Goal: Information Seeking & Learning: Learn about a topic

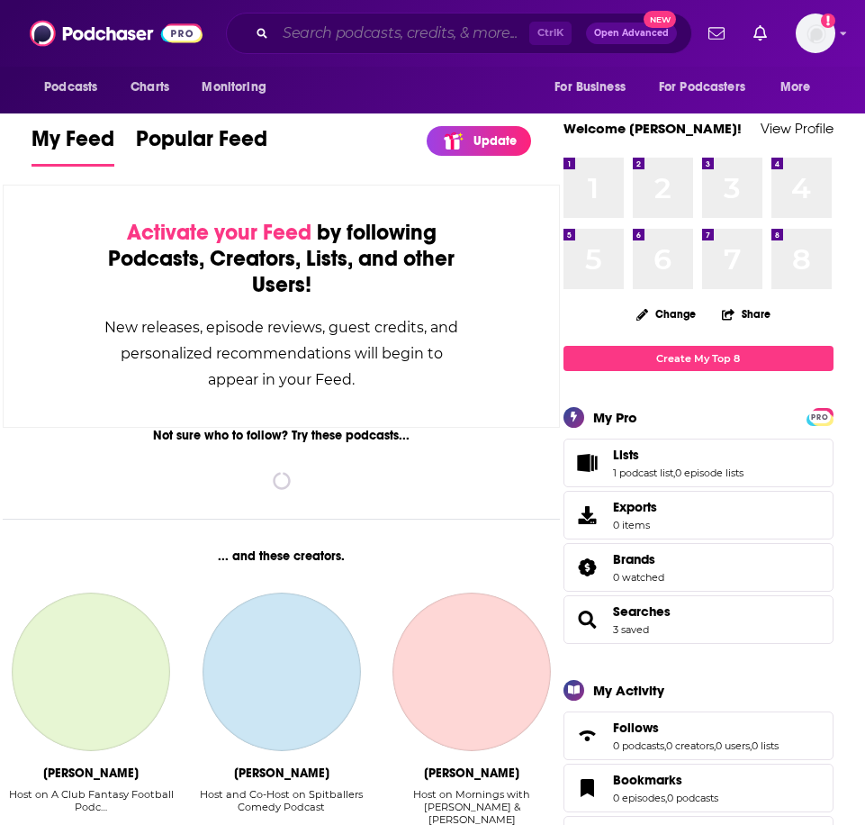
click at [317, 23] on input "Search podcasts, credits, & more..." at bounding box center [402, 33] width 254 height 29
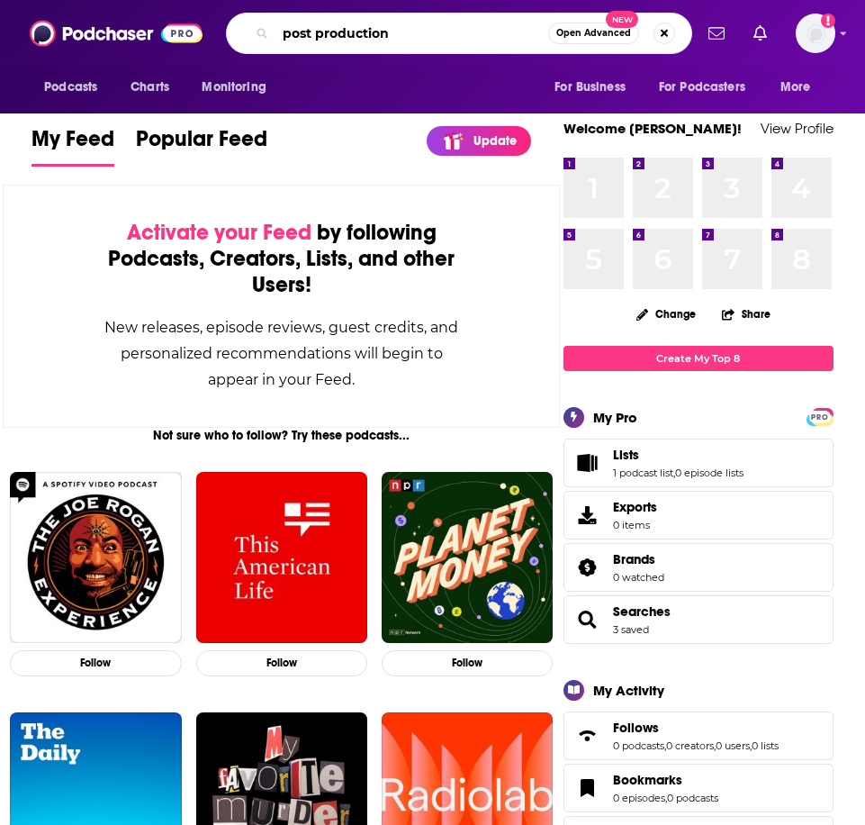
type input "post production"
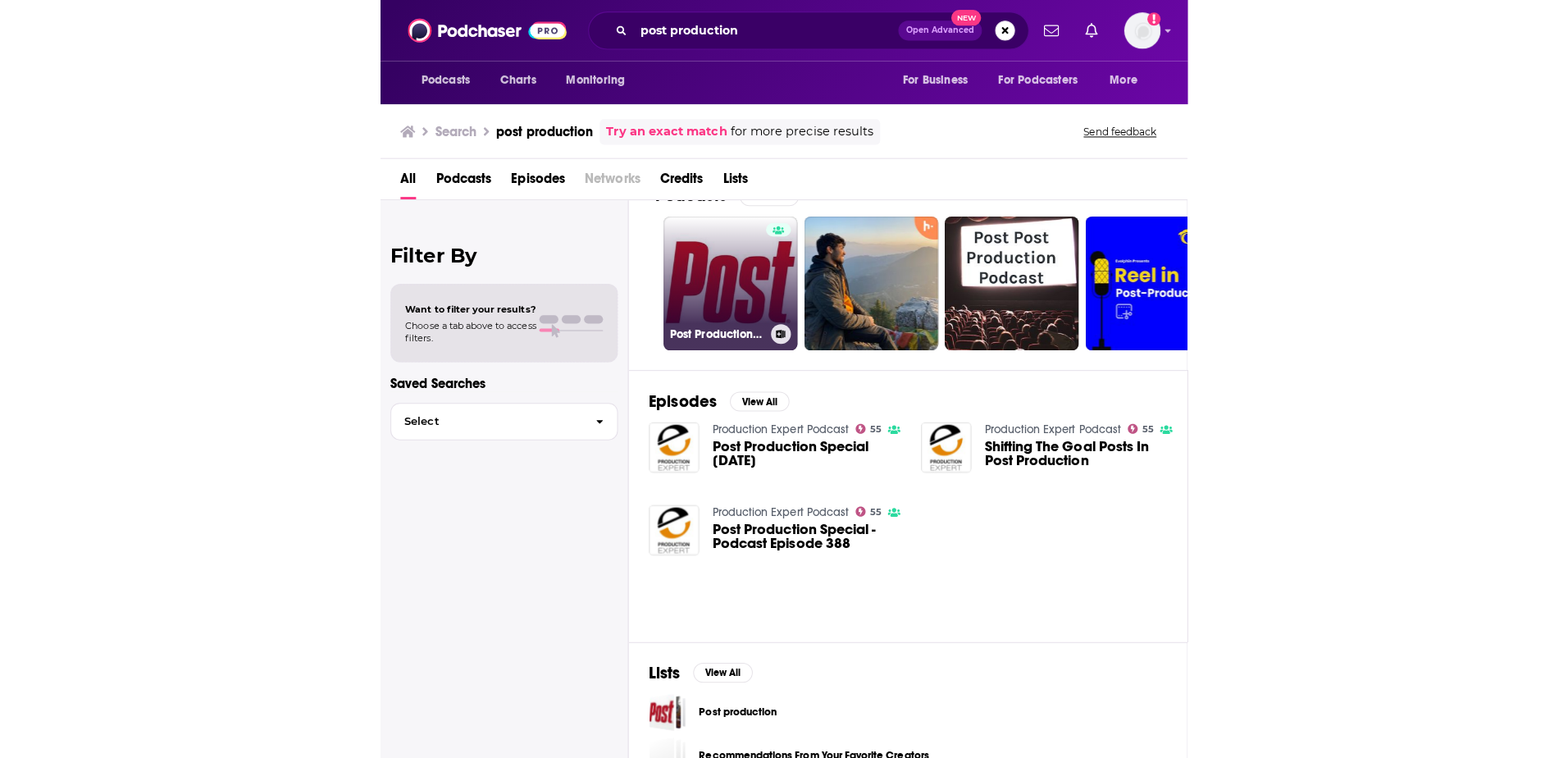
scroll to position [82, 0]
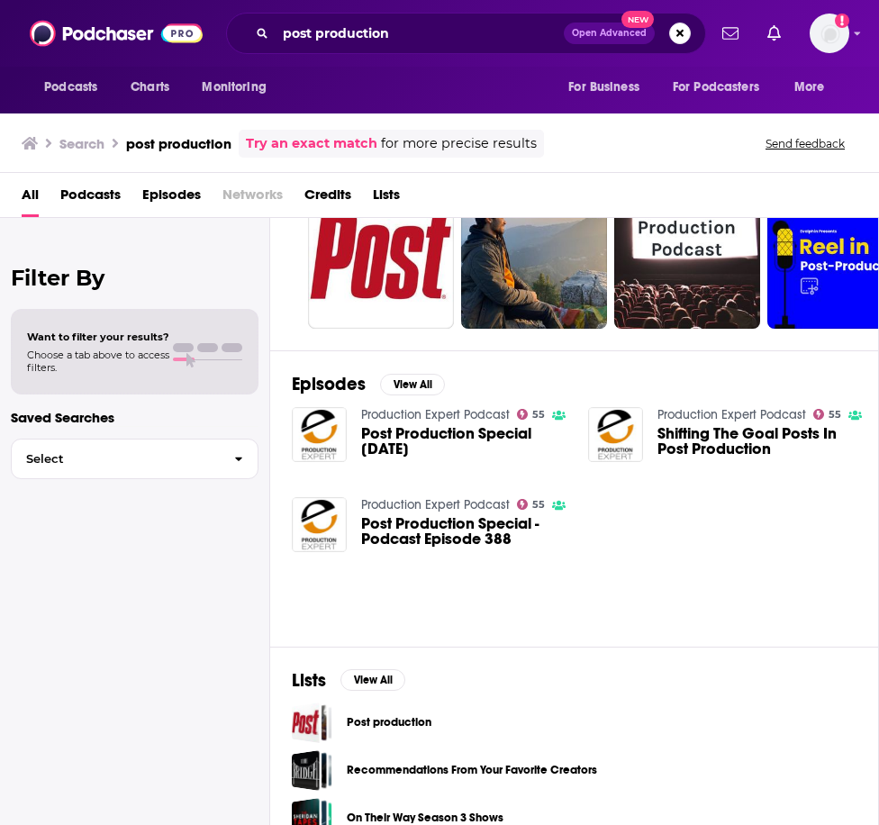
click at [142, 352] on span "Choose a tab above to access filters." at bounding box center [98, 360] width 142 height 25
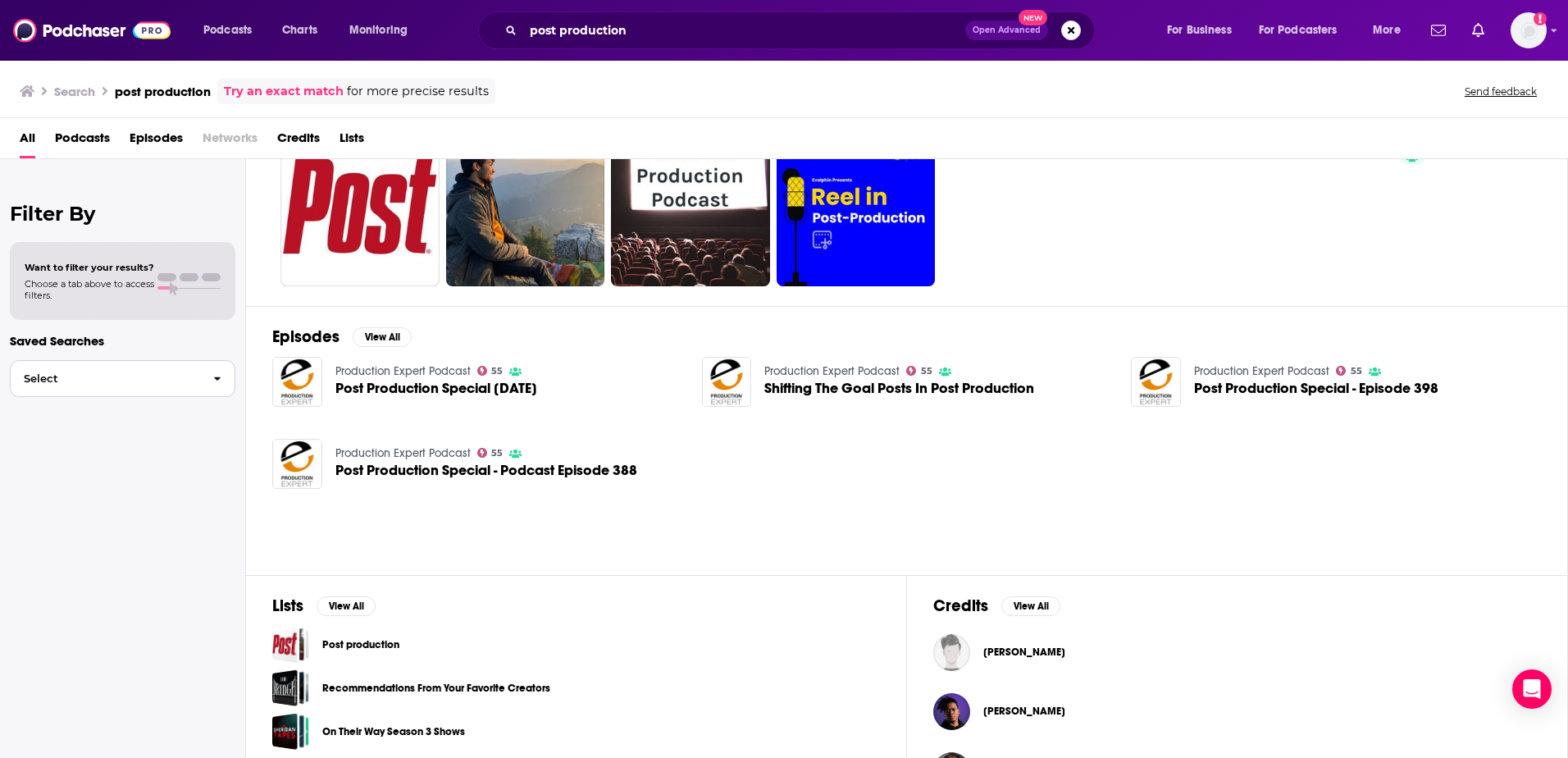
click at [132, 374] on span "Select" at bounding box center [106, 379] width 190 height 11
click at [152, 519] on div "Filter By Want to filter your results? Choose a tab above to access filters. Sa…" at bounding box center [123, 538] width 246 height 758
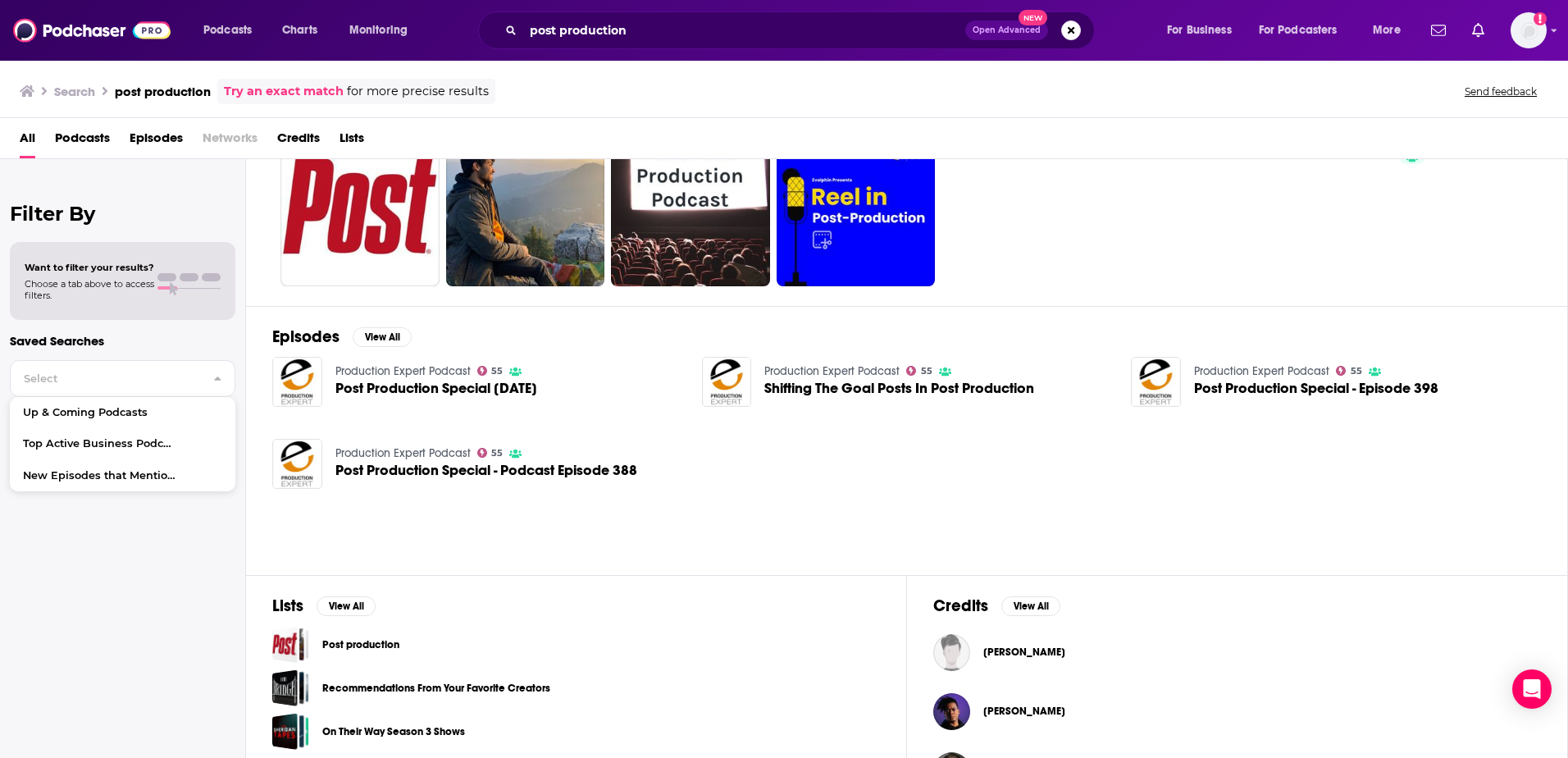
click at [349, 521] on div "Episodes View All Production Expert Podcast 55 Post Production Special [DATE] P…" at bounding box center [907, 440] width 1322 height 269
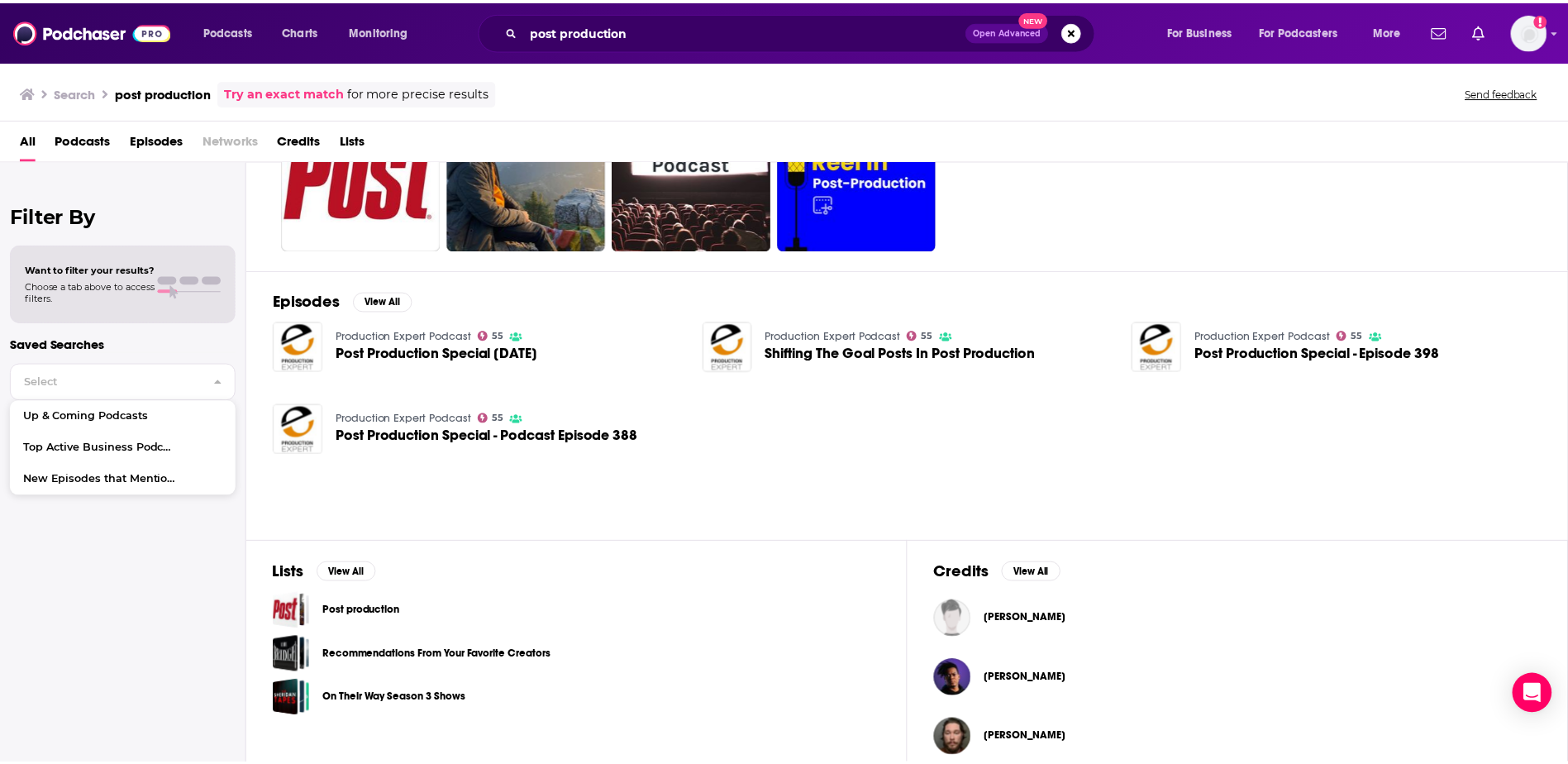
scroll to position [139, 0]
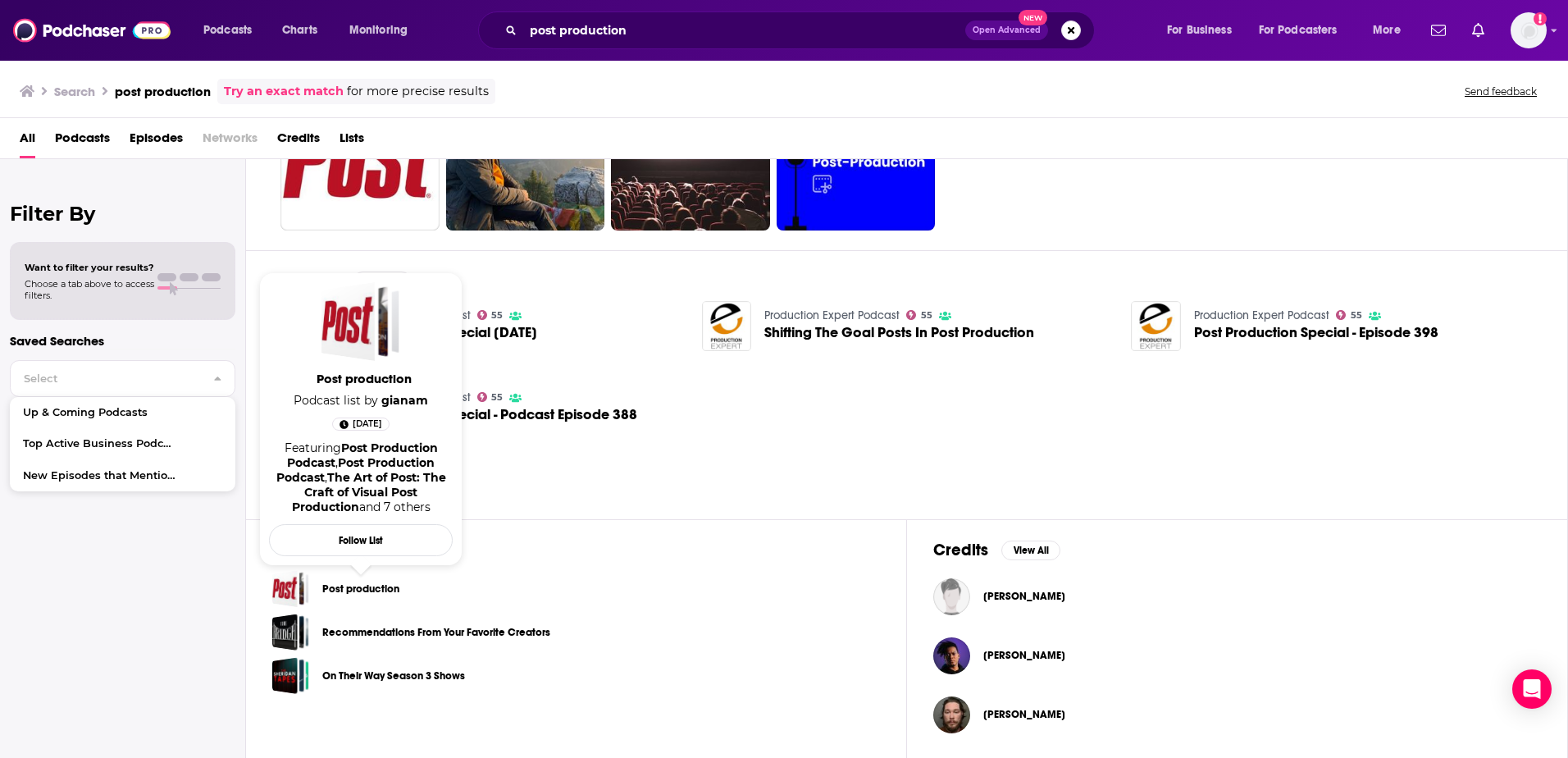
click at [354, 588] on link "Post production" at bounding box center [361, 589] width 77 height 18
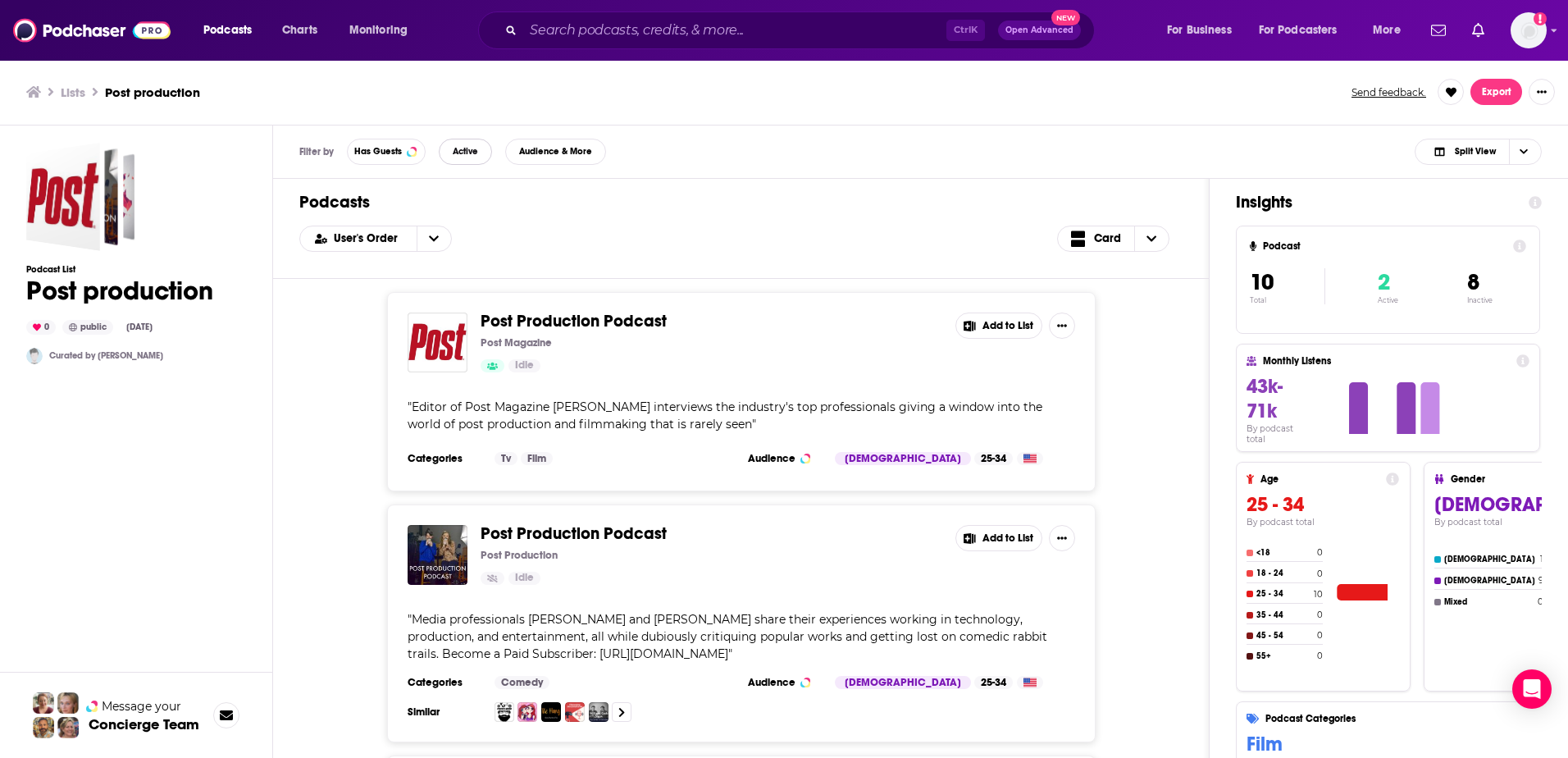
click at [467, 144] on button "Active" at bounding box center [466, 151] width 54 height 26
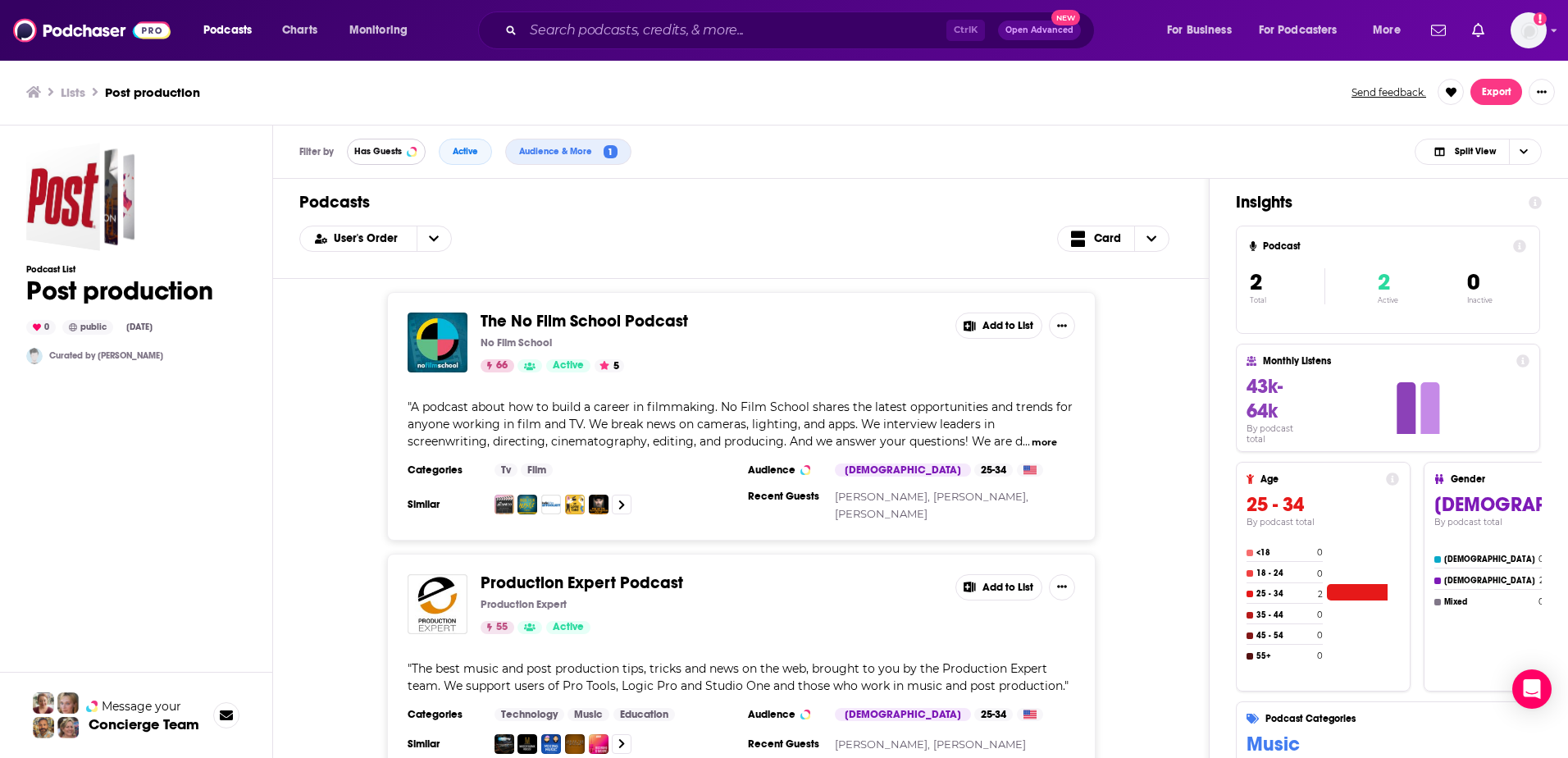
click at [384, 150] on span "Has Guests" at bounding box center [378, 151] width 47 height 9
click at [572, 318] on span "The No Film School Podcast" at bounding box center [585, 321] width 208 height 21
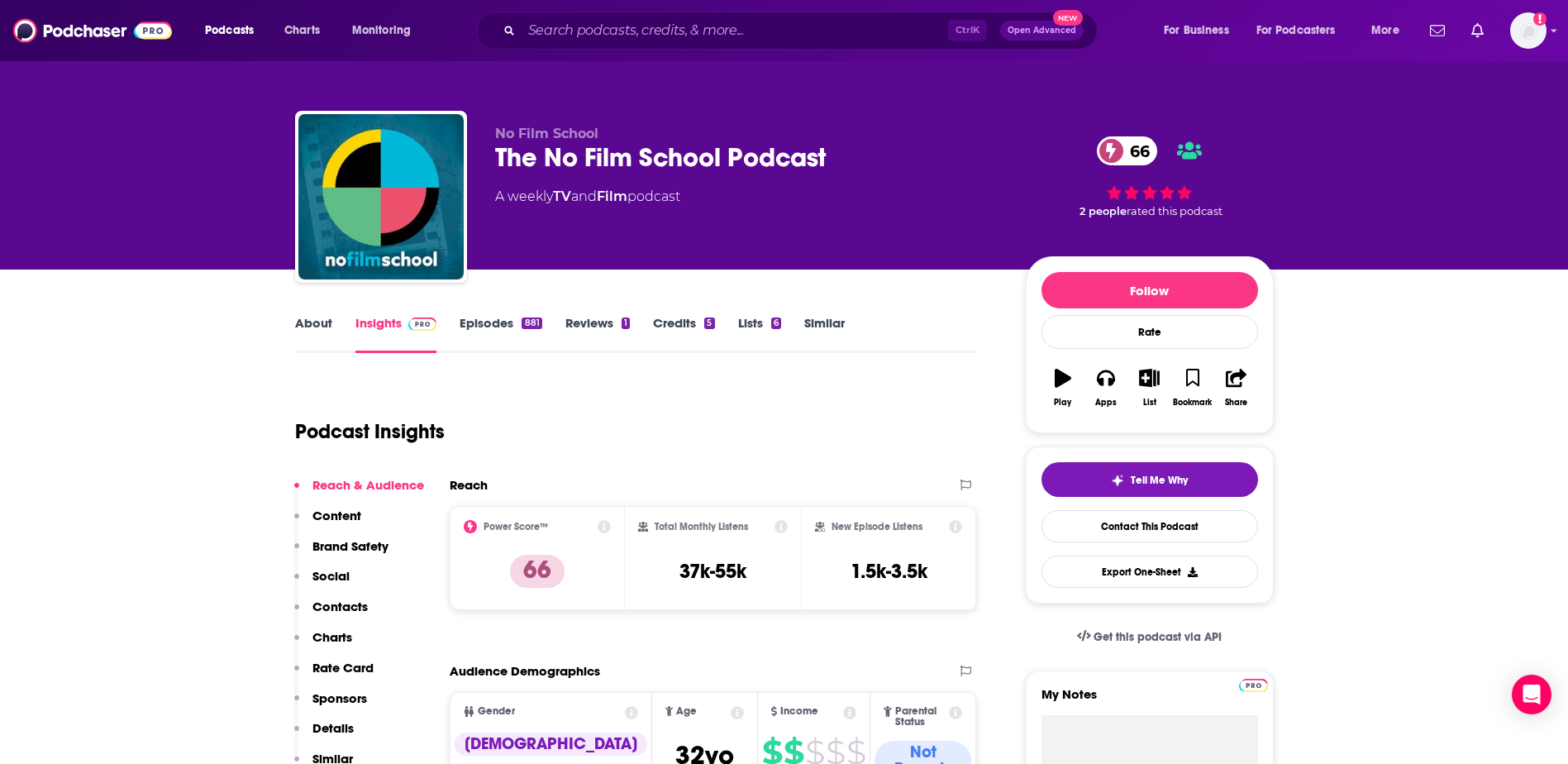
click at [501, 346] on link "Episodes 881" at bounding box center [500, 333] width 82 height 38
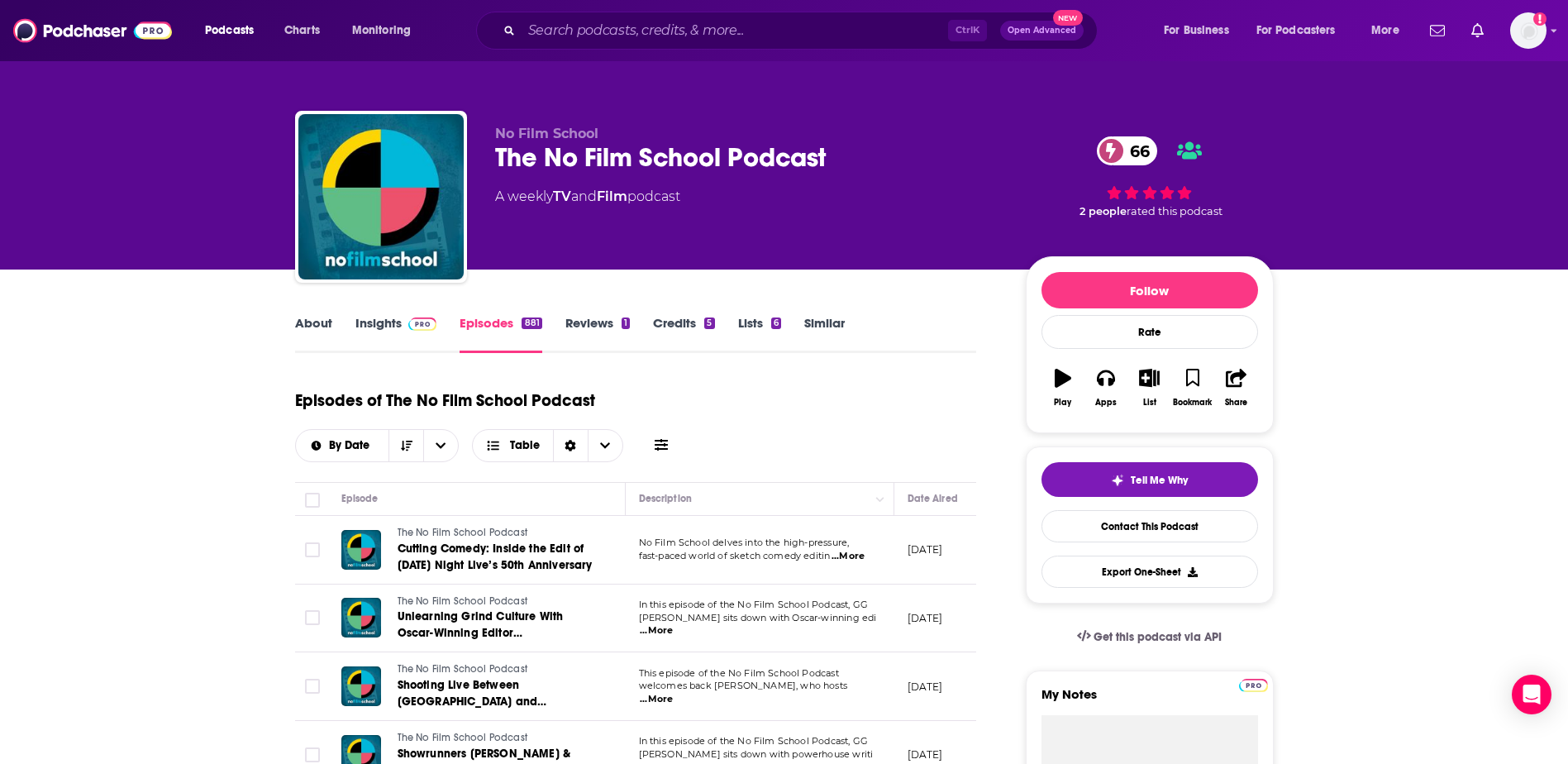
click at [315, 320] on link "About" at bounding box center [313, 333] width 38 height 38
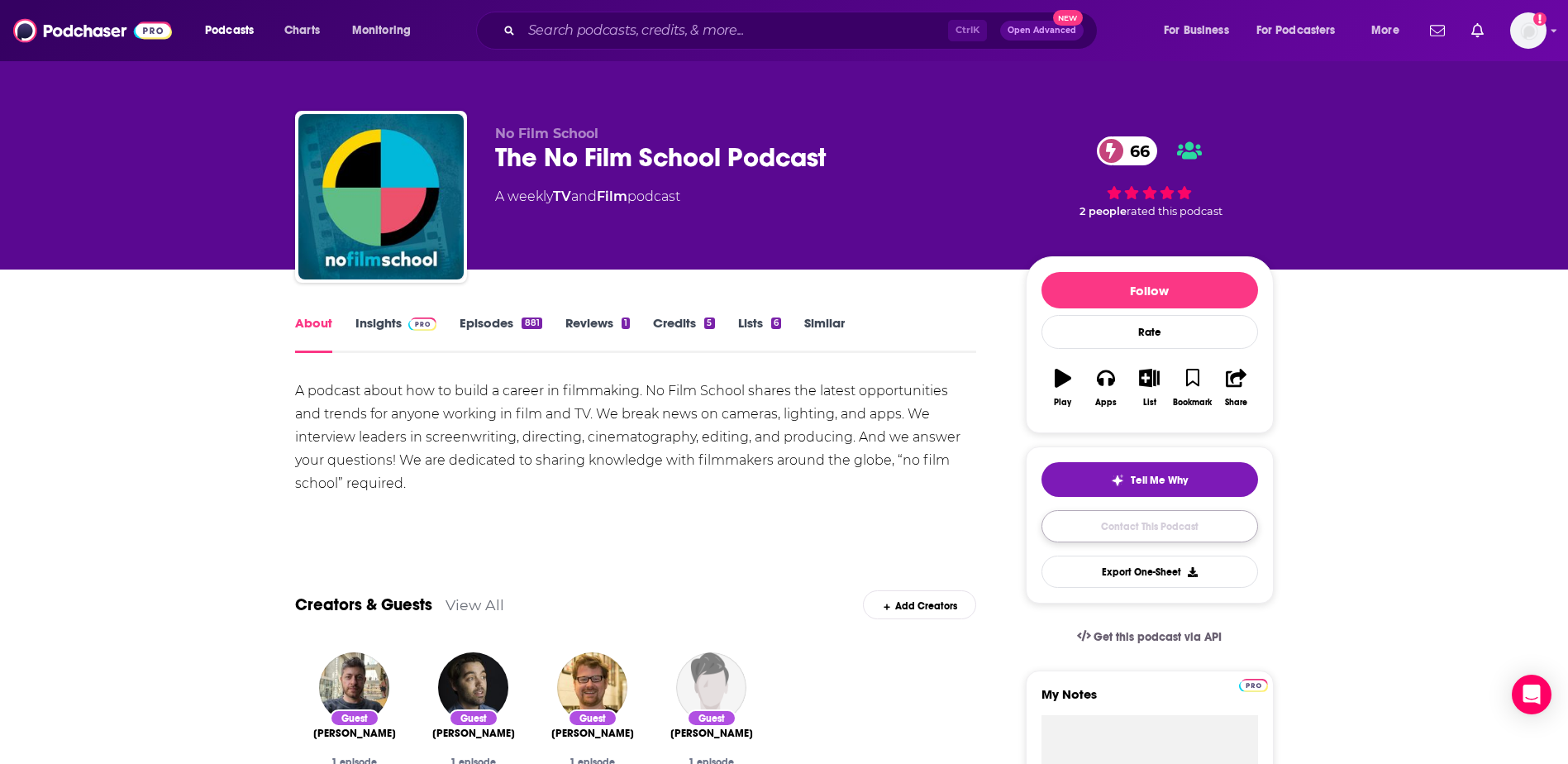
click at [793, 529] on link "Contact This Podcast" at bounding box center [1149, 525] width 217 height 32
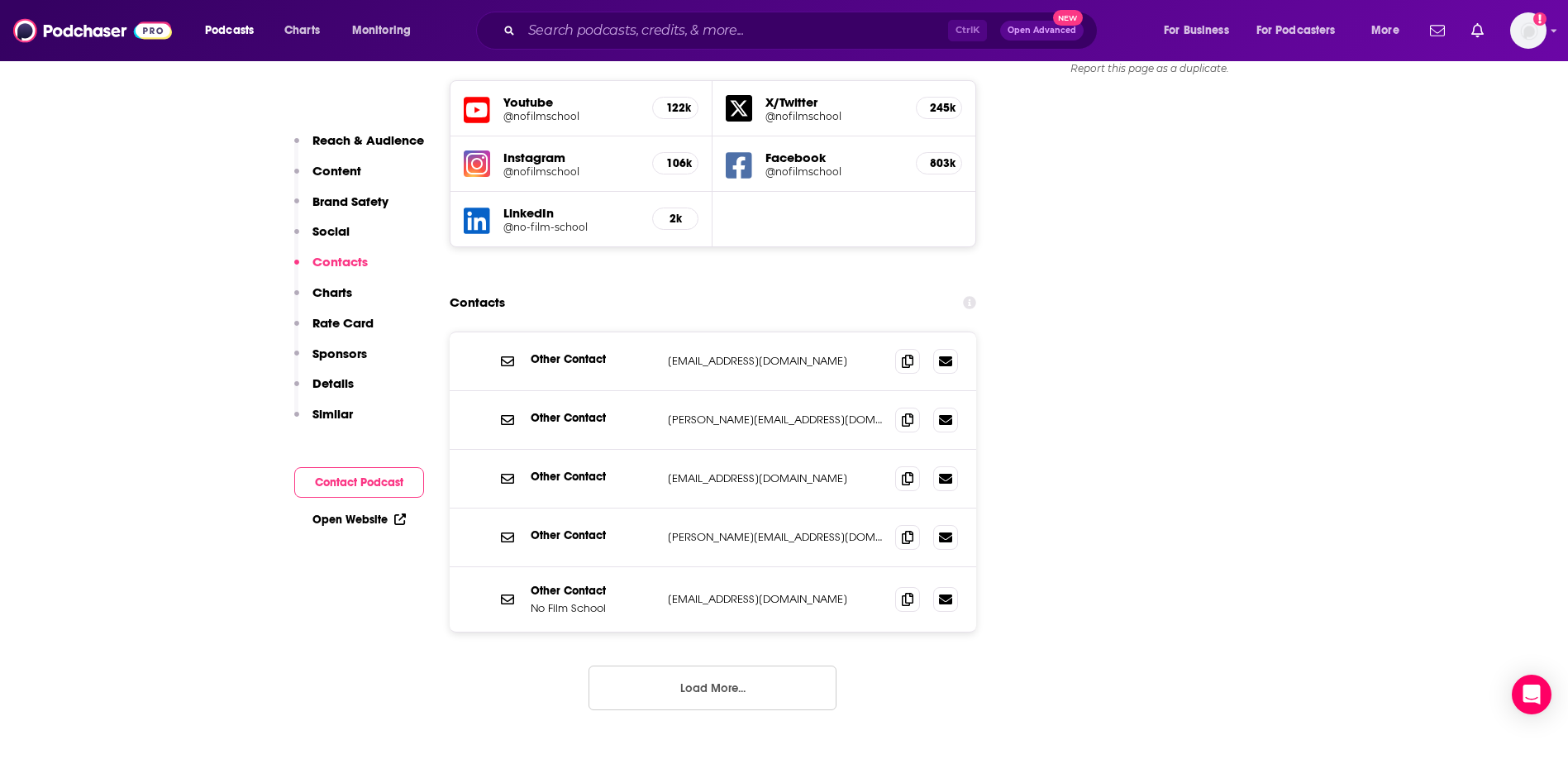
scroll to position [1984, 0]
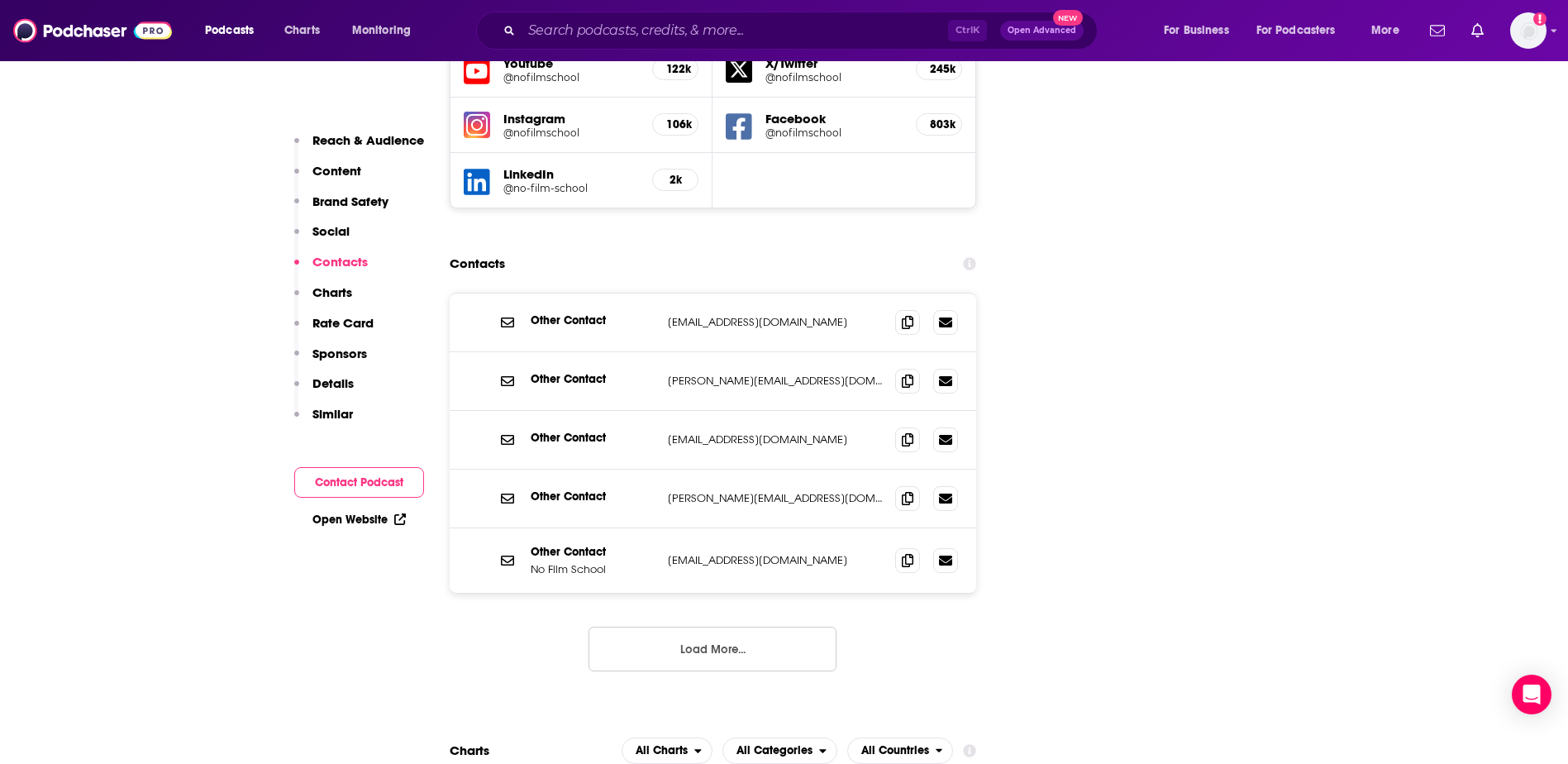
click at [785, 626] on button "Load More..." at bounding box center [712, 648] width 248 height 45
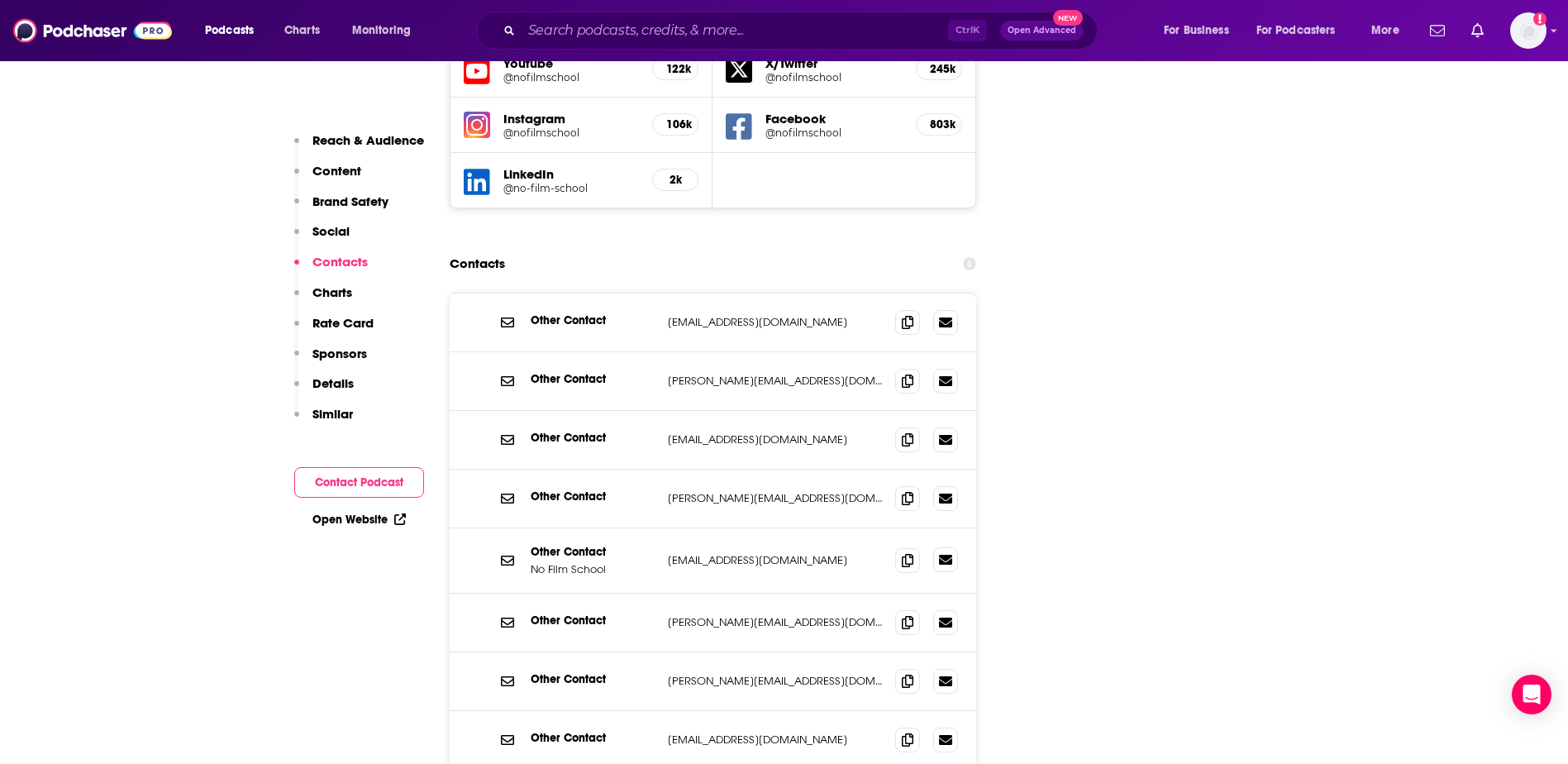
click at [793, 547] on link at bounding box center [945, 559] width 25 height 25
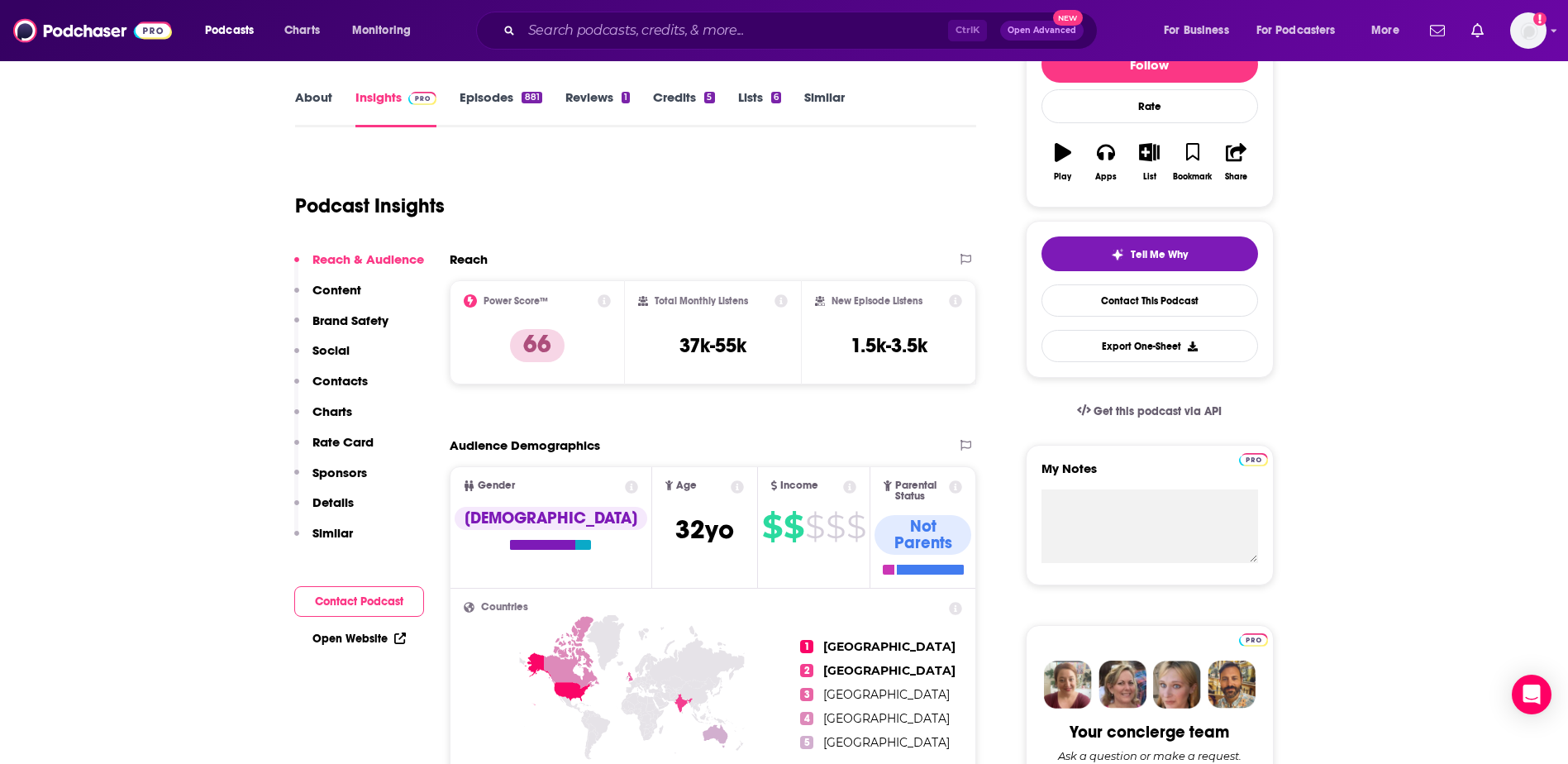
scroll to position [0, 0]
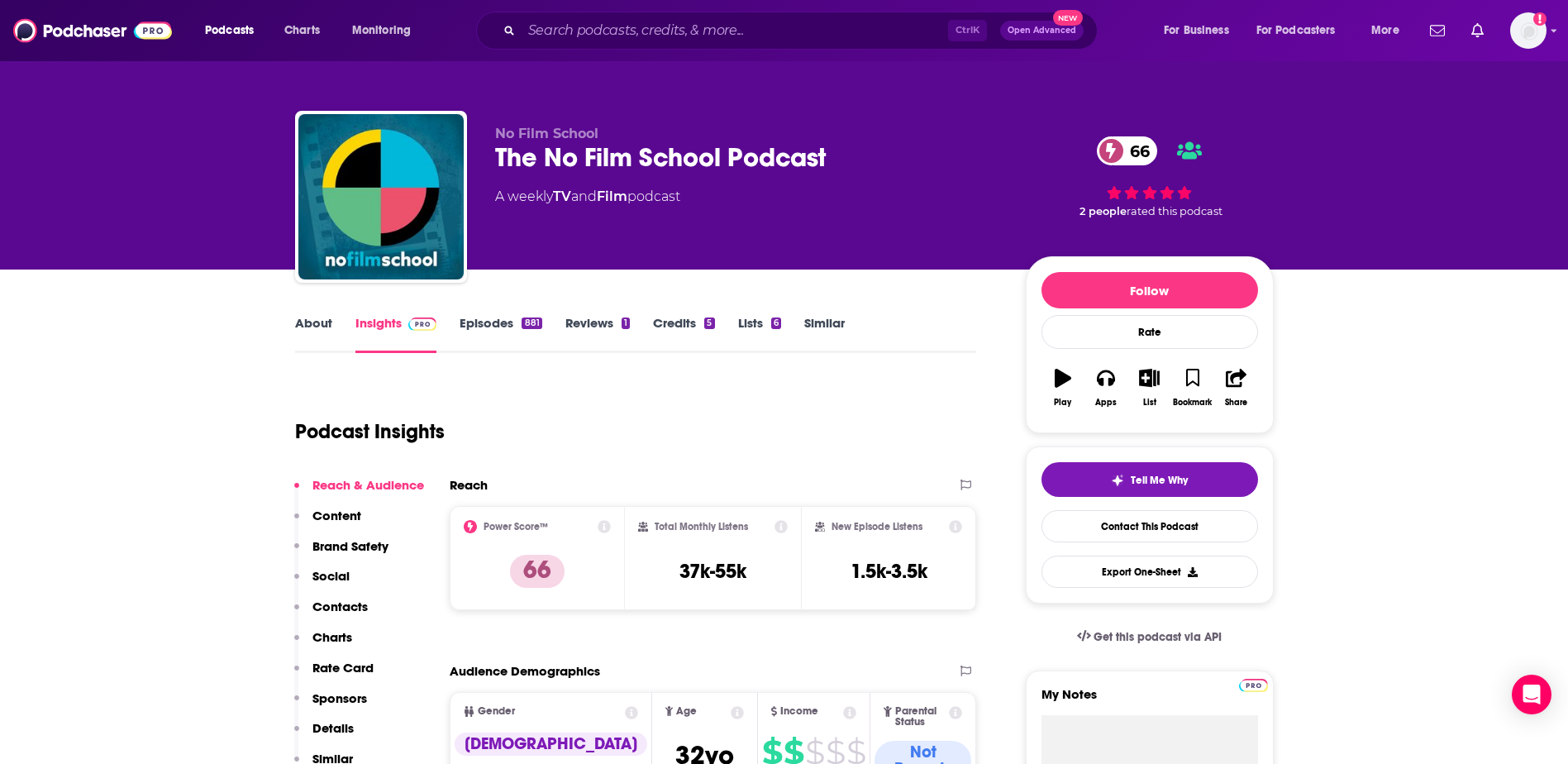
click at [330, 330] on link "About" at bounding box center [313, 333] width 38 height 38
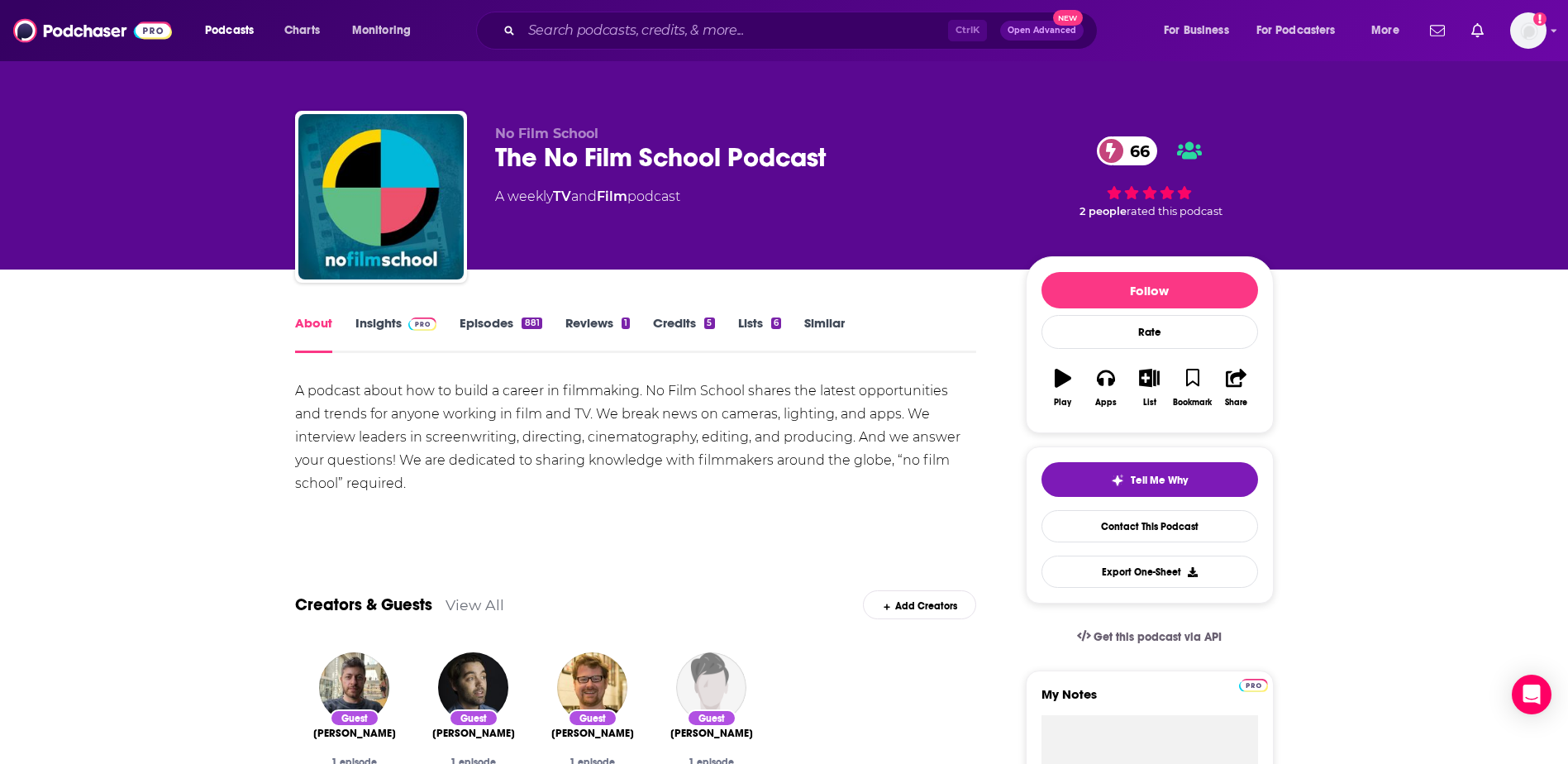
click at [397, 391] on div "A podcast about how to build a career in filmmaking. No Film School shares the …" at bounding box center [635, 437] width 682 height 116
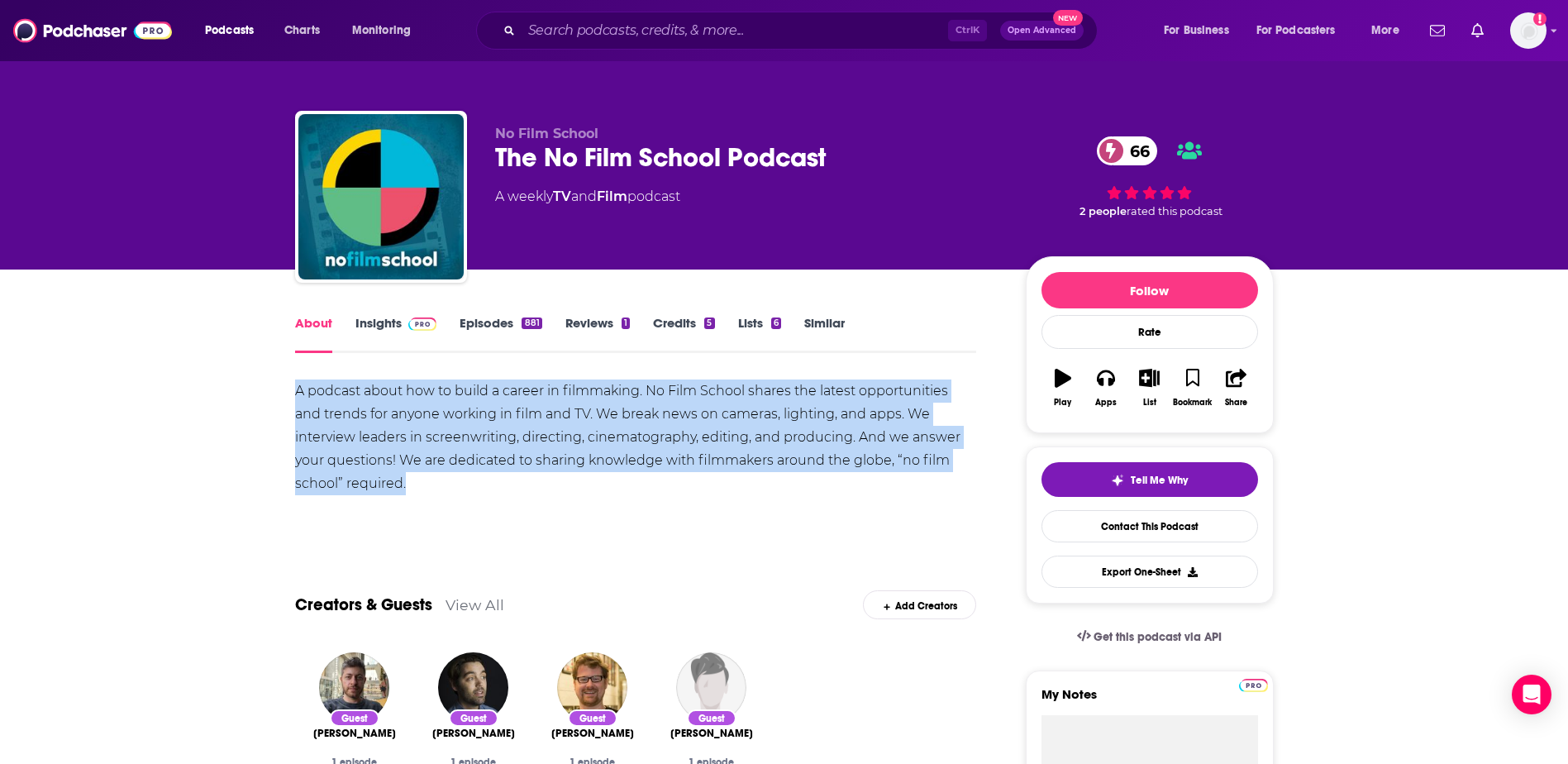
click at [397, 391] on div "A podcast about how to build a career in filmmaking. No Film School shares the …" at bounding box center [635, 437] width 682 height 116
copy div "A podcast about how to build a career in filmmaking. No Film School shares the …"
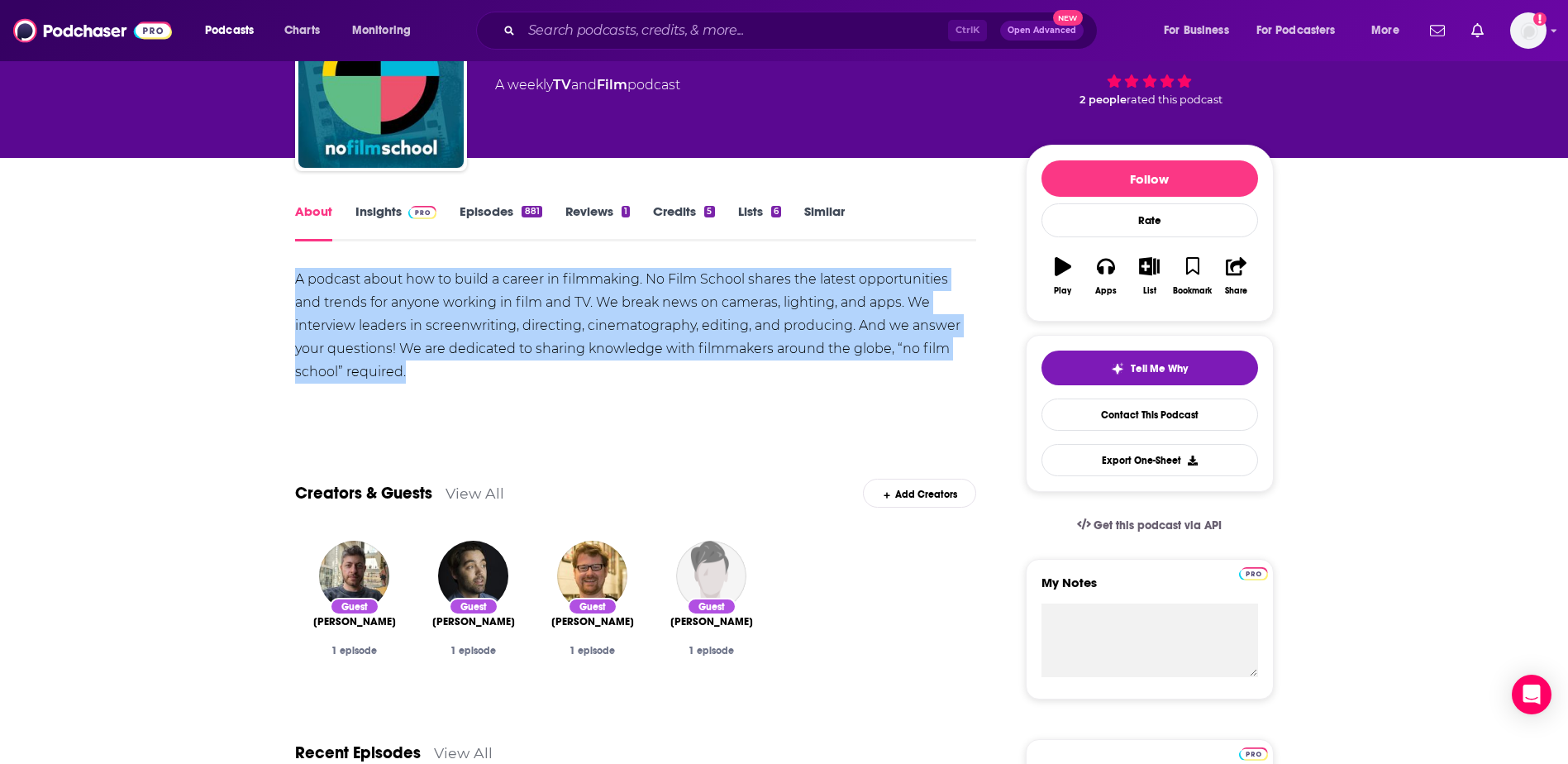
scroll to position [83, 0]
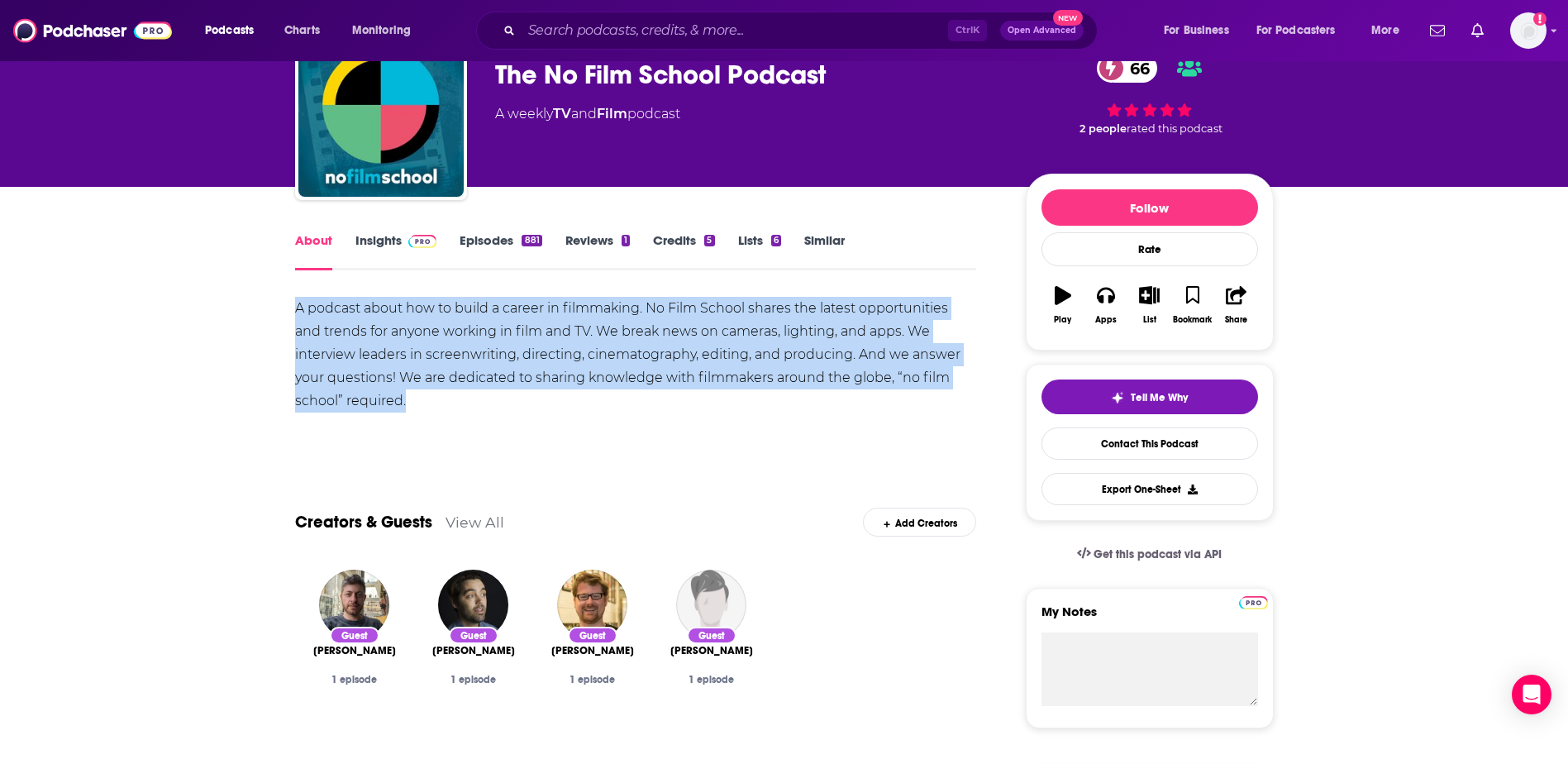
click at [494, 242] on link "Episodes 881" at bounding box center [500, 251] width 82 height 38
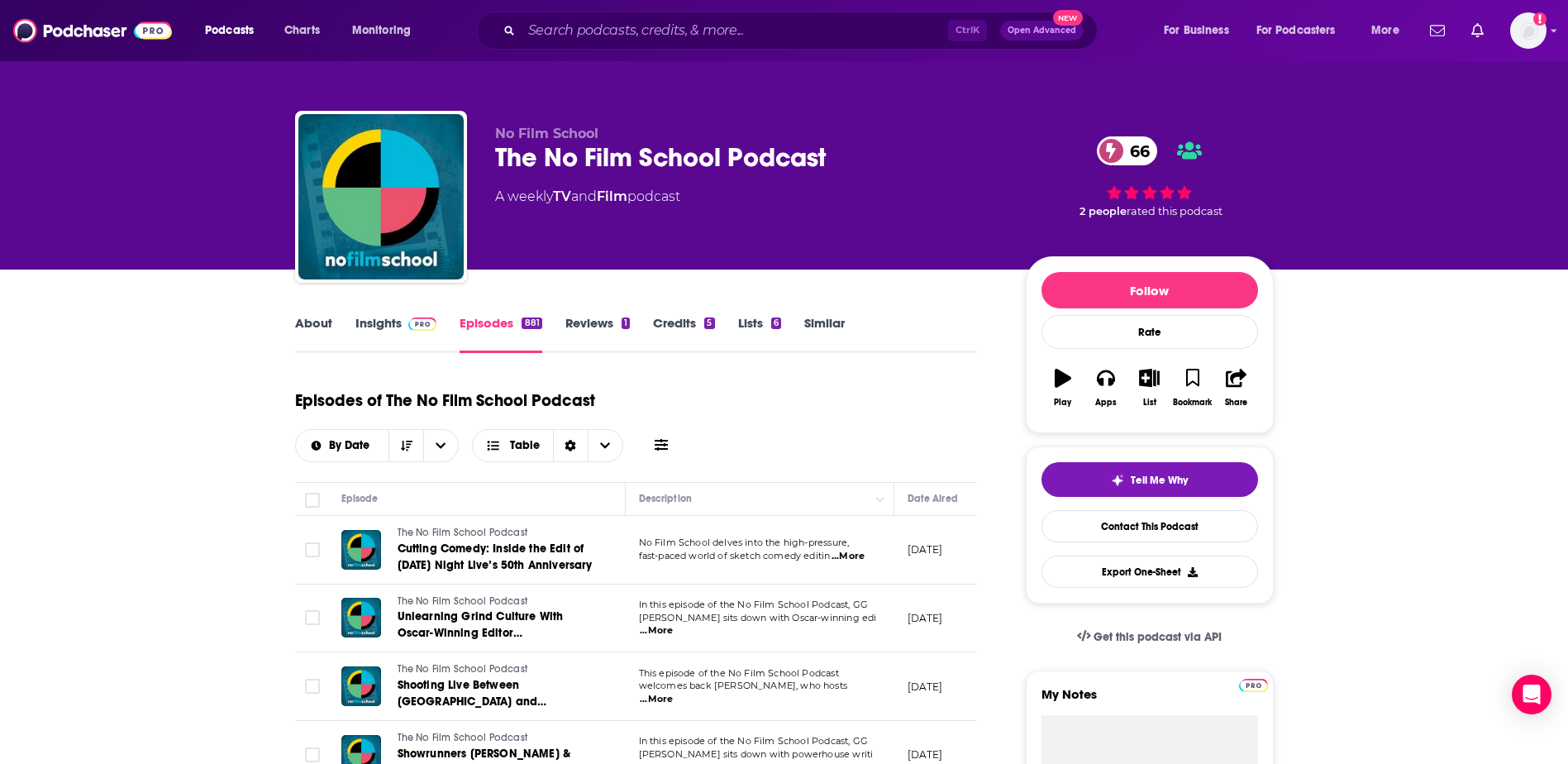
click at [319, 326] on link "About" at bounding box center [313, 333] width 38 height 38
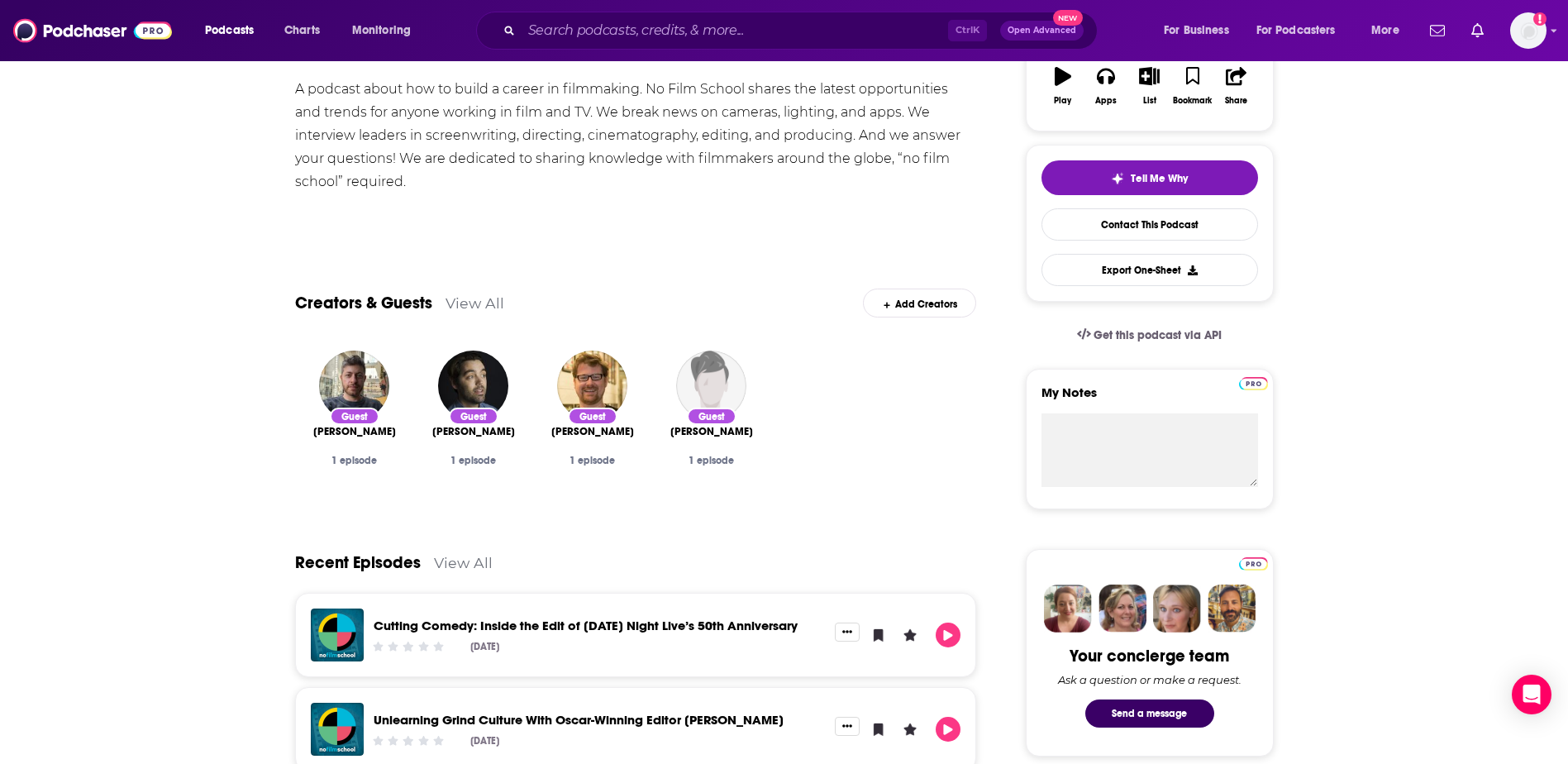
scroll to position [245, 0]
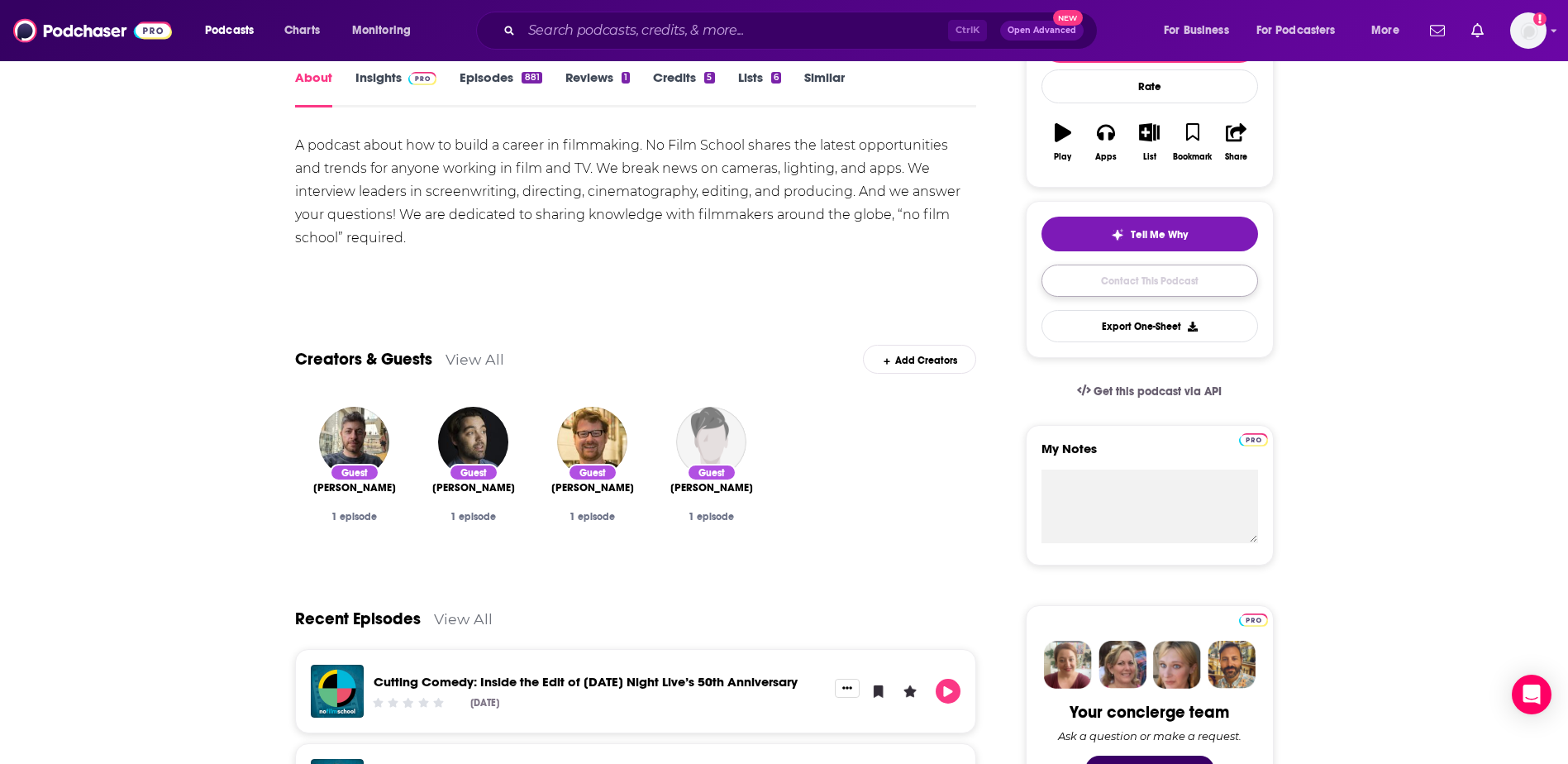
click at [793, 276] on link "Contact This Podcast" at bounding box center [1149, 280] width 217 height 32
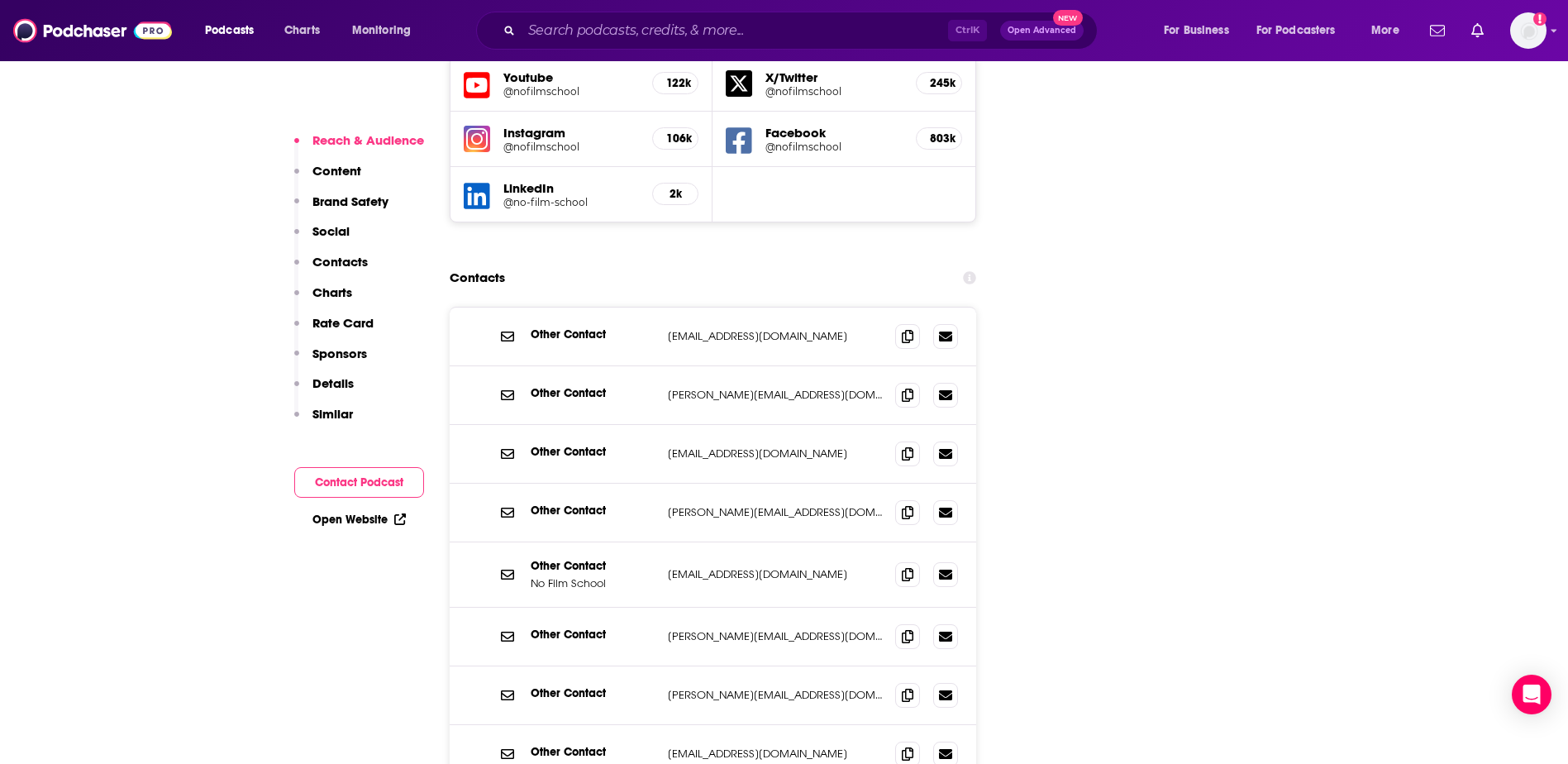
scroll to position [1969, 0]
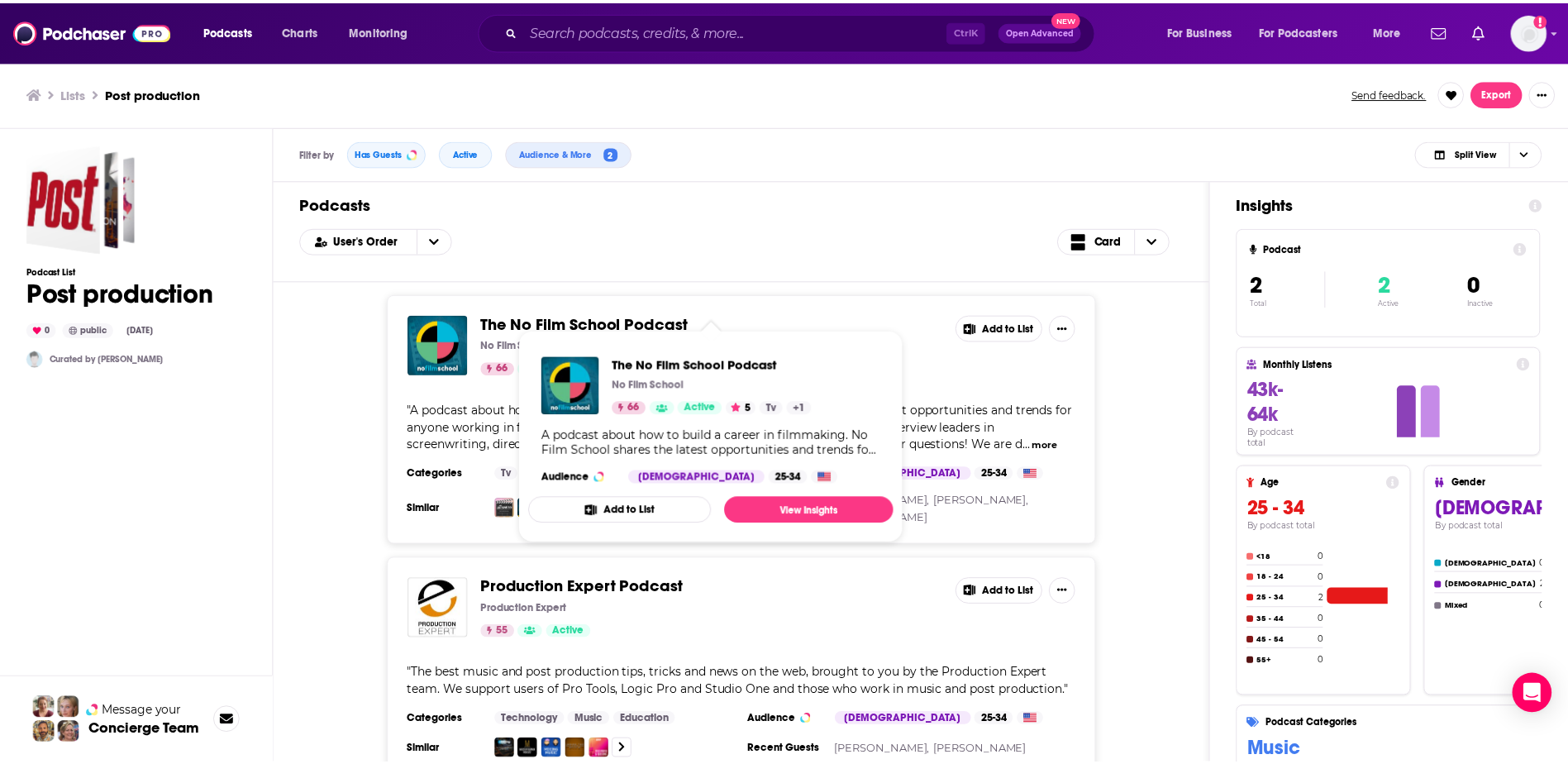
scroll to position [96, 0]
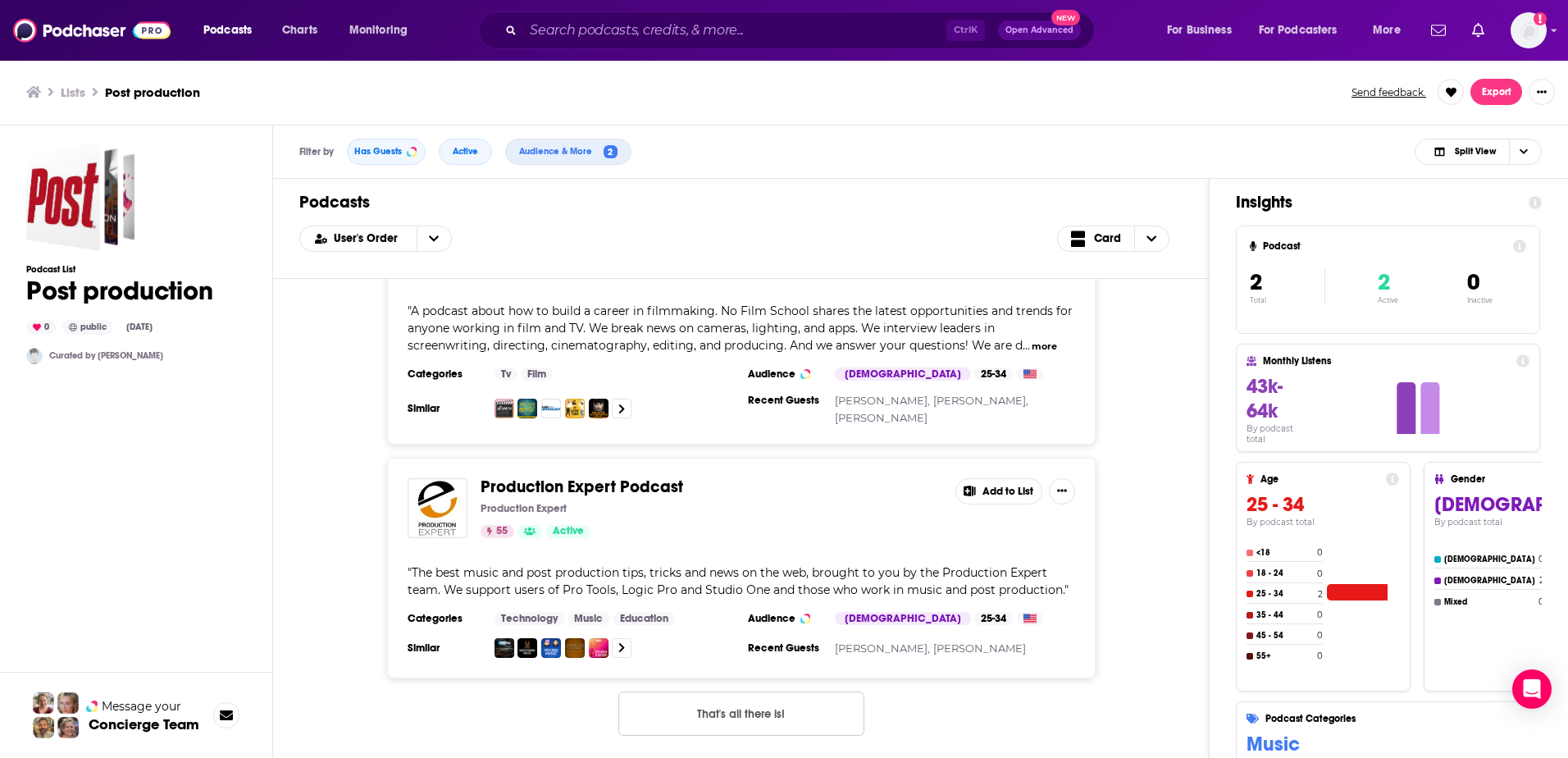
click at [580, 494] on span "Production Expert Podcast" at bounding box center [582, 487] width 202 height 21
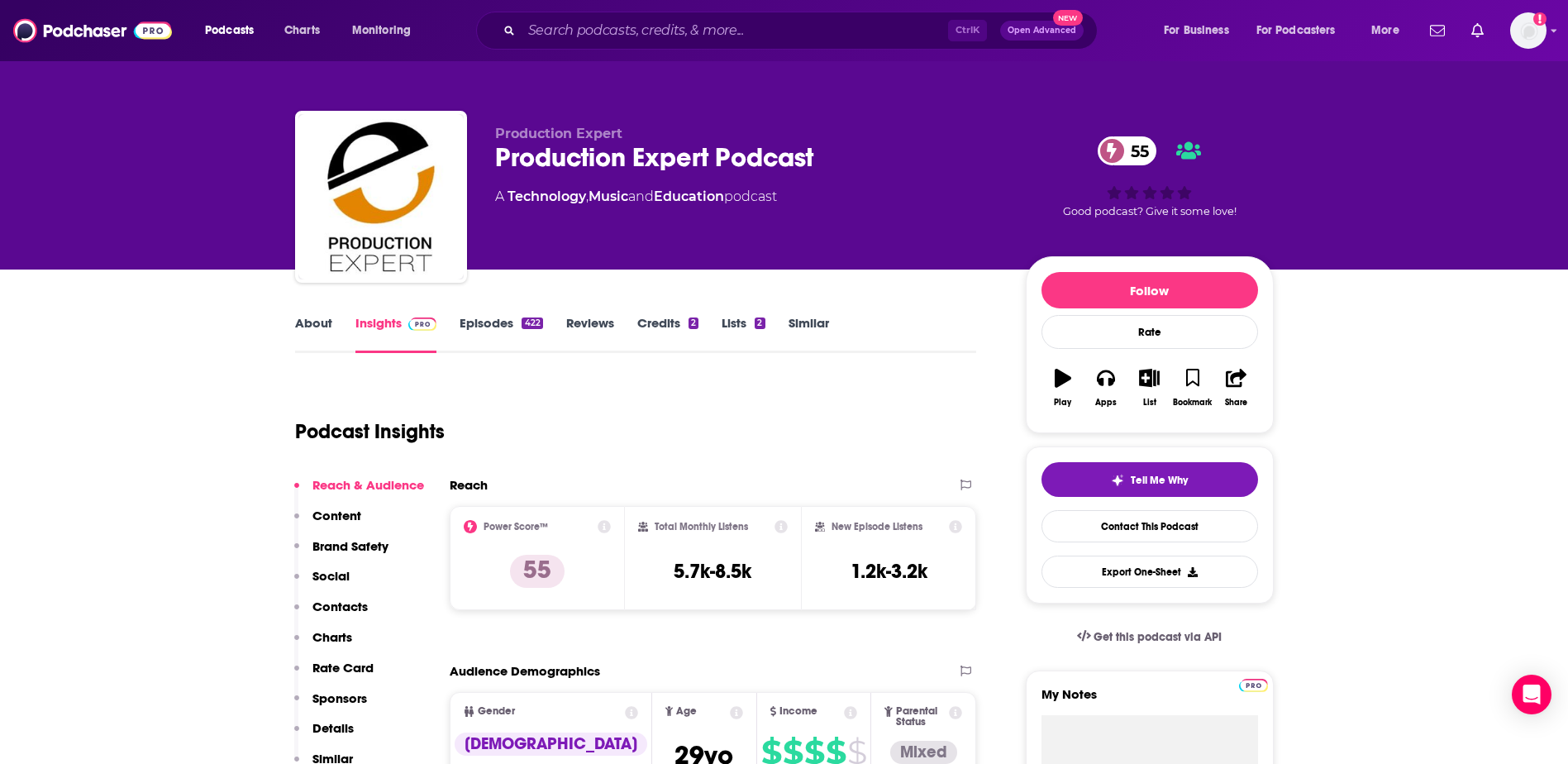
click at [496, 319] on link "Episodes 422" at bounding box center [501, 333] width 83 height 38
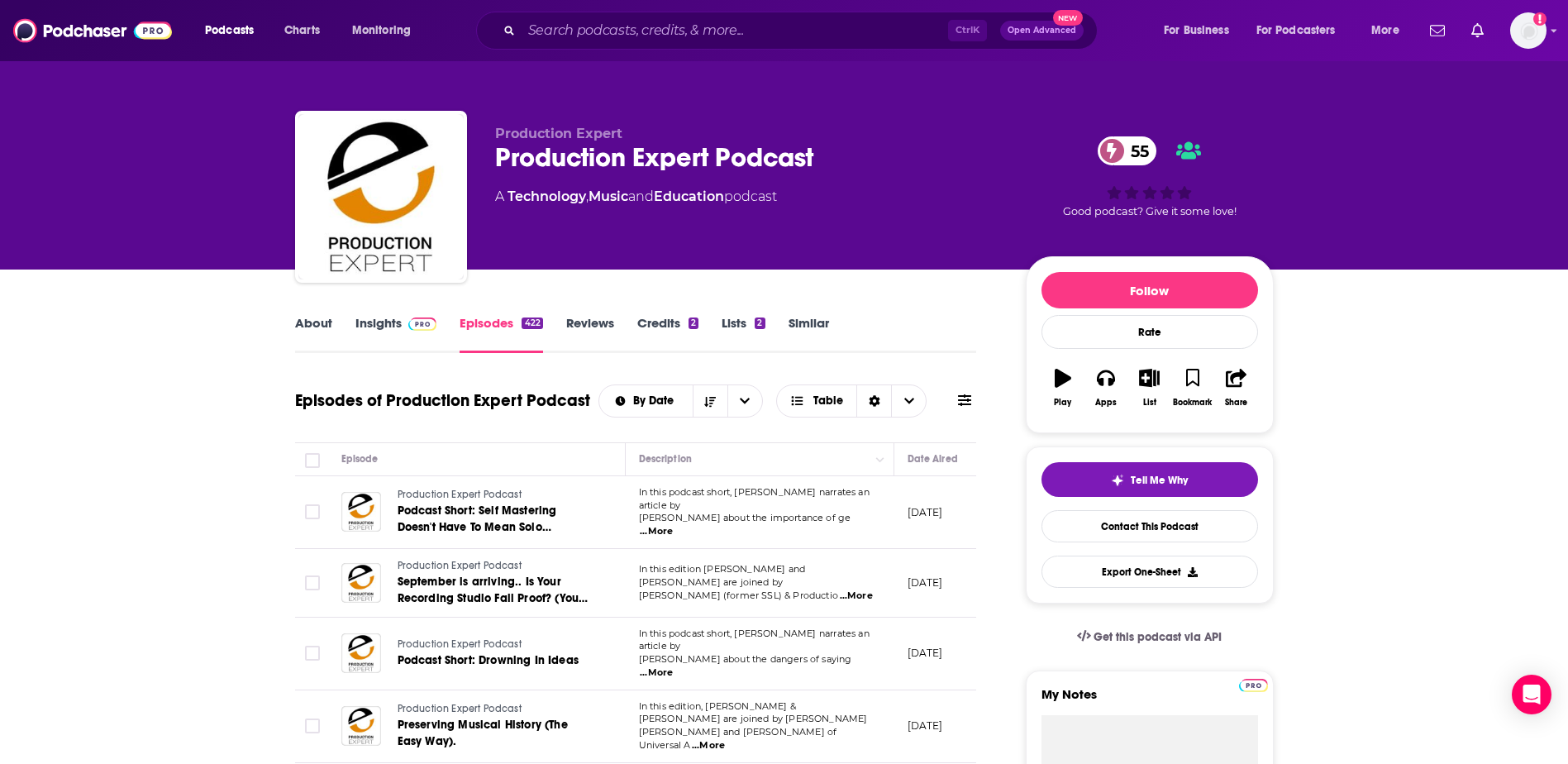
click at [328, 328] on link "About" at bounding box center [313, 333] width 38 height 38
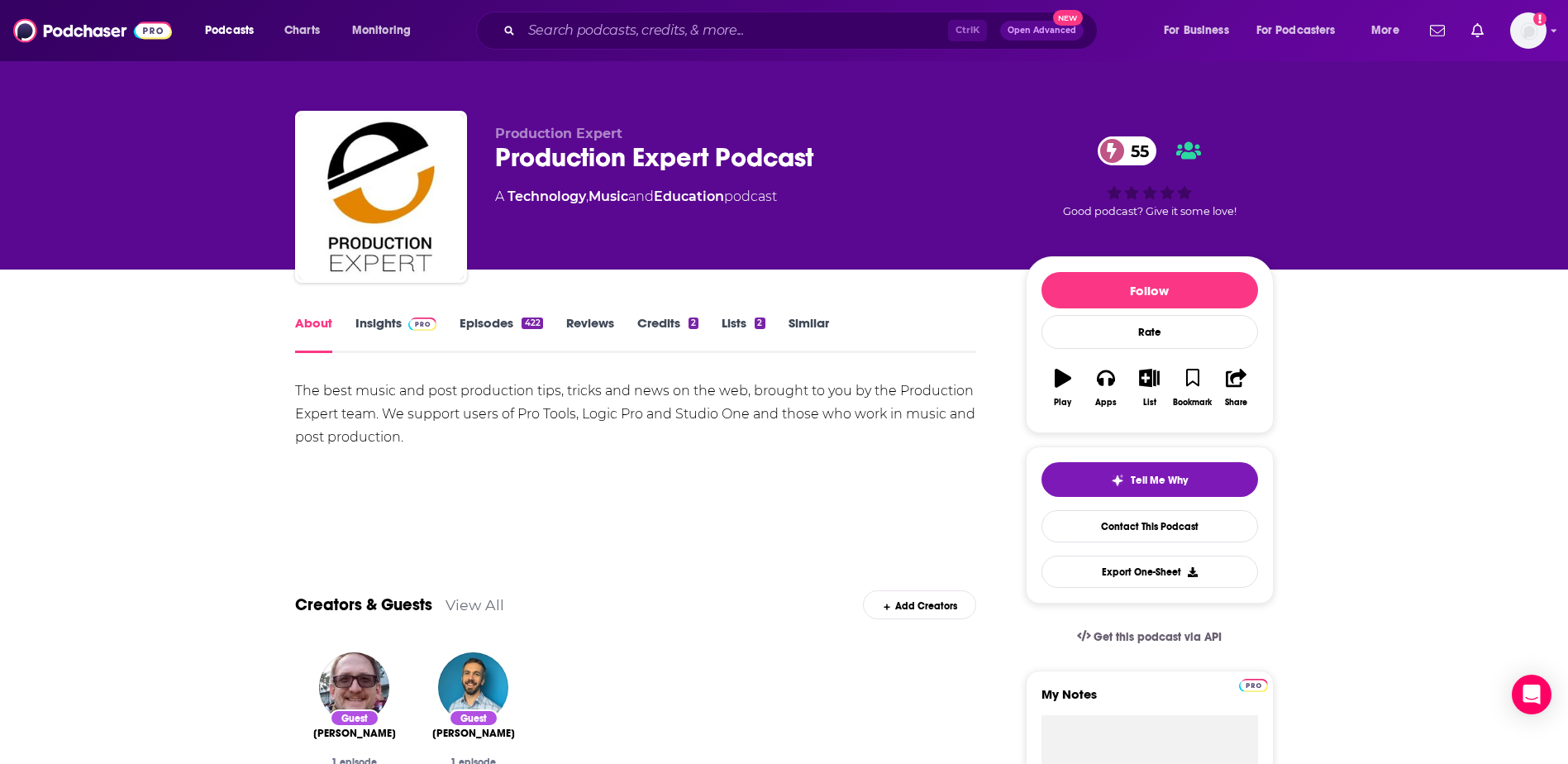
click at [493, 331] on link "Episodes 422" at bounding box center [501, 333] width 83 height 38
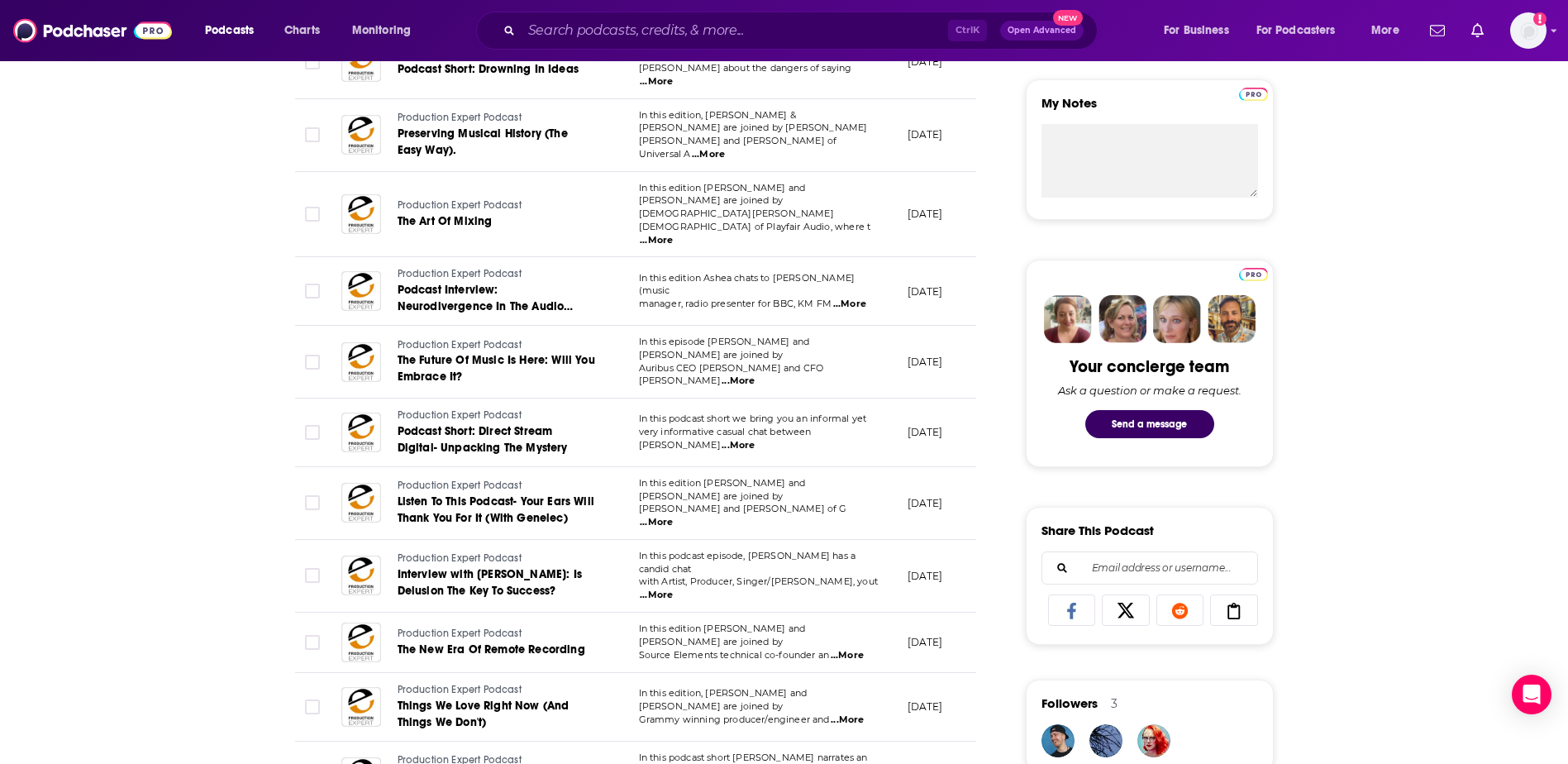
scroll to position [661, 0]
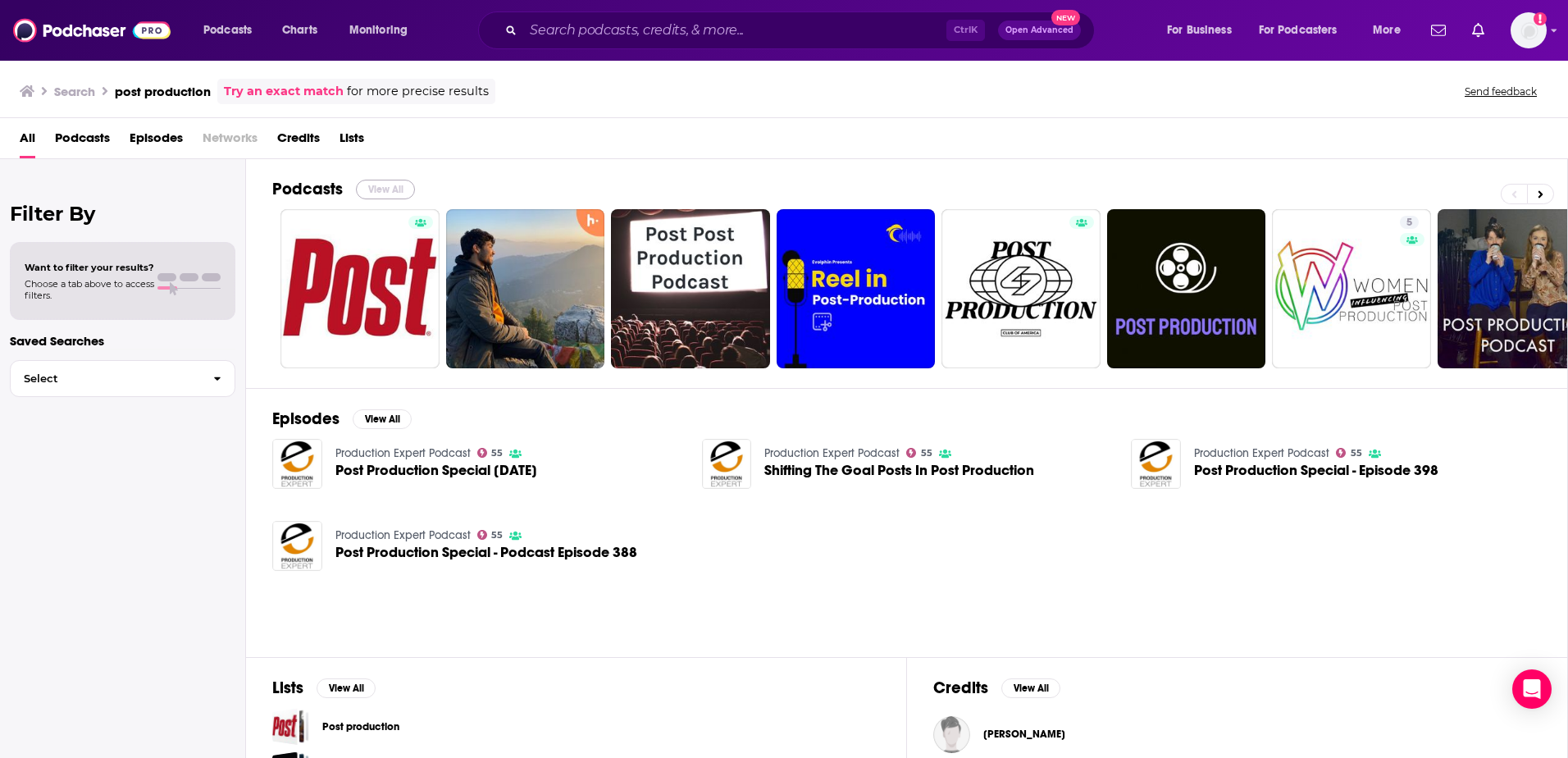
click at [402, 183] on button "View All" at bounding box center [385, 190] width 59 height 20
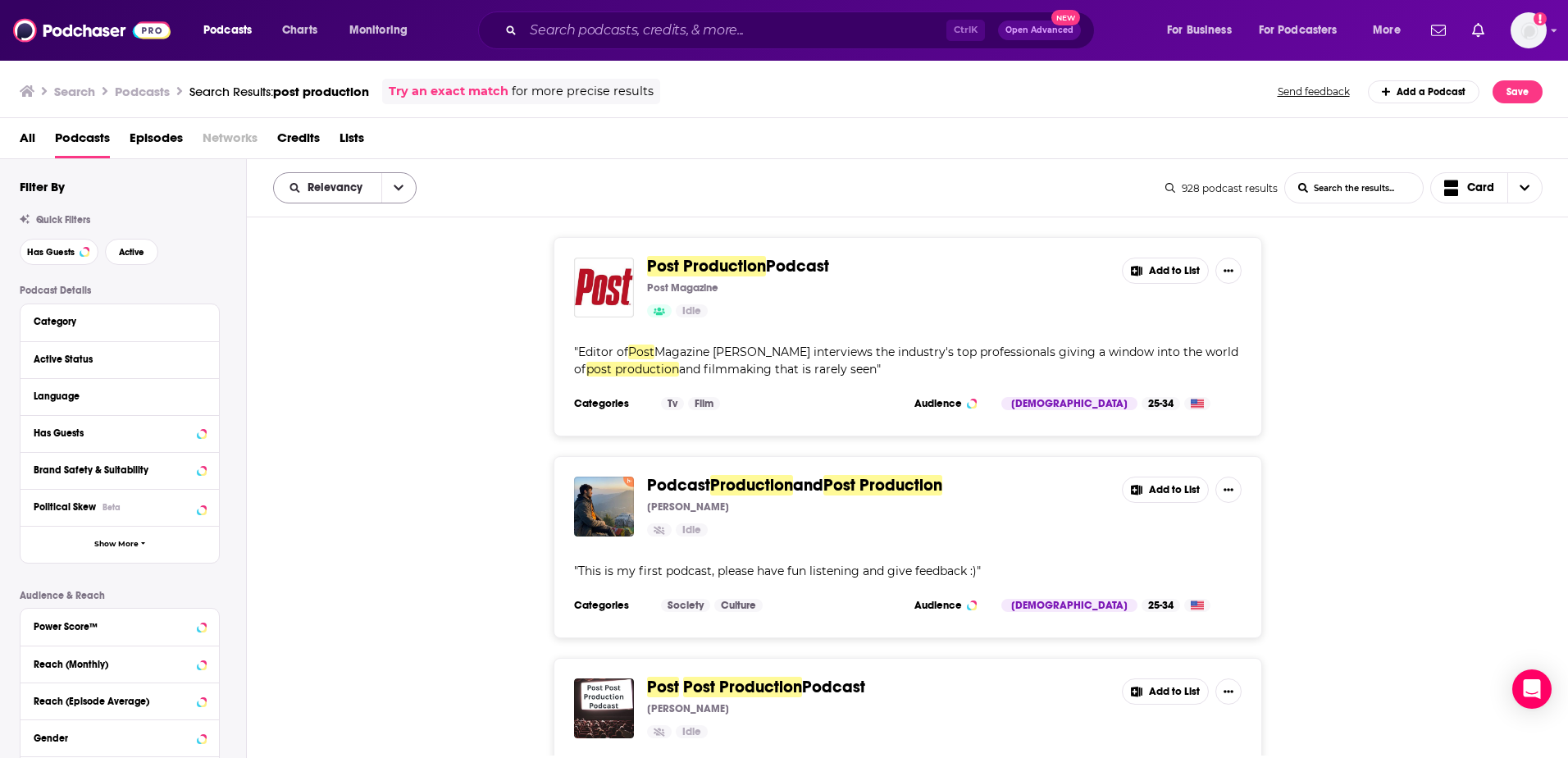
click at [358, 188] on span "Relevancy" at bounding box center [338, 188] width 61 height 12
click at [393, 309] on div "New" at bounding box center [345, 300] width 144 height 28
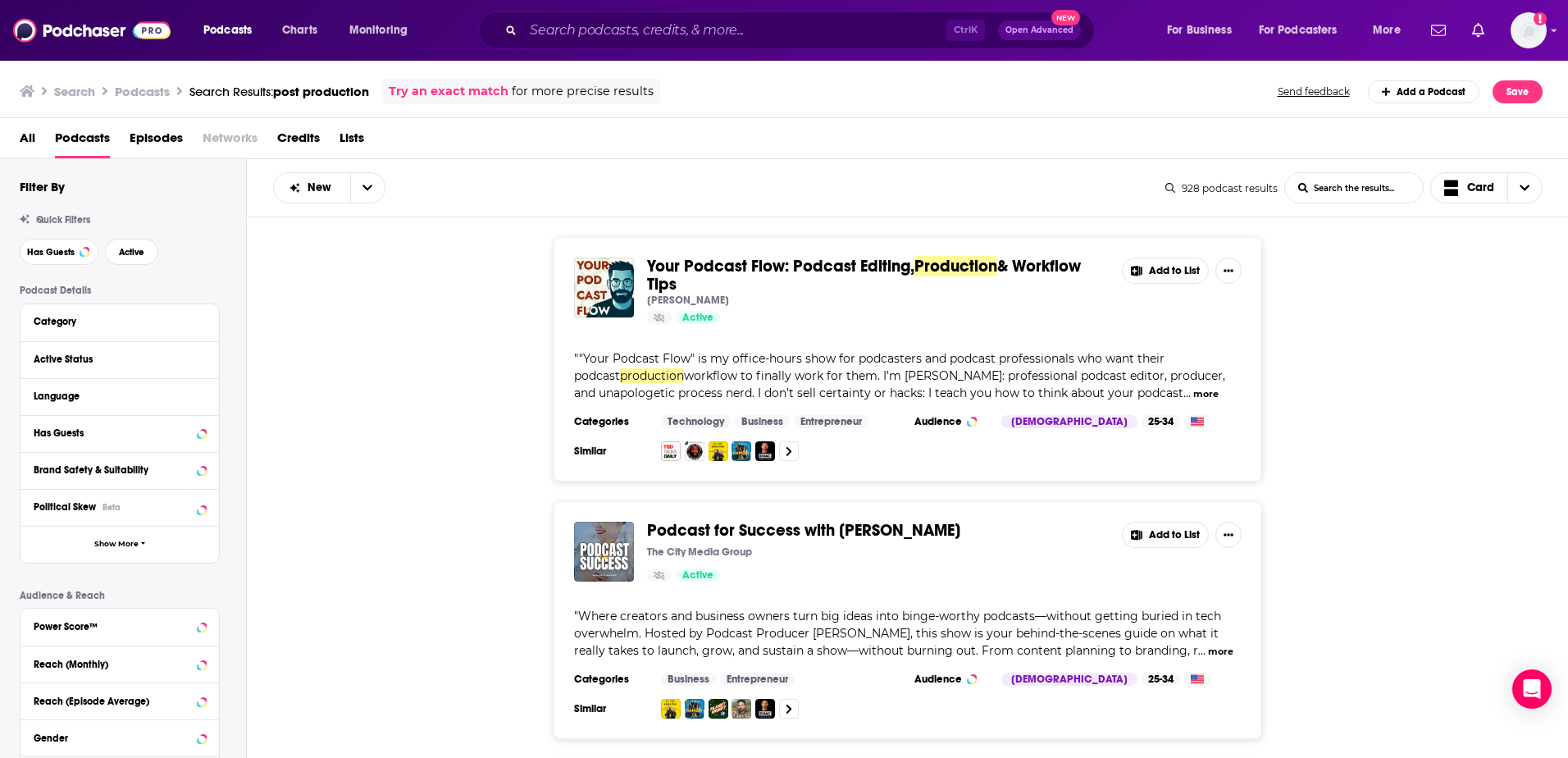
click at [445, 296] on div "Your Podcast Flow: Podcast Editing, Production & Workflow Tips [PERSON_NAME] Ac…" at bounding box center [907, 359] width 1322 height 244
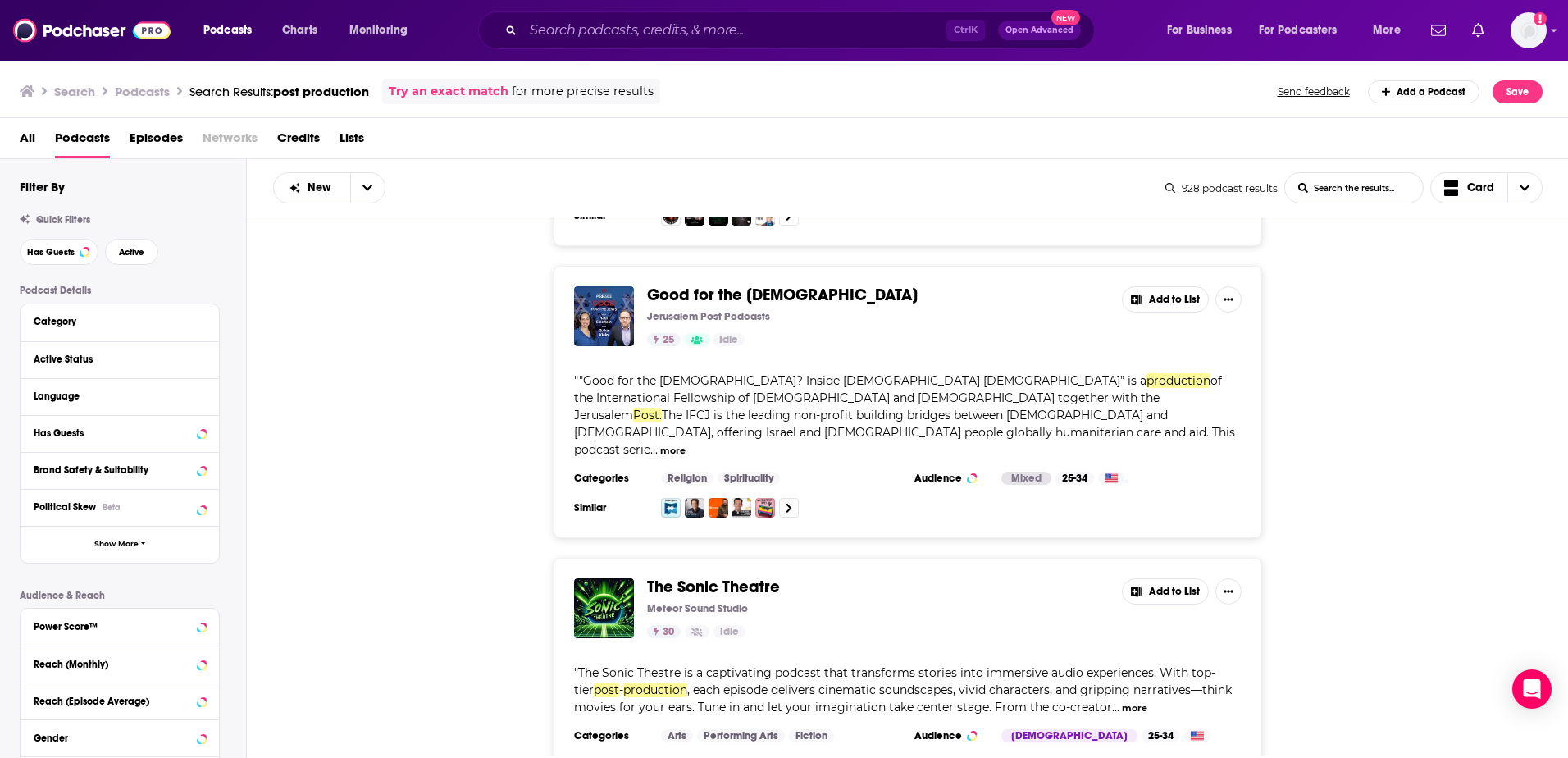
scroll to position [3937, 0]
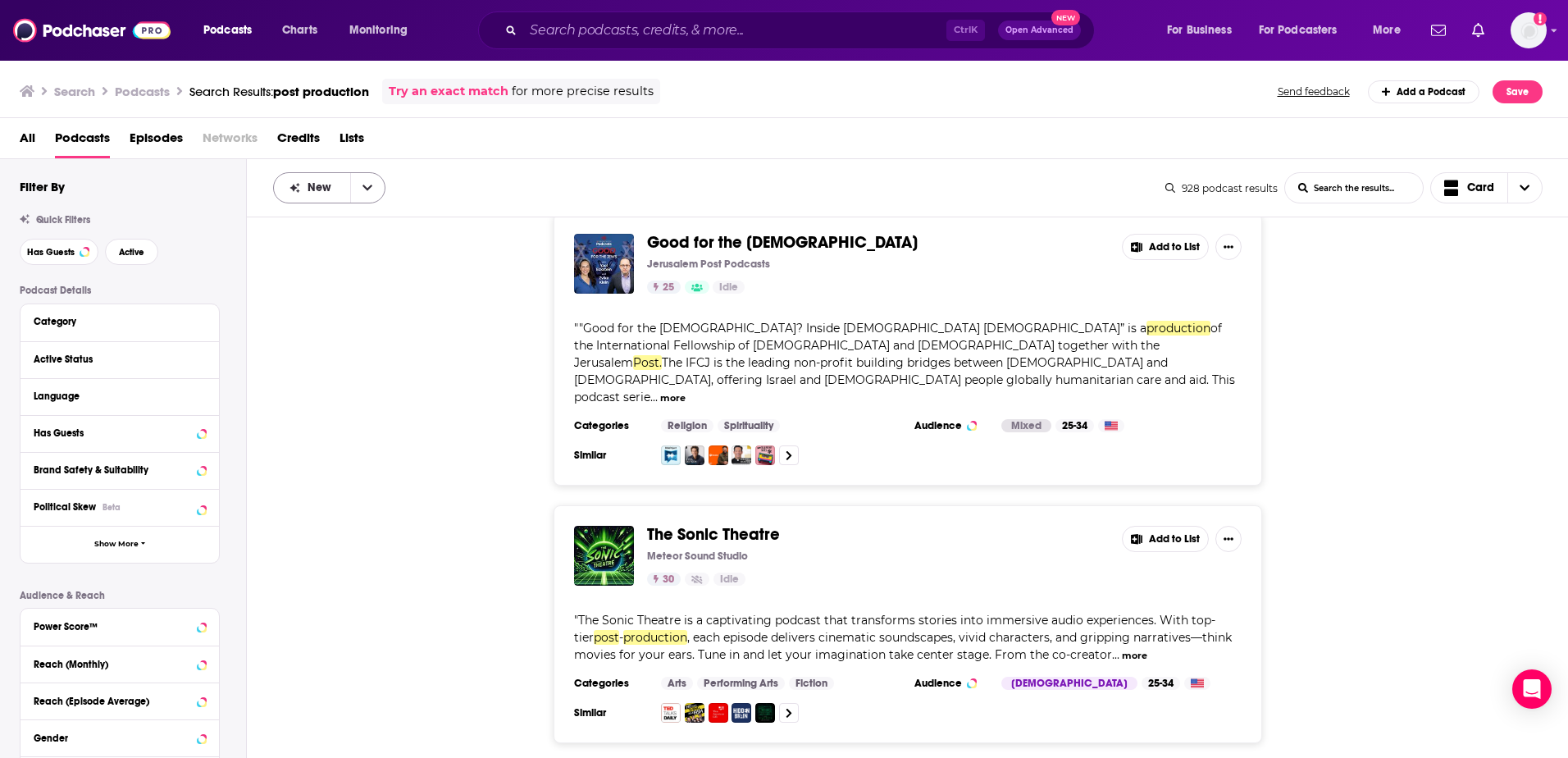
click at [344, 180] on div "New" at bounding box center [329, 188] width 112 height 31
click at [373, 184] on button "open menu" at bounding box center [367, 188] width 35 height 29
click at [365, 214] on span "Relevancy" at bounding box center [340, 218] width 66 height 9
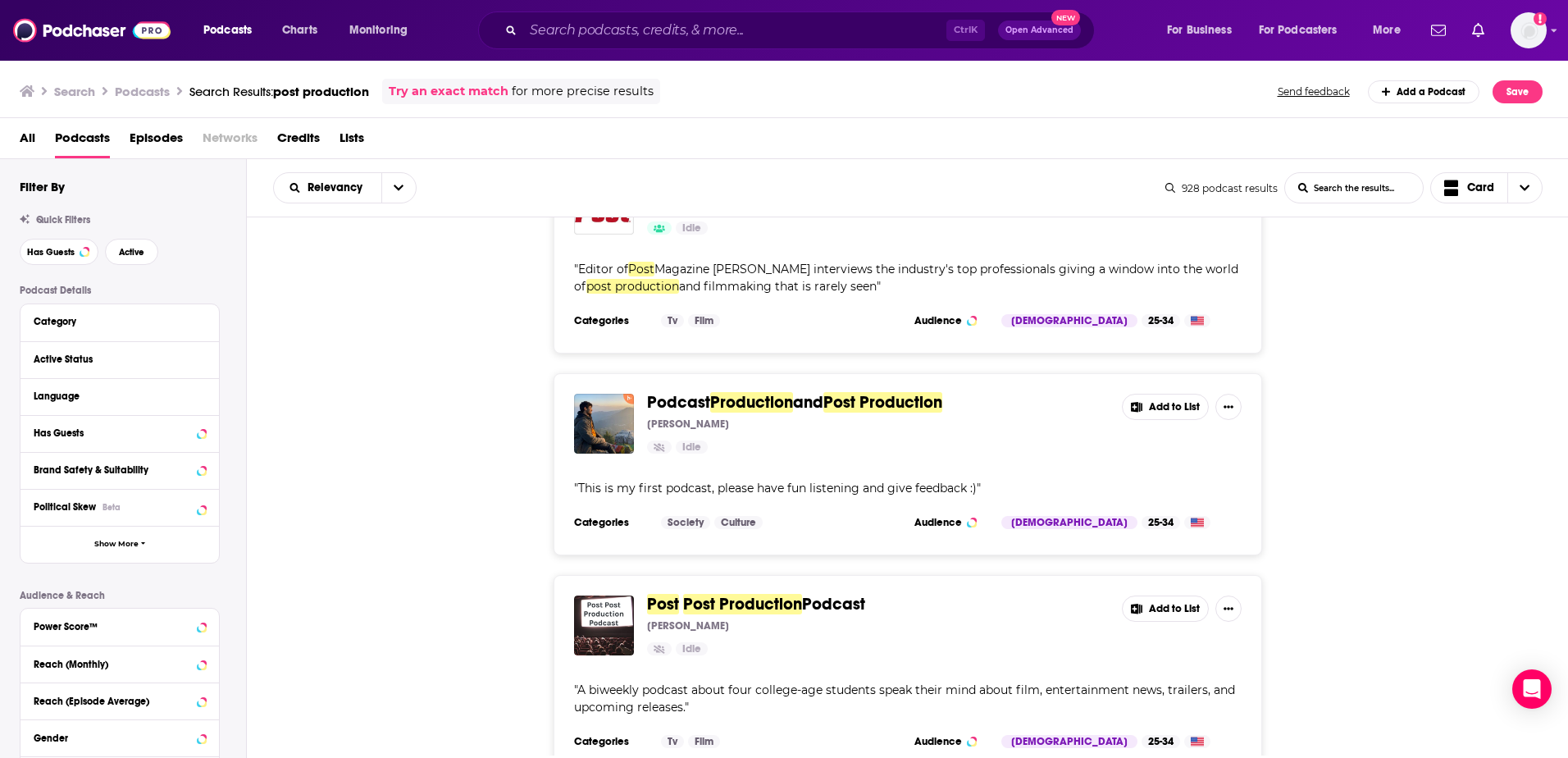
scroll to position [0, 0]
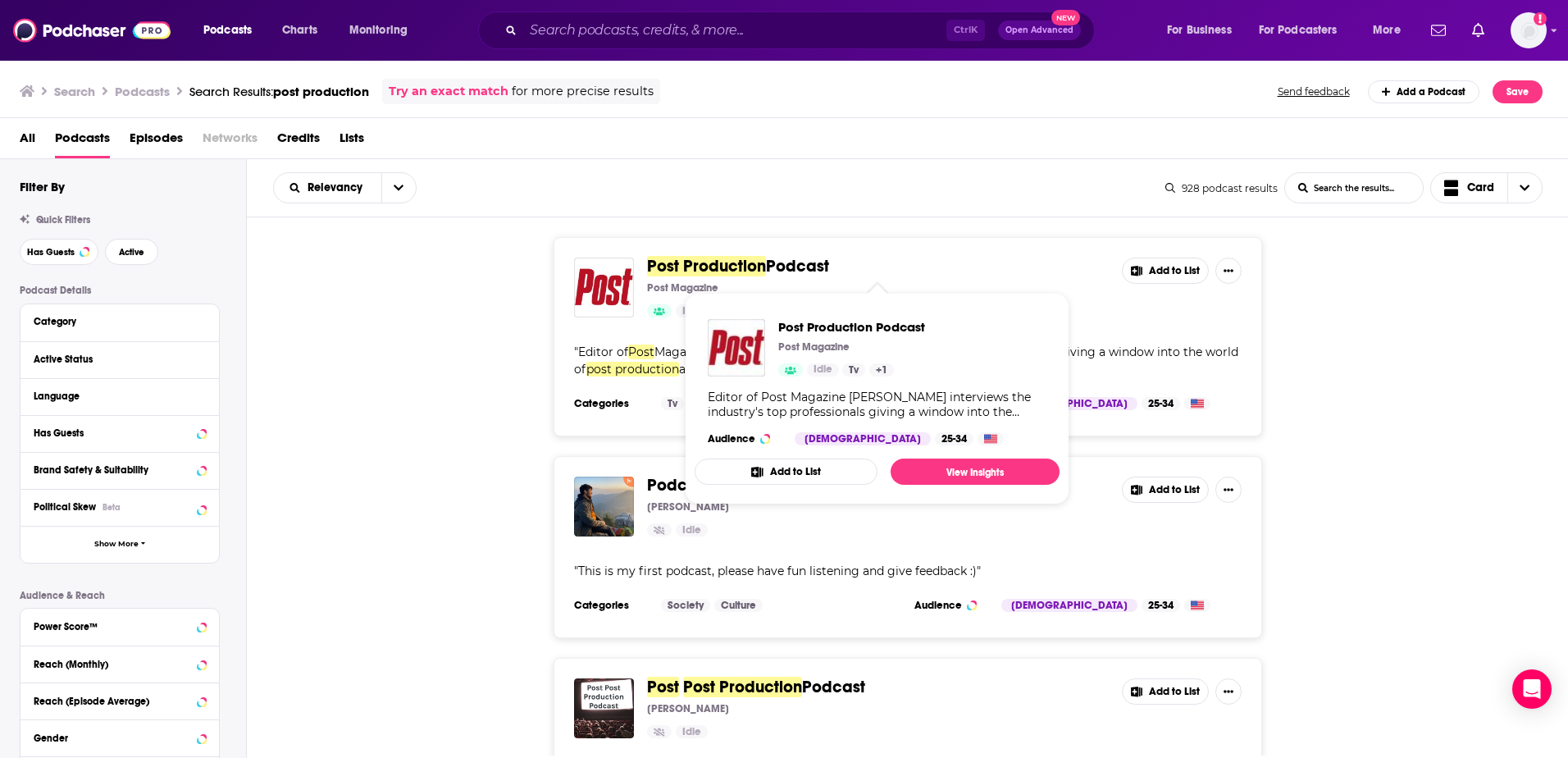
click at [707, 261] on span "Post Production" at bounding box center [706, 266] width 119 height 21
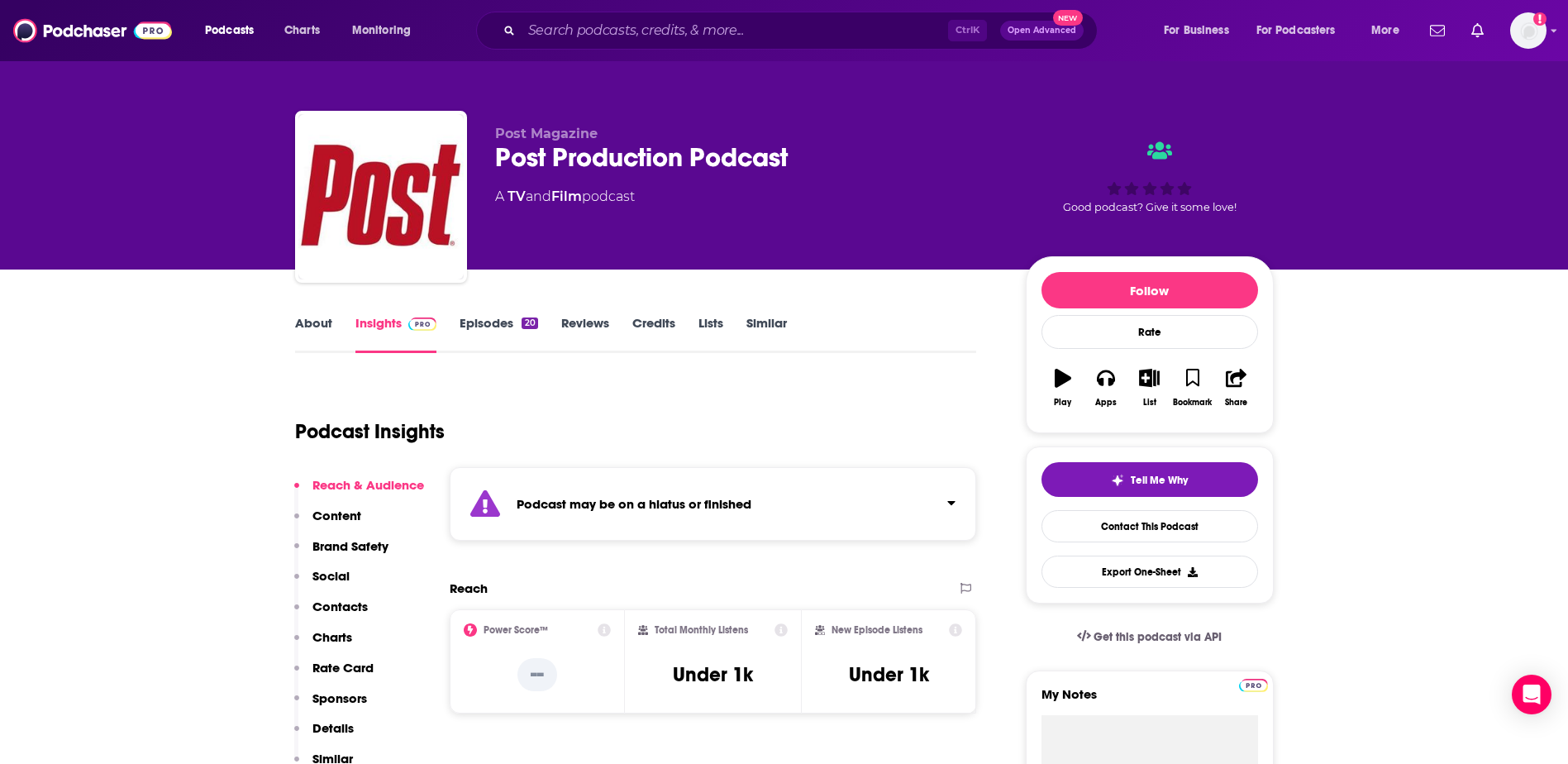
click at [508, 323] on link "Episodes 20" at bounding box center [498, 333] width 78 height 38
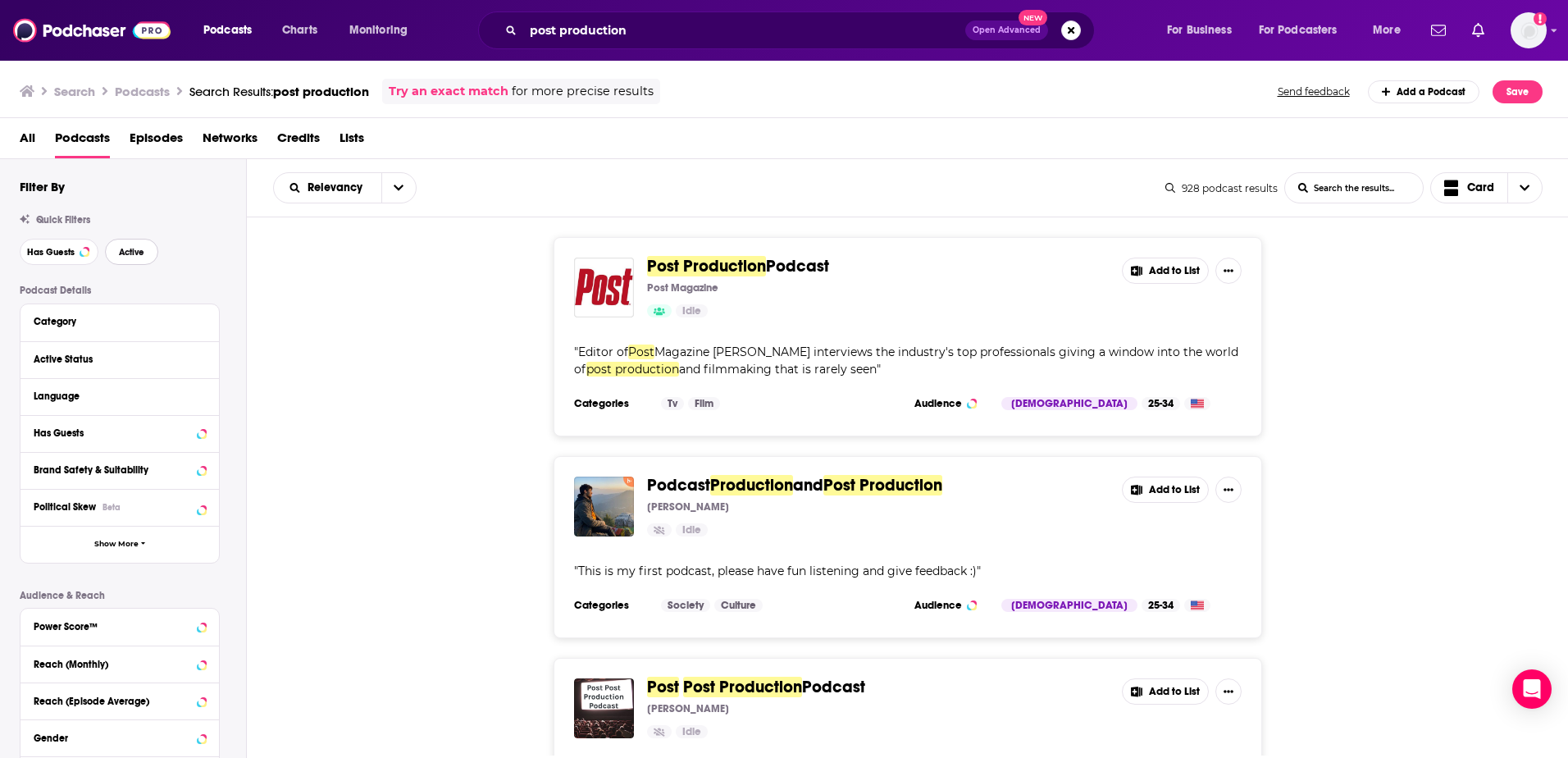
click at [143, 242] on button "Active" at bounding box center [131, 251] width 54 height 26
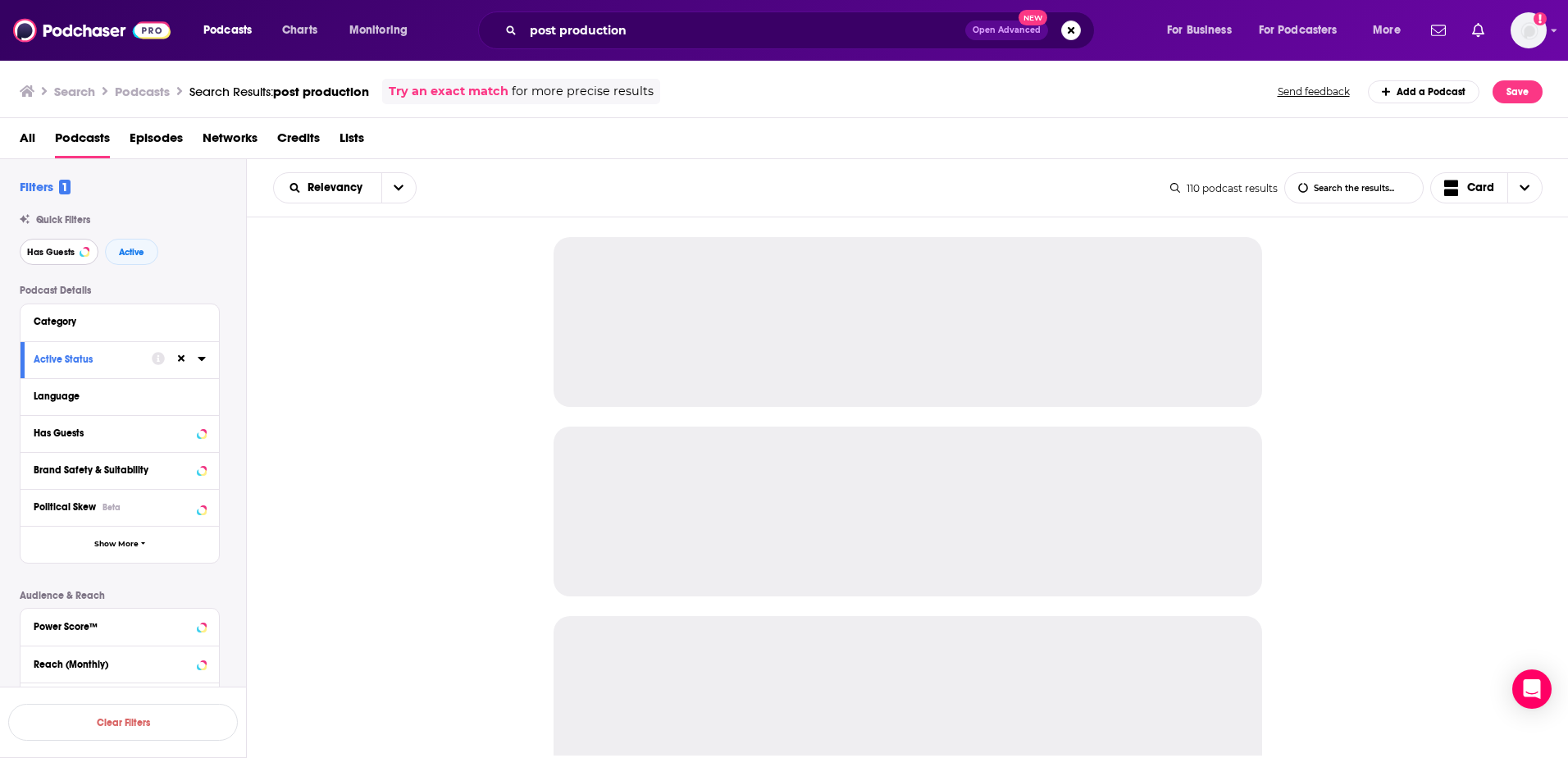
click at [57, 248] on span "Has Guests" at bounding box center [51, 252] width 47 height 9
click at [203, 205] on div "Filters 2 Quick Filters Has Guests Active Podcast Details Category Active Statu…" at bounding box center [133, 536] width 226 height 715
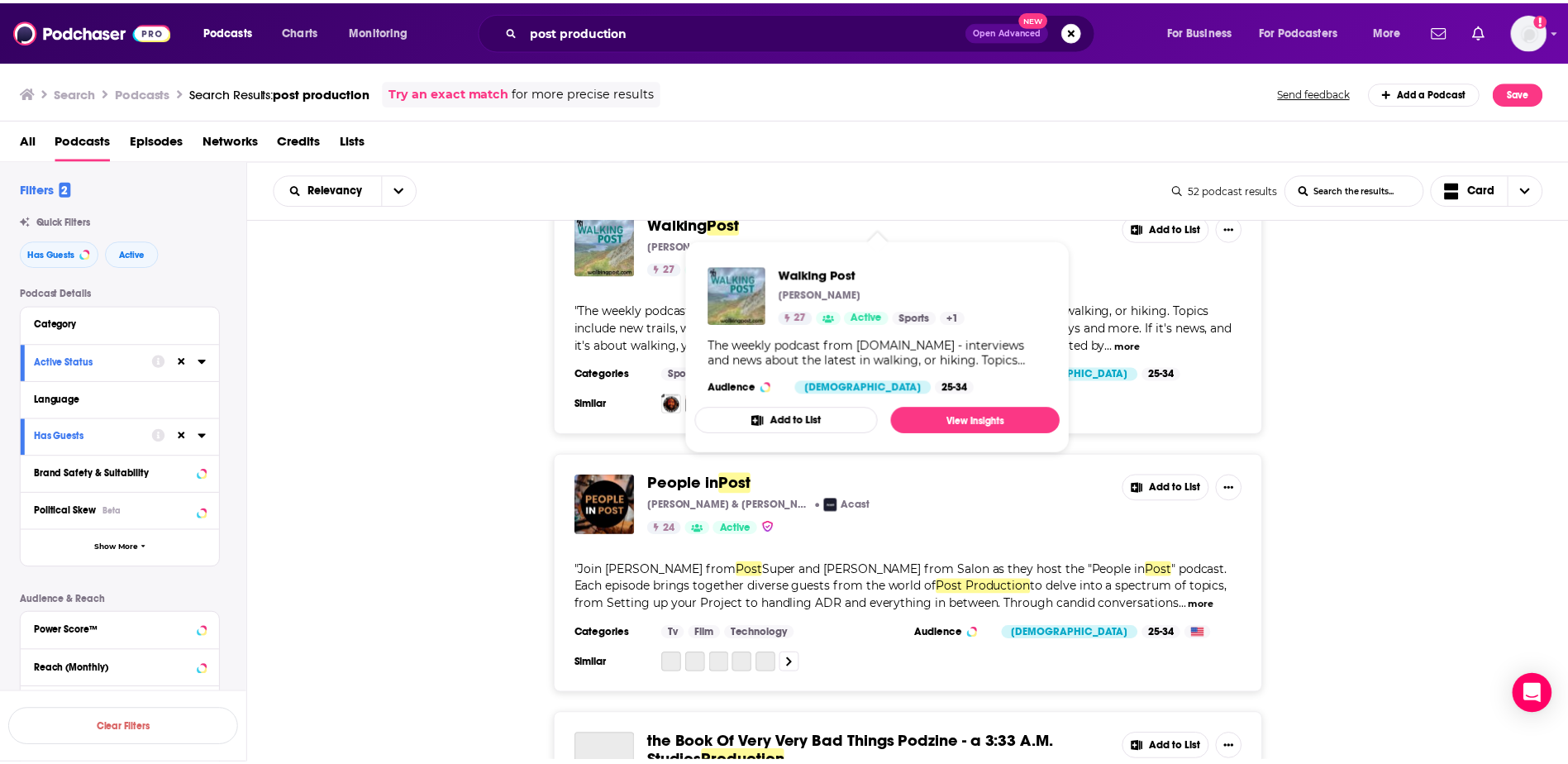
scroll to position [1074, 0]
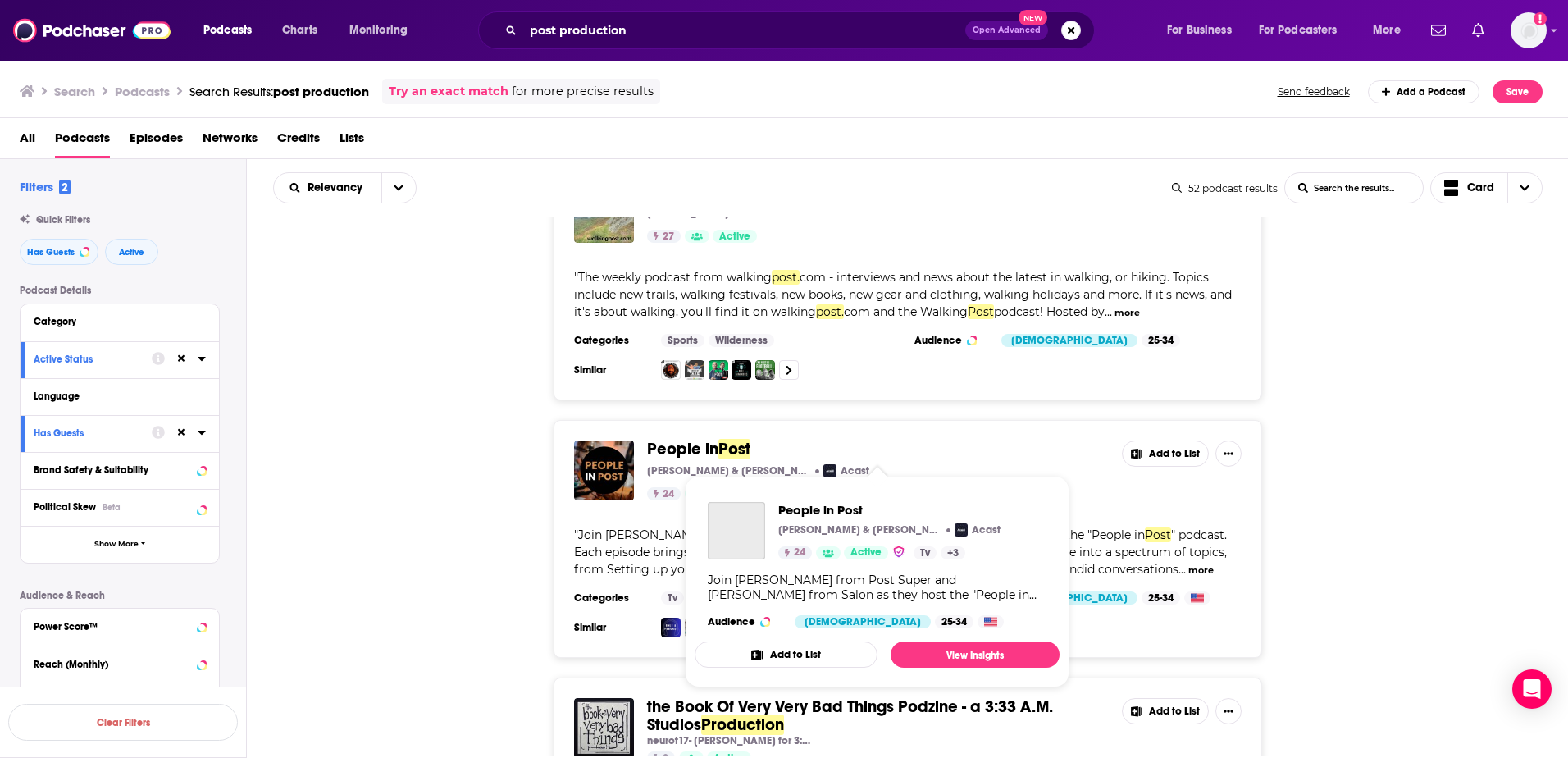
click at [684, 447] on span "People in" at bounding box center [682, 449] width 71 height 21
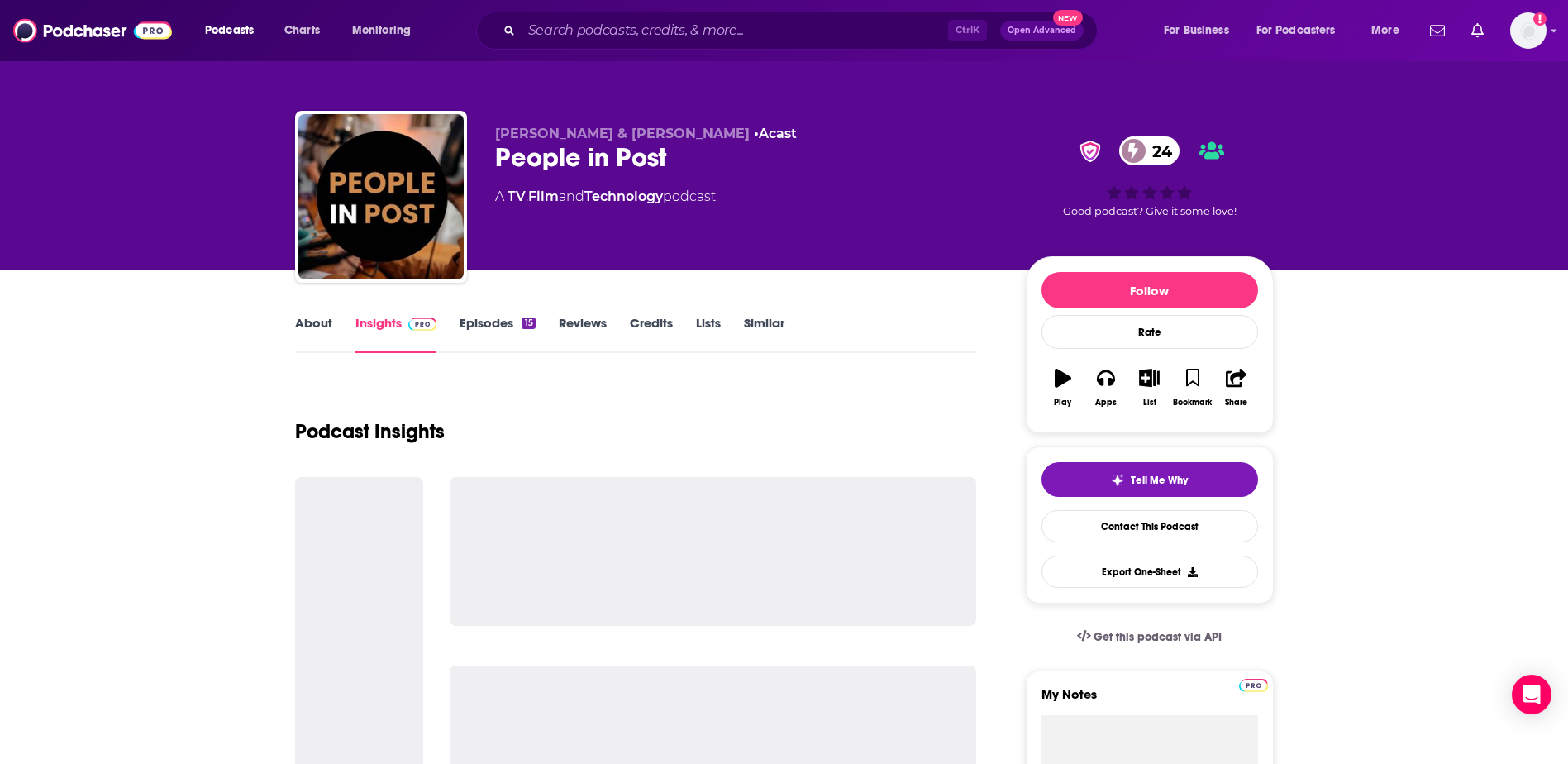
click at [503, 332] on link "Episodes 15" at bounding box center [498, 333] width 75 height 38
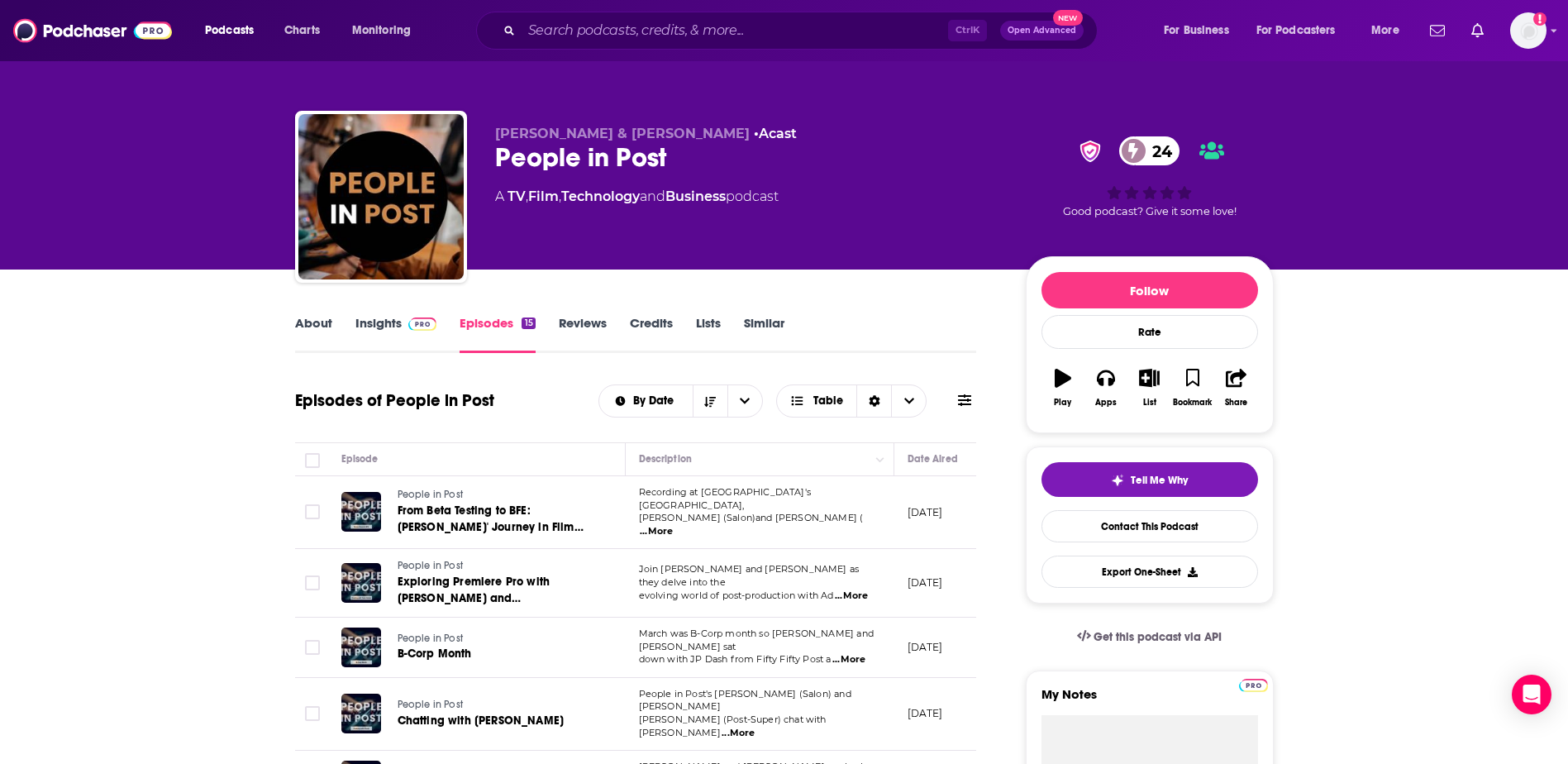
click at [315, 325] on link "About" at bounding box center [313, 333] width 38 height 38
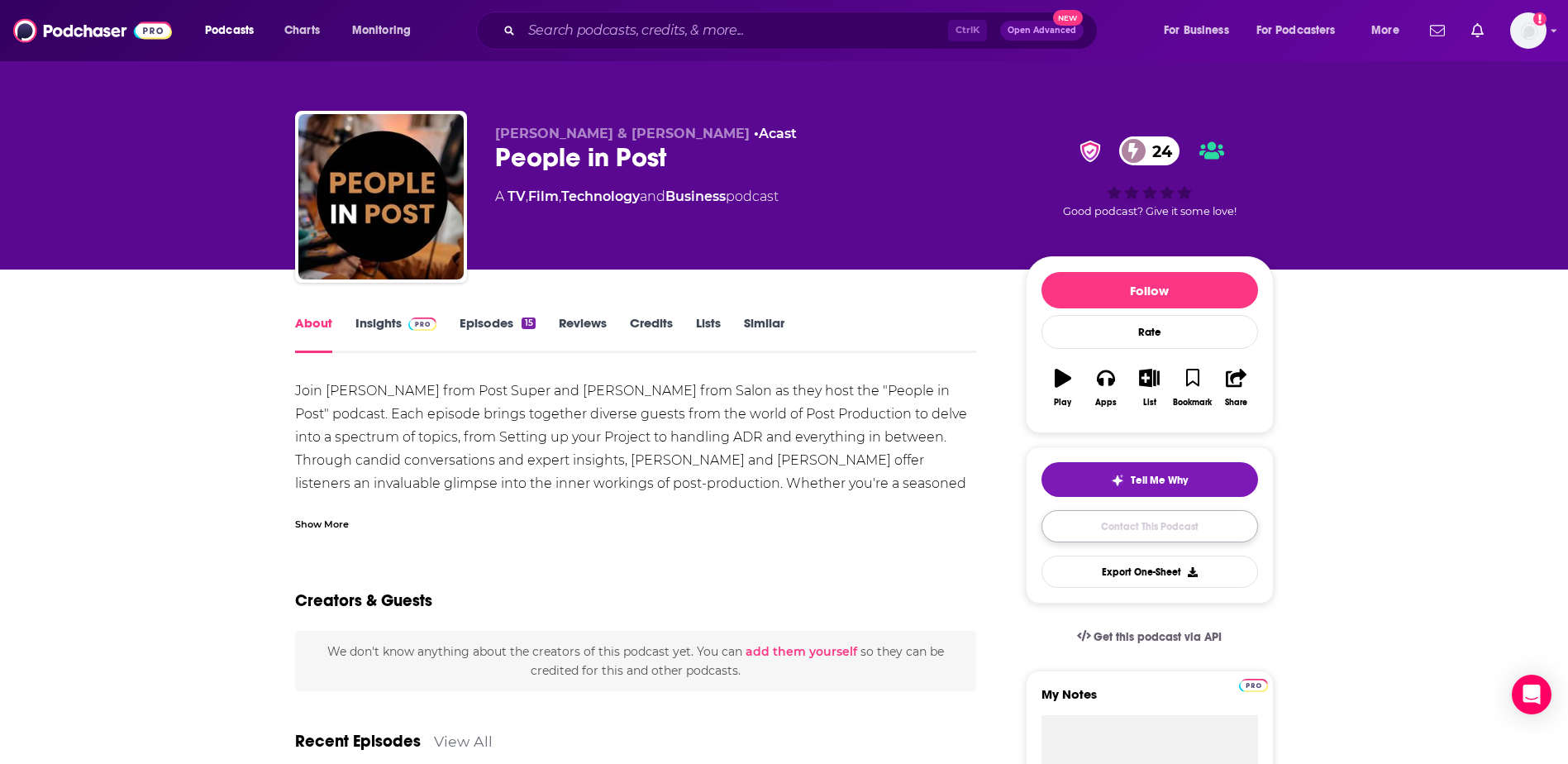
click at [793, 522] on link "Contact This Podcast" at bounding box center [1149, 525] width 217 height 32
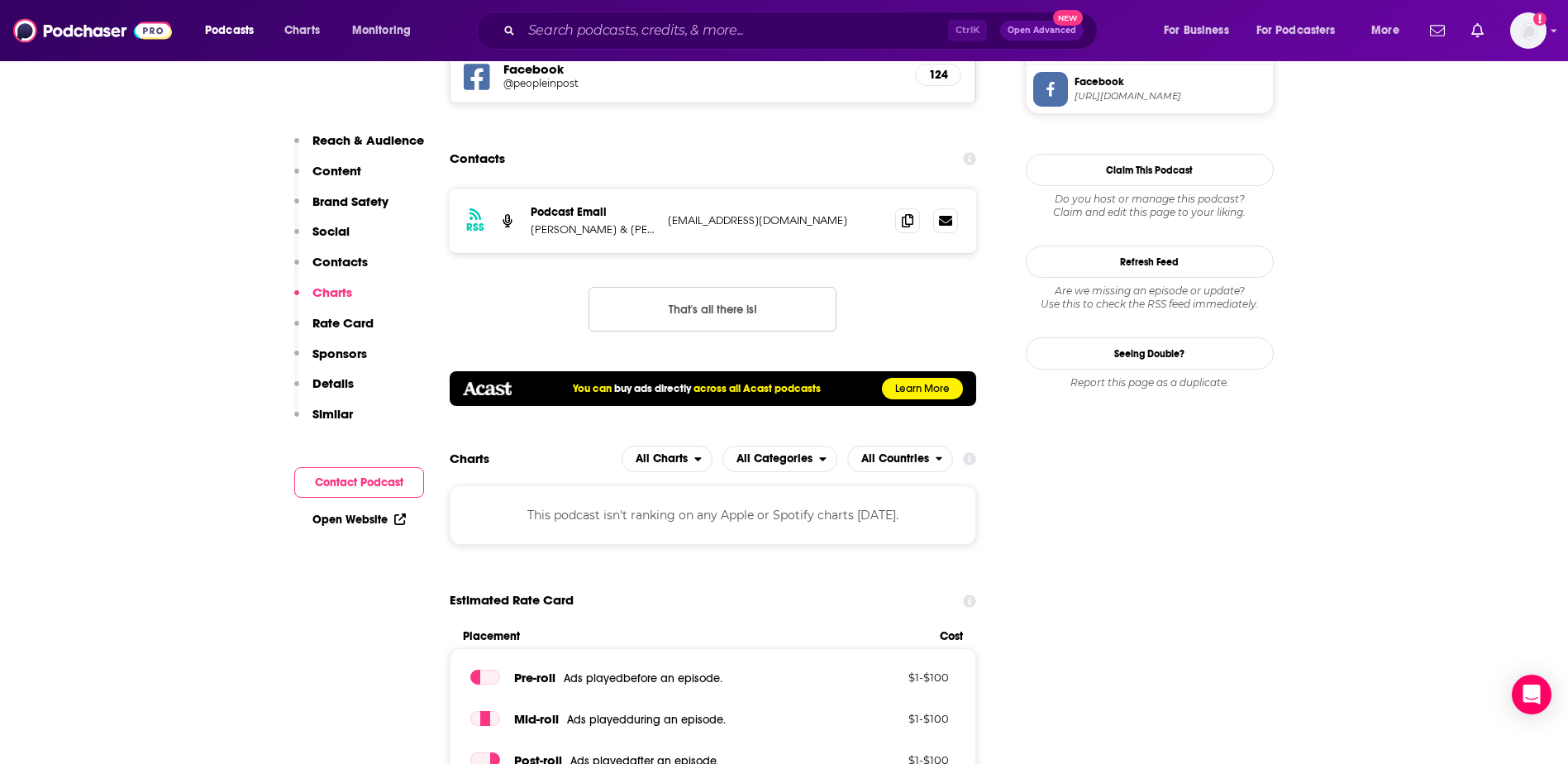
scroll to position [1432, 0]
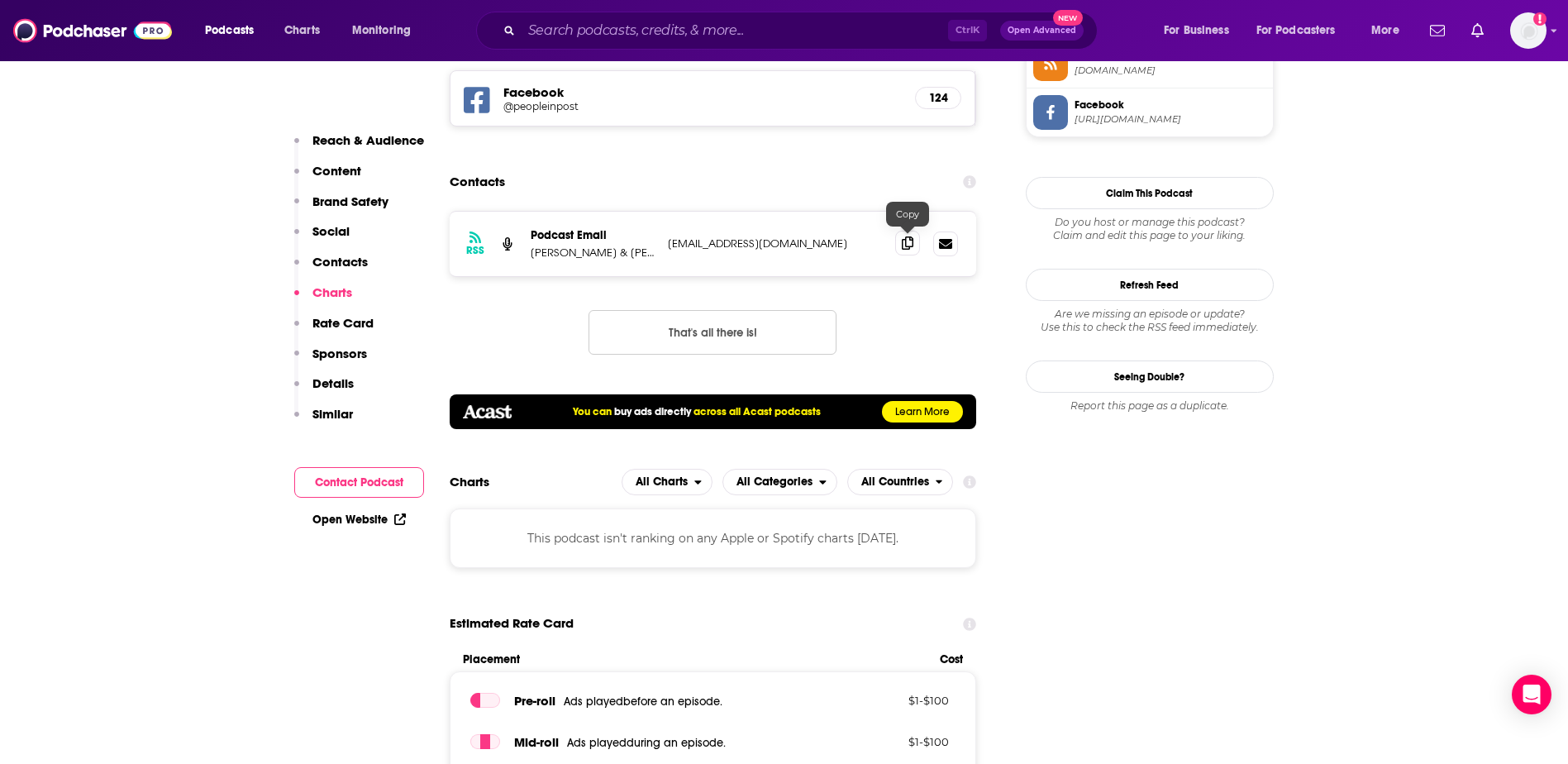
click at [793, 243] on icon at bounding box center [907, 242] width 12 height 13
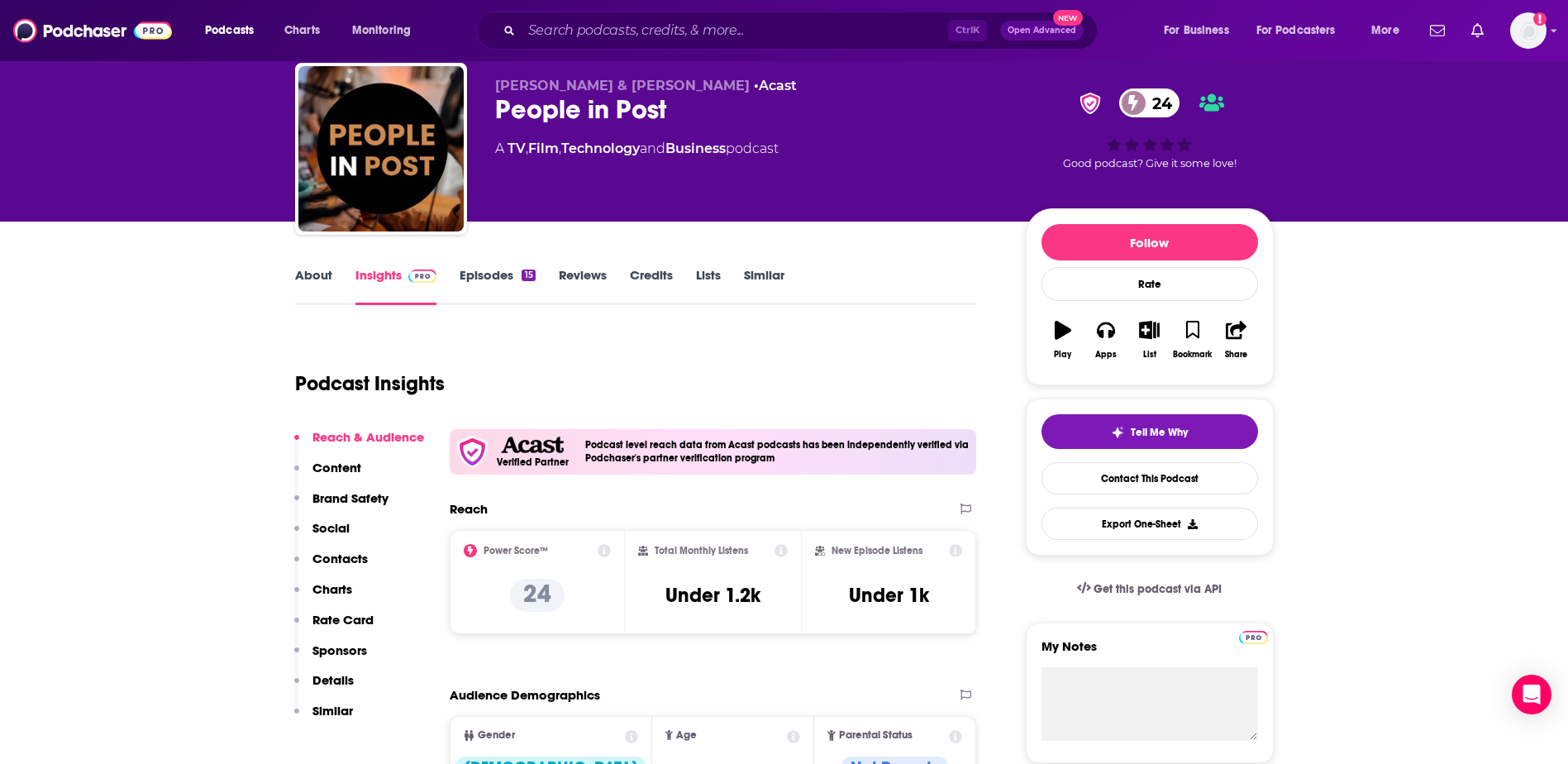
scroll to position [0, 0]
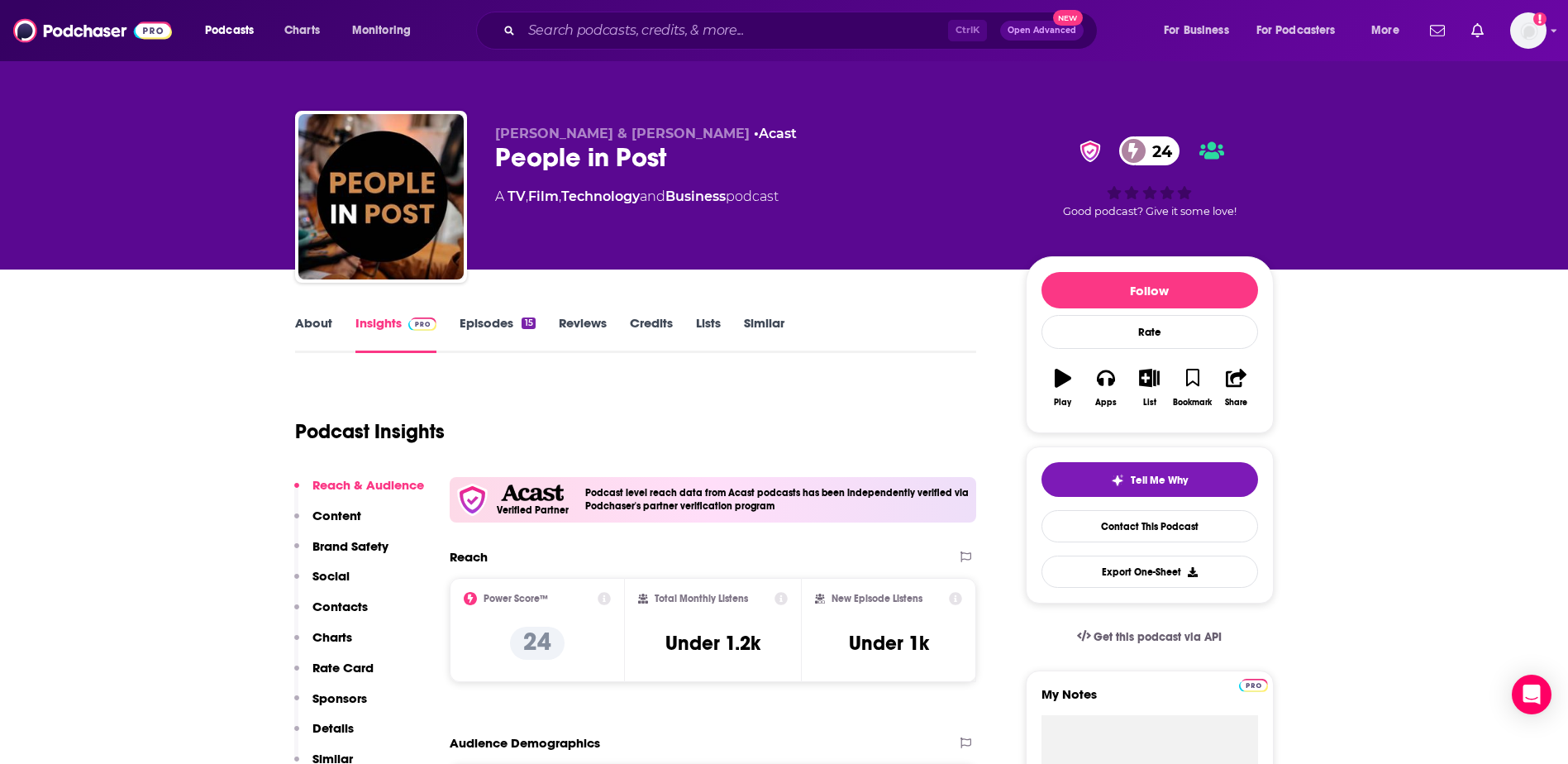
click at [329, 327] on link "About" at bounding box center [313, 333] width 38 height 38
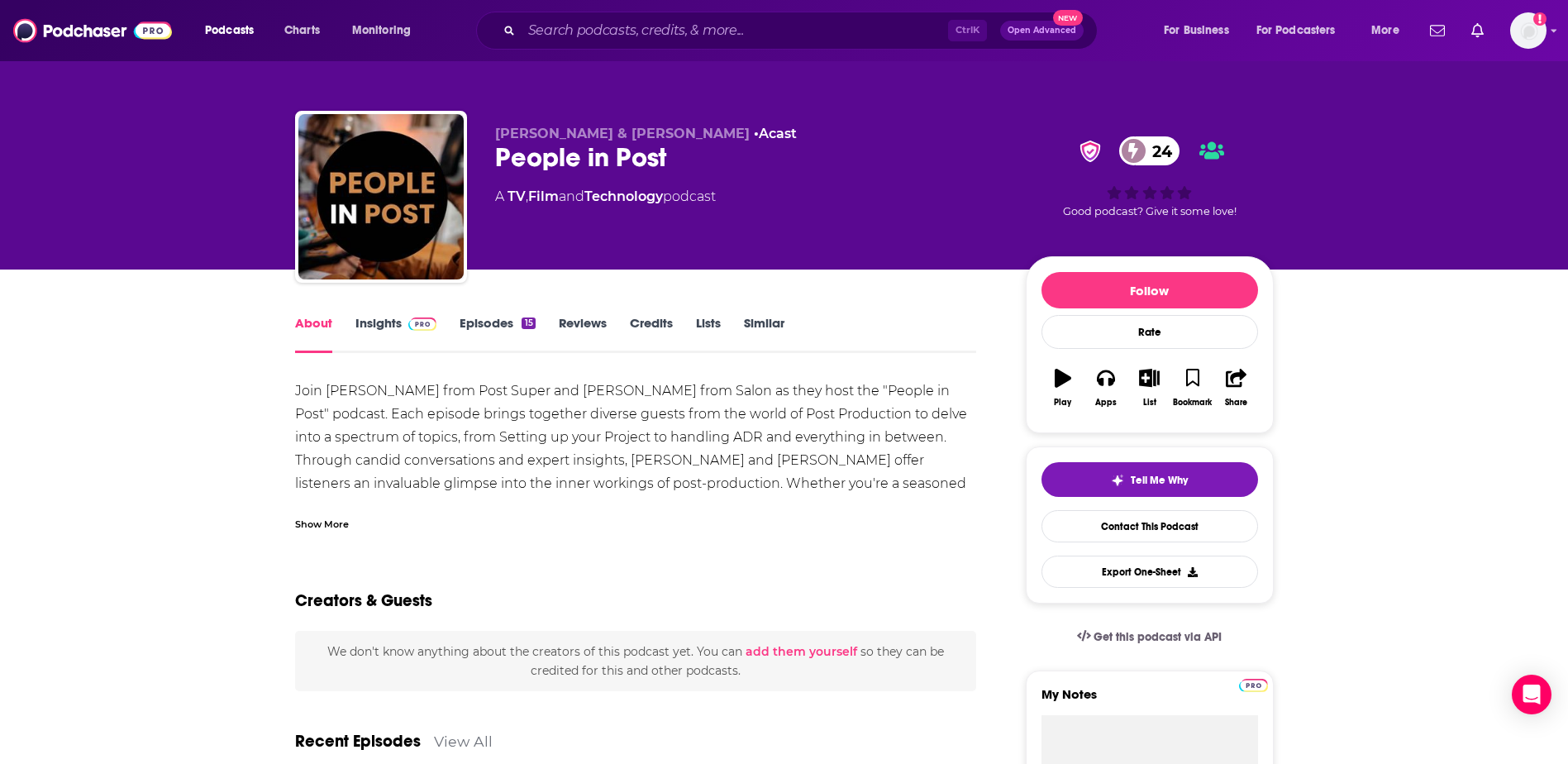
click at [567, 427] on div "Join [PERSON_NAME] from Post Super and [PERSON_NAME] from Salon as they host th…" at bounding box center [635, 506] width 682 height 254
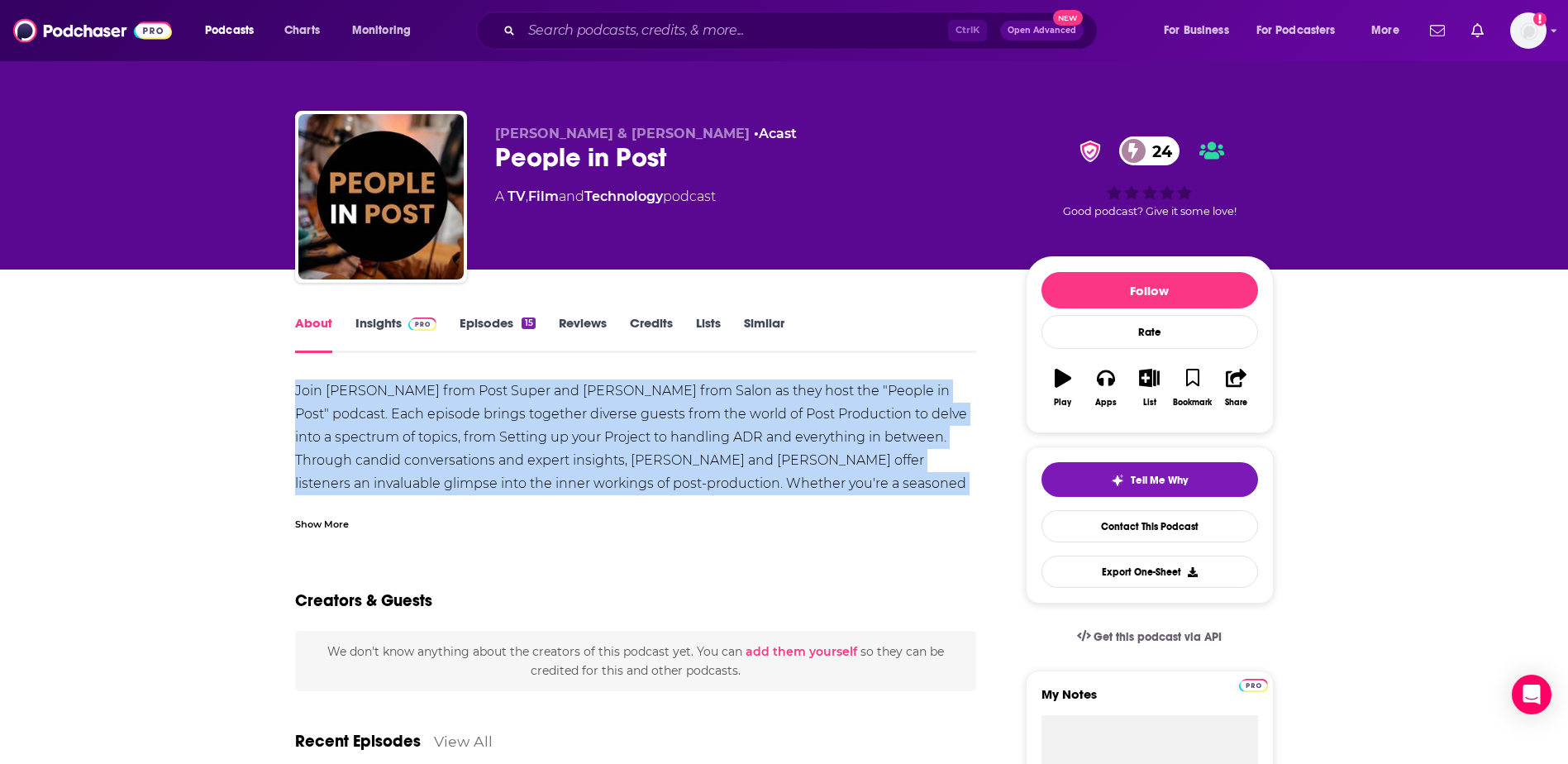
click at [567, 427] on div "Join [PERSON_NAME] from Post Super and [PERSON_NAME] from Salon as they host th…" at bounding box center [635, 506] width 682 height 254
copy div "Join [PERSON_NAME] from Post Super and [PERSON_NAME] from Salon as they host th…"
click at [673, 404] on div "Join [PERSON_NAME] from Post Super and [PERSON_NAME] from Salon as they host th…" at bounding box center [635, 506] width 682 height 254
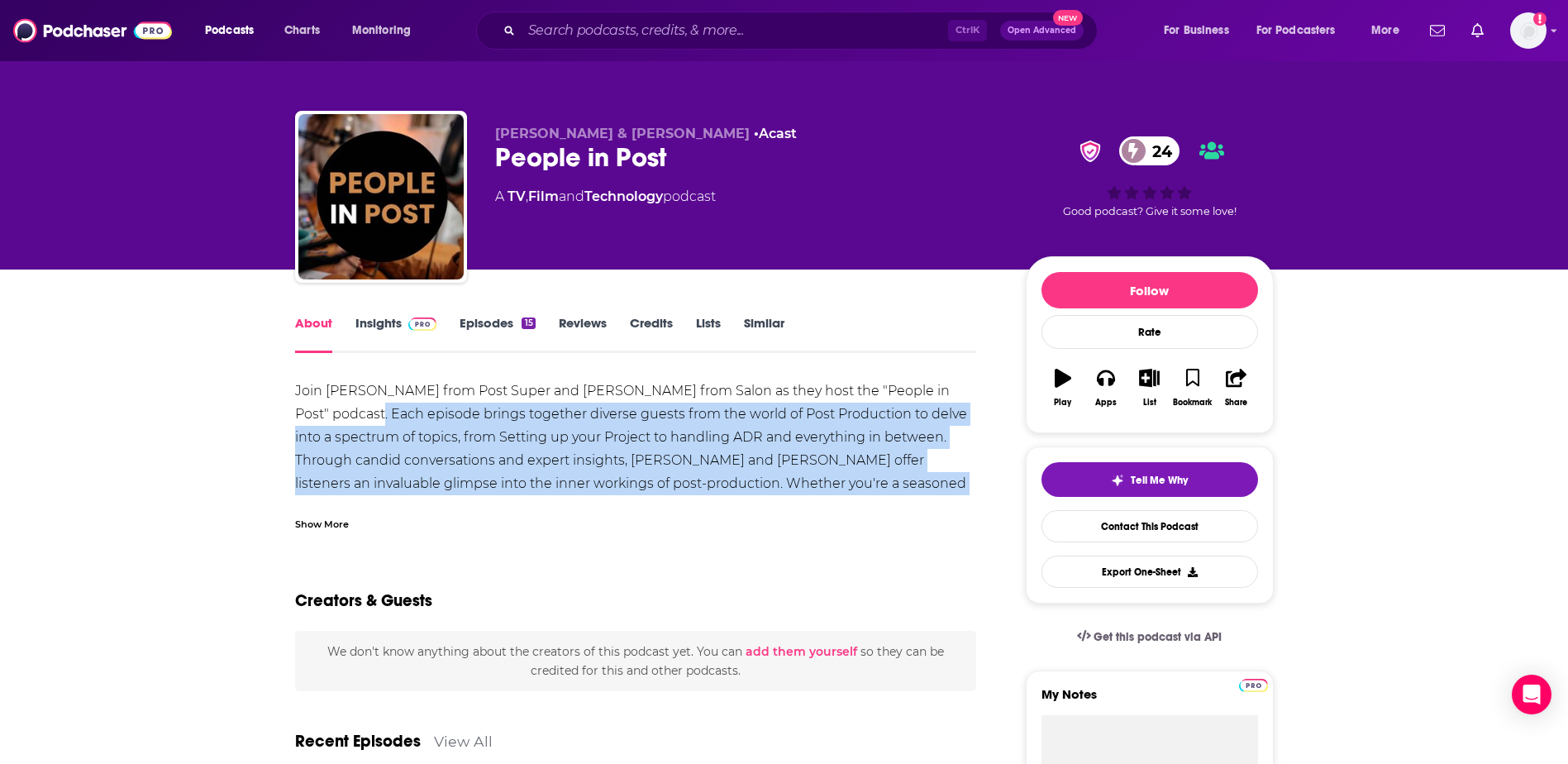
drag, startPoint x: 356, startPoint y: 411, endPoint x: 934, endPoint y: 484, distance: 582.6
click at [793, 484] on div "Join [PERSON_NAME] from Post Super and [PERSON_NAME] from Salon as they host th…" at bounding box center [635, 506] width 682 height 254
drag, startPoint x: 934, startPoint y: 484, endPoint x: 870, endPoint y: 482, distance: 64.0
copy div "Each episode brings together diverse guests from the world of Post Production t…"
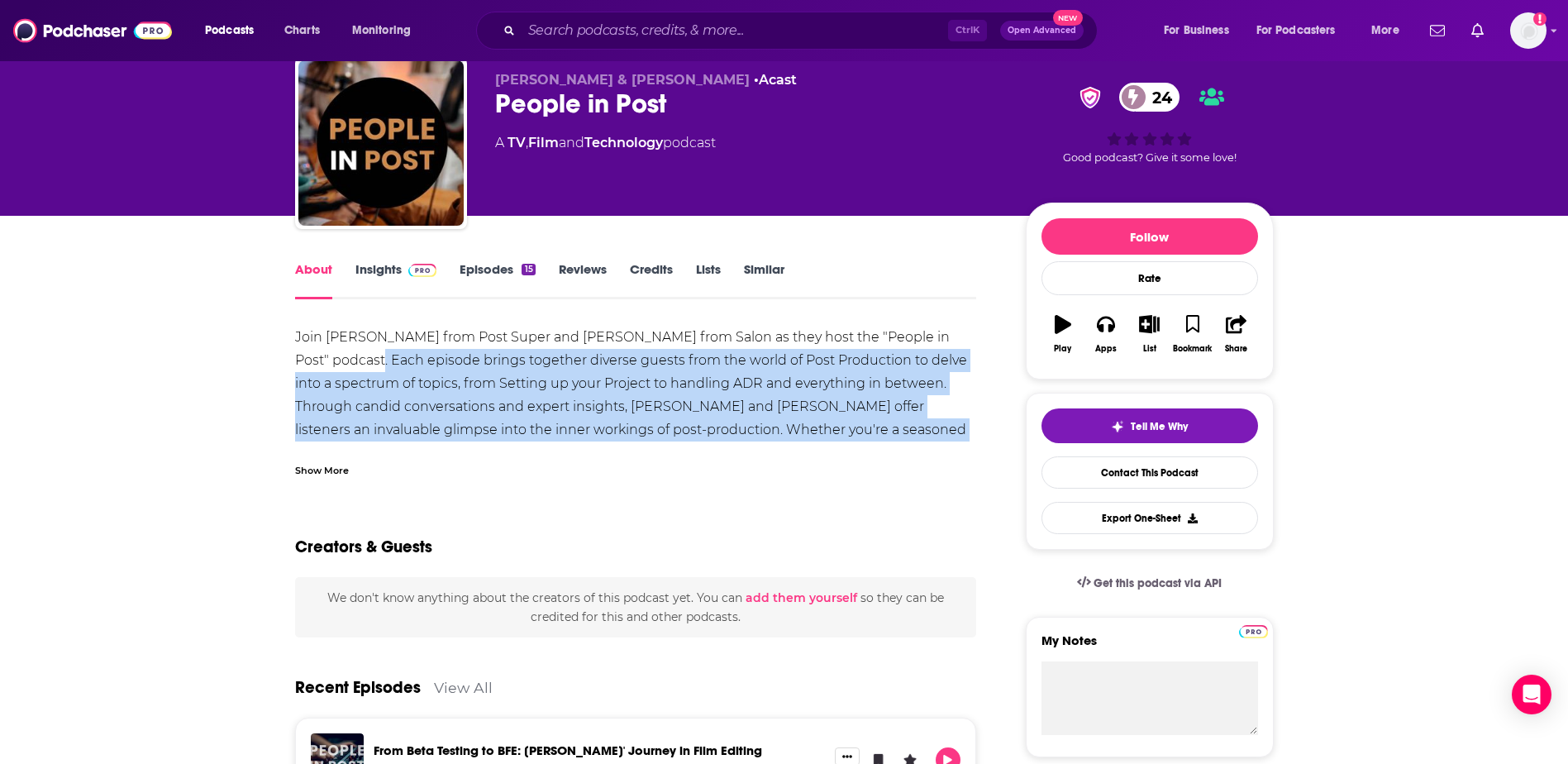
scroll to position [83, 0]
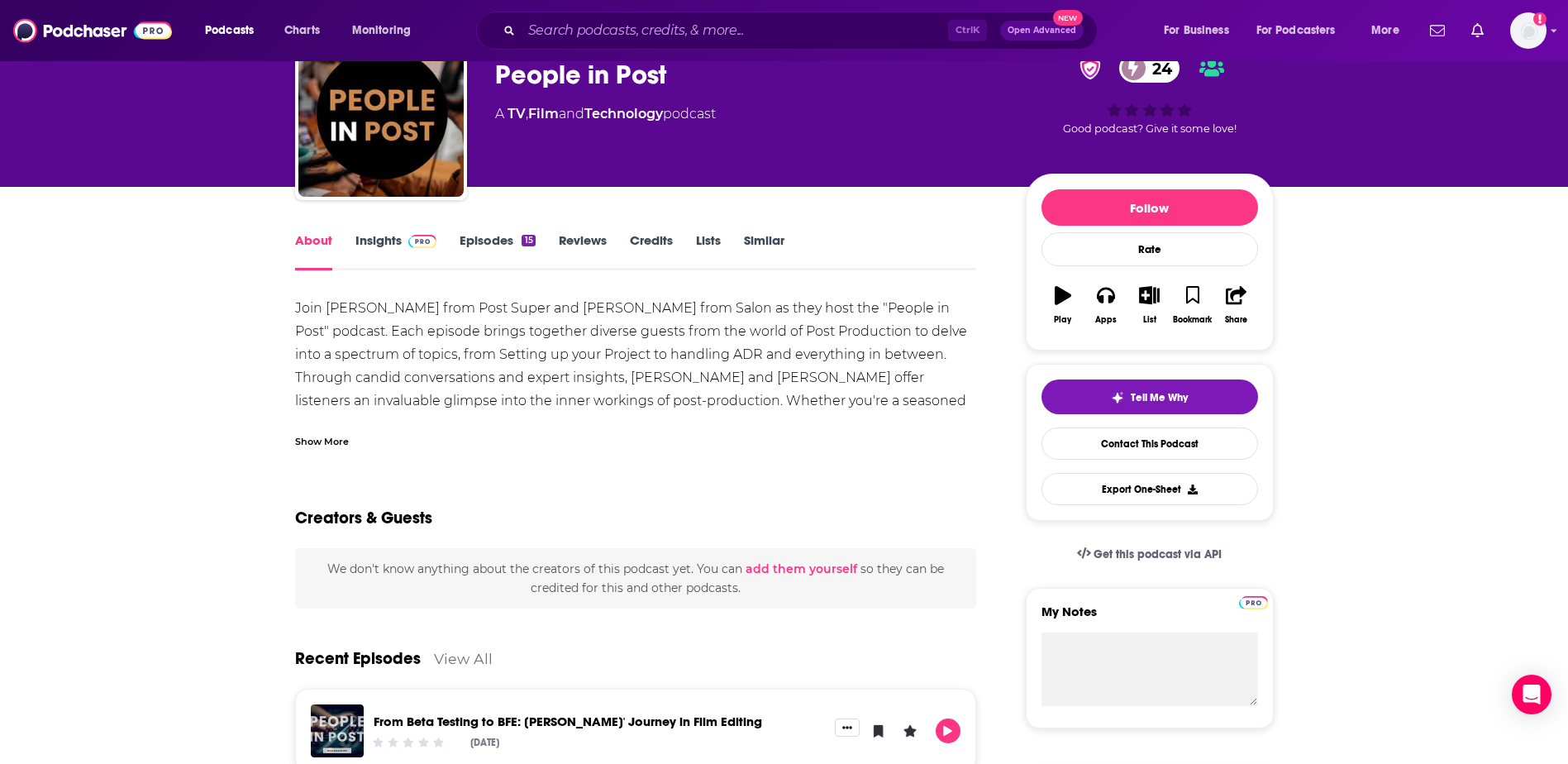
click at [314, 442] on div "Show More" at bounding box center [321, 440] width 54 height 16
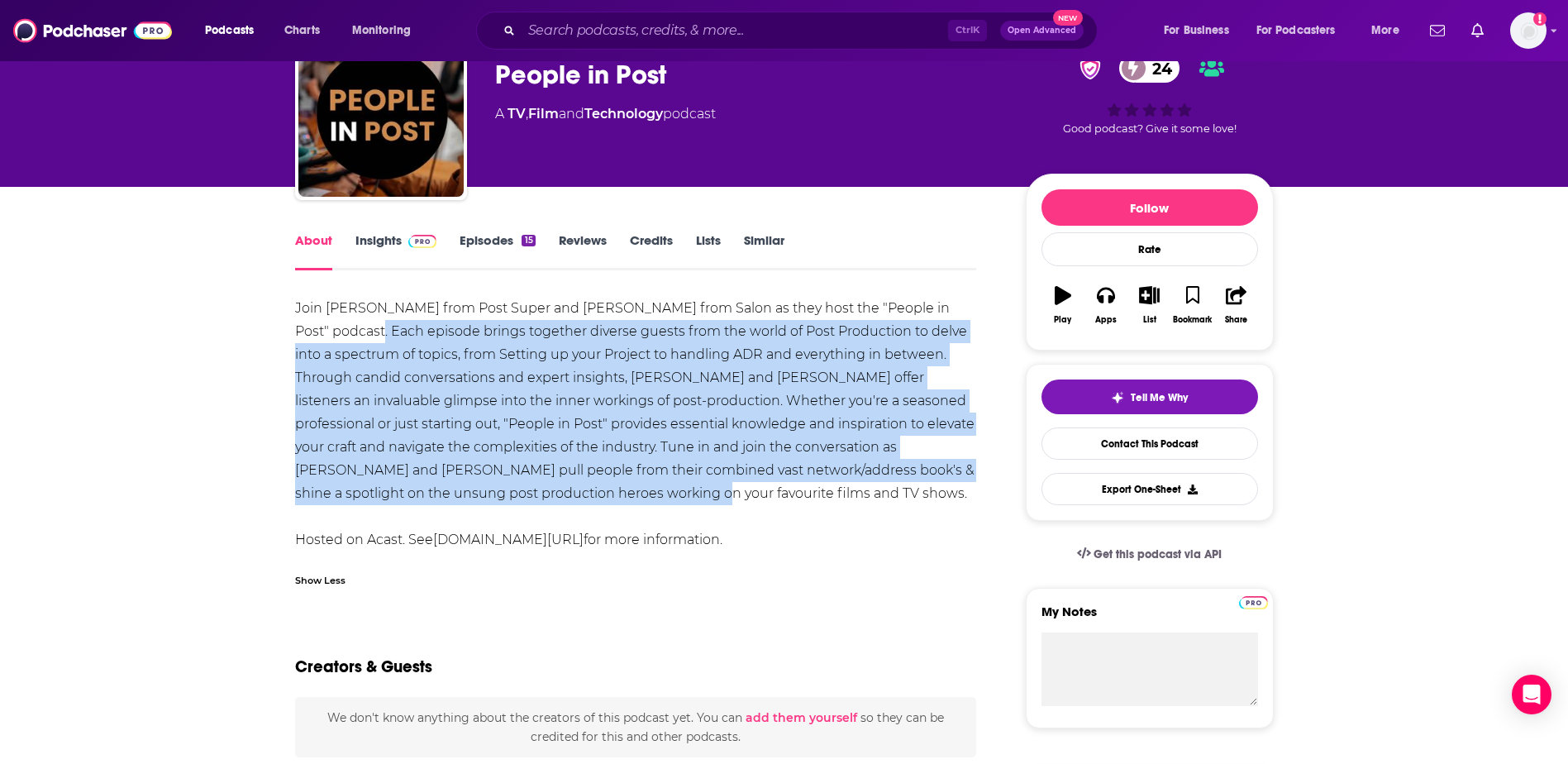
drag, startPoint x: 622, startPoint y: 498, endPoint x: 355, endPoint y: 335, distance: 312.8
click at [355, 335] on div "Join [PERSON_NAME] from Post Super and [PERSON_NAME] from Salon as they host th…" at bounding box center [635, 423] width 682 height 254
copy div "Each episode brings together diverse guests from the world of Post Production t…"
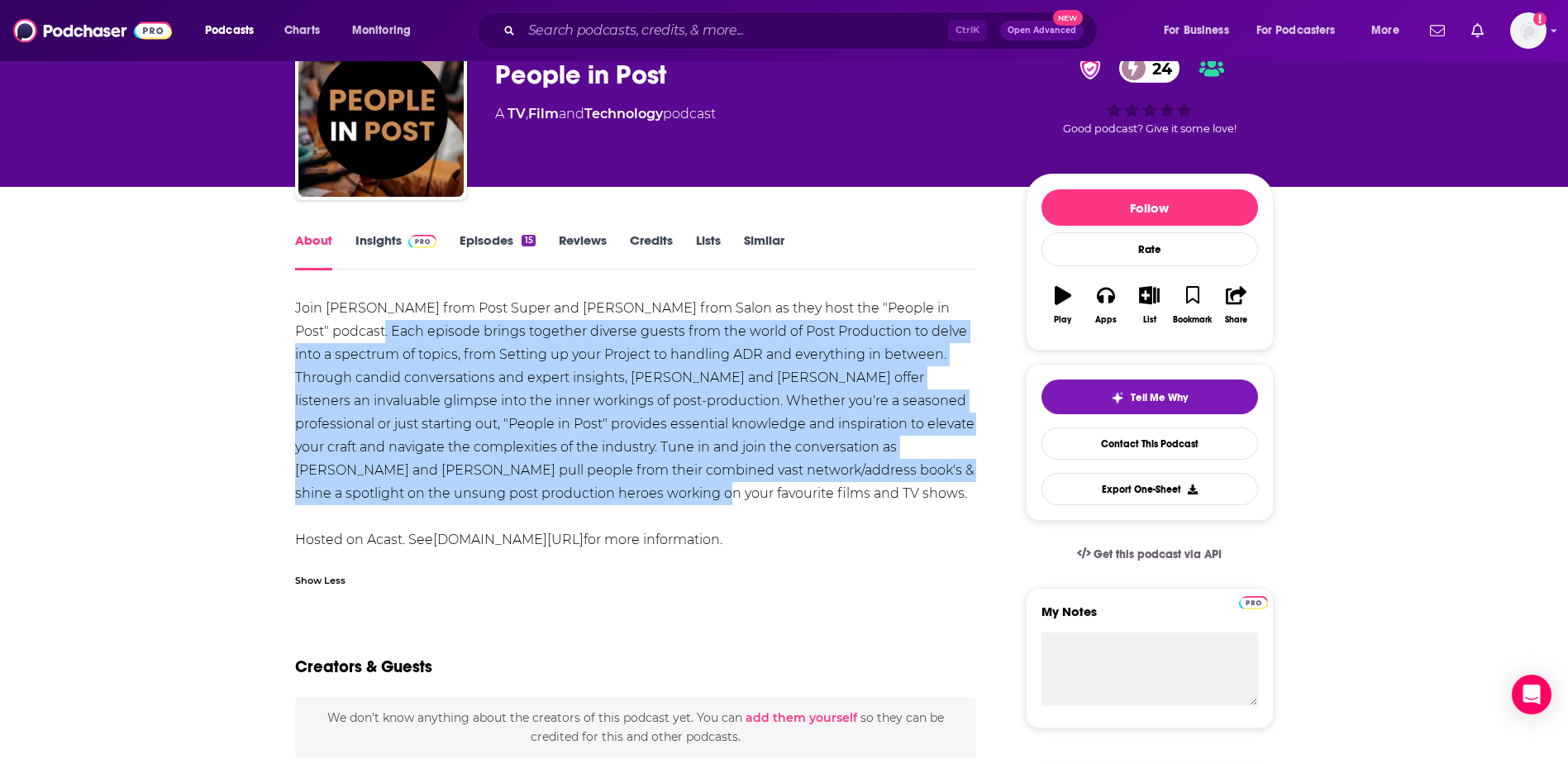
scroll to position [413, 0]
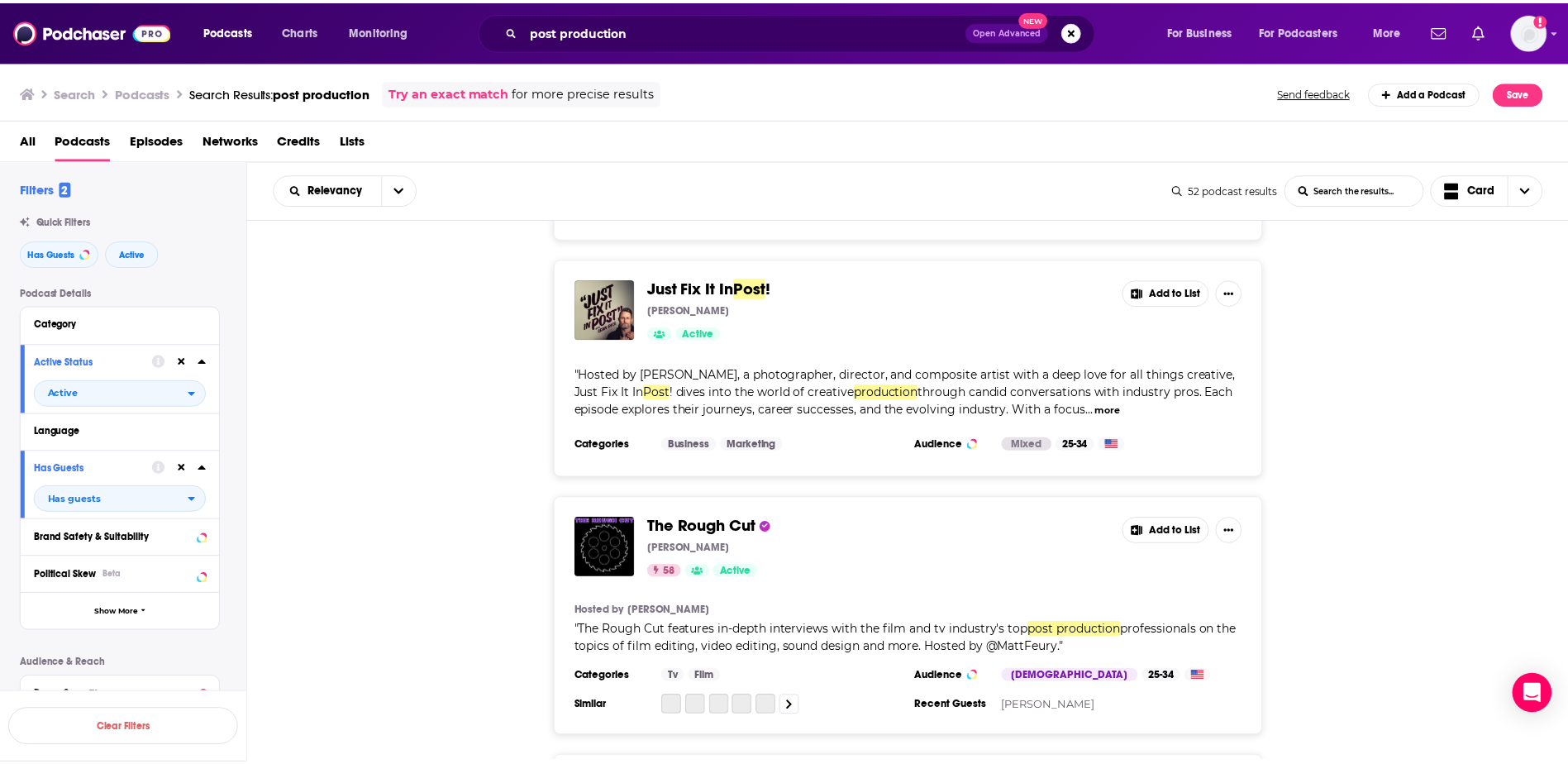
scroll to position [2315, 0]
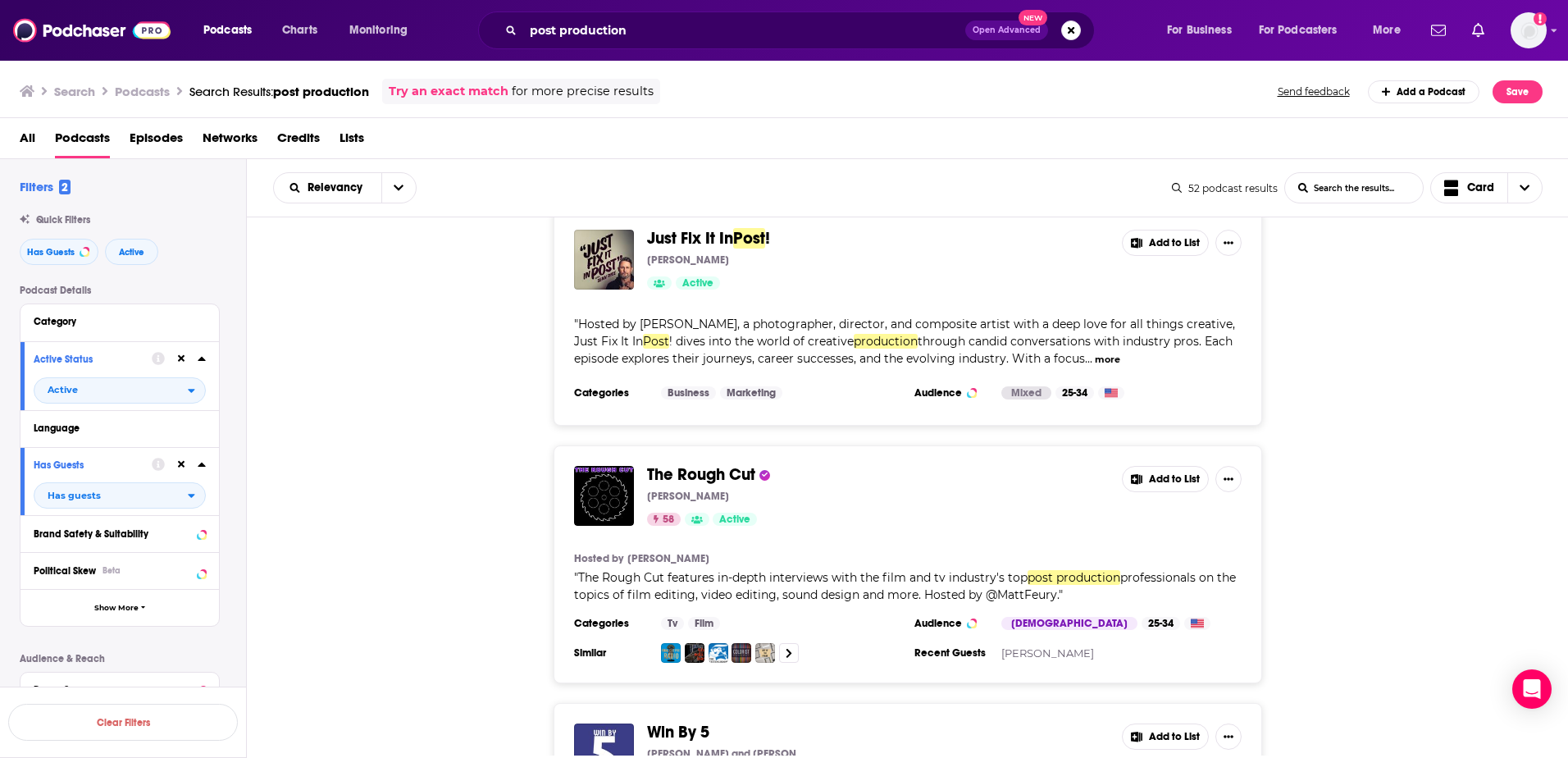
click at [687, 446] on div "The Rough Cut [PERSON_NAME] 58 Active Add to List Hosted by [PERSON_NAME] " The…" at bounding box center [908, 564] width 709 height 238
click at [689, 465] on span "The Rough Cut" at bounding box center [701, 475] width 108 height 21
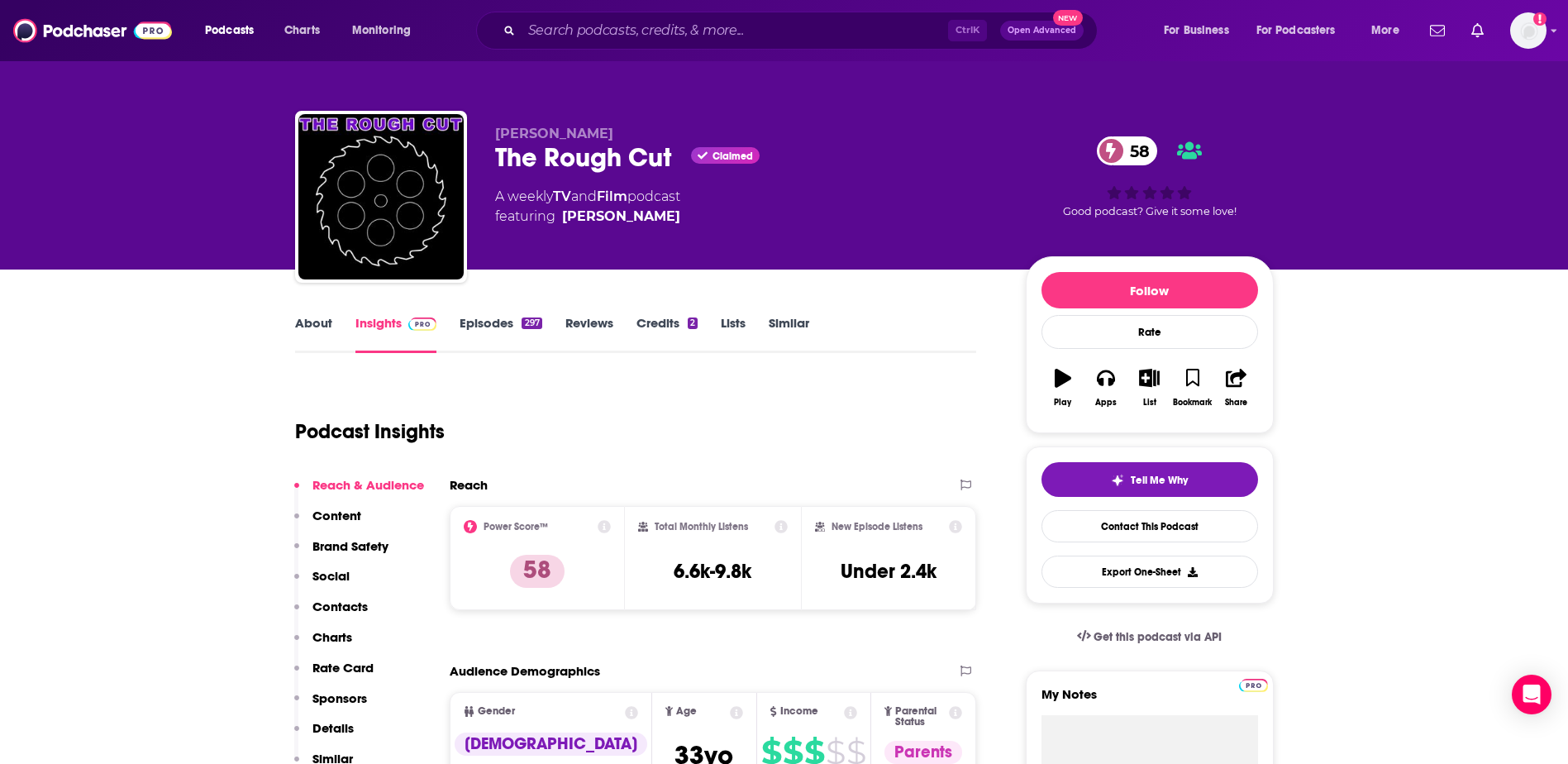
click at [487, 325] on link "Episodes 297" at bounding box center [500, 333] width 82 height 38
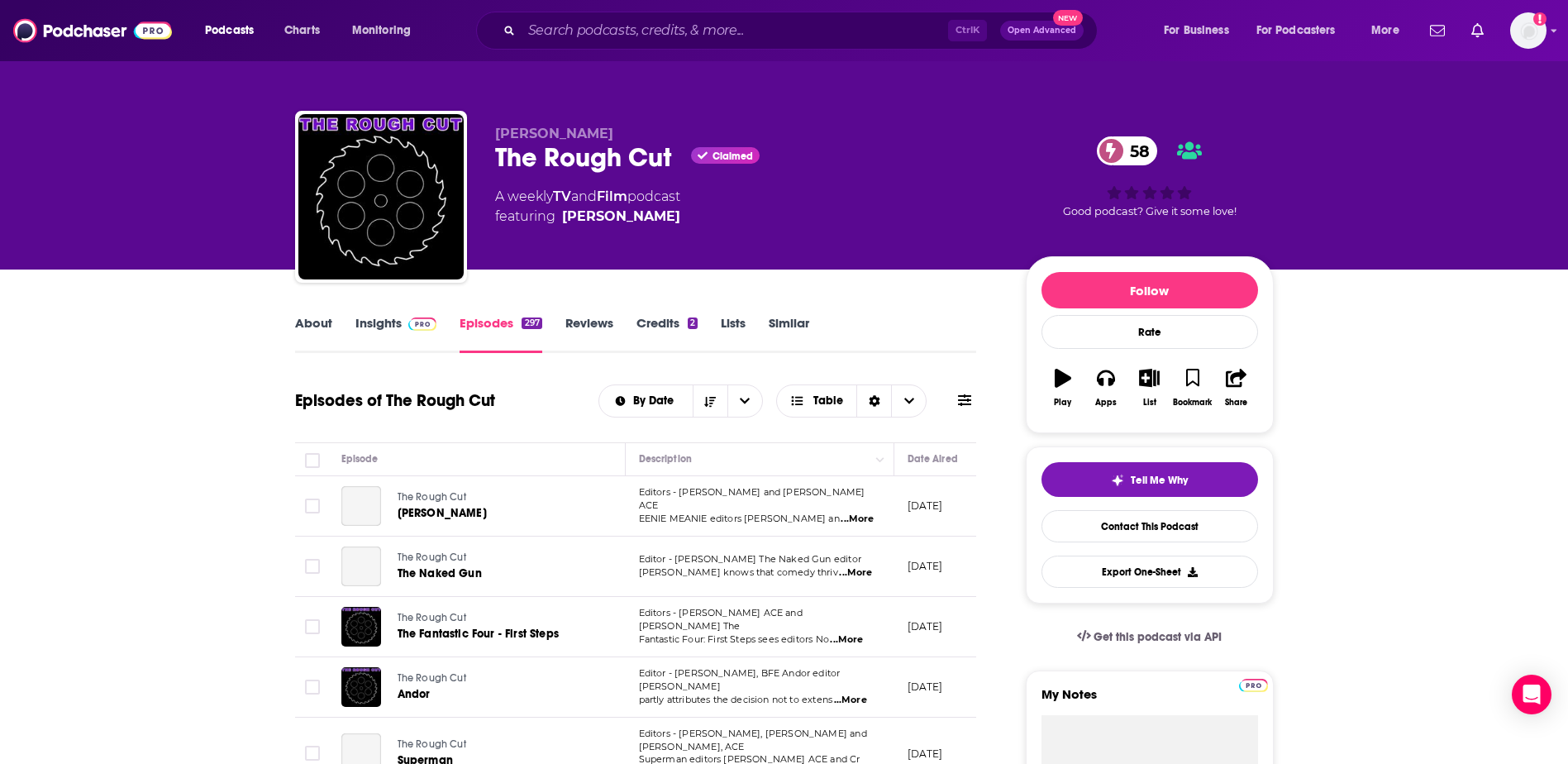
click at [316, 324] on link "About" at bounding box center [313, 333] width 38 height 38
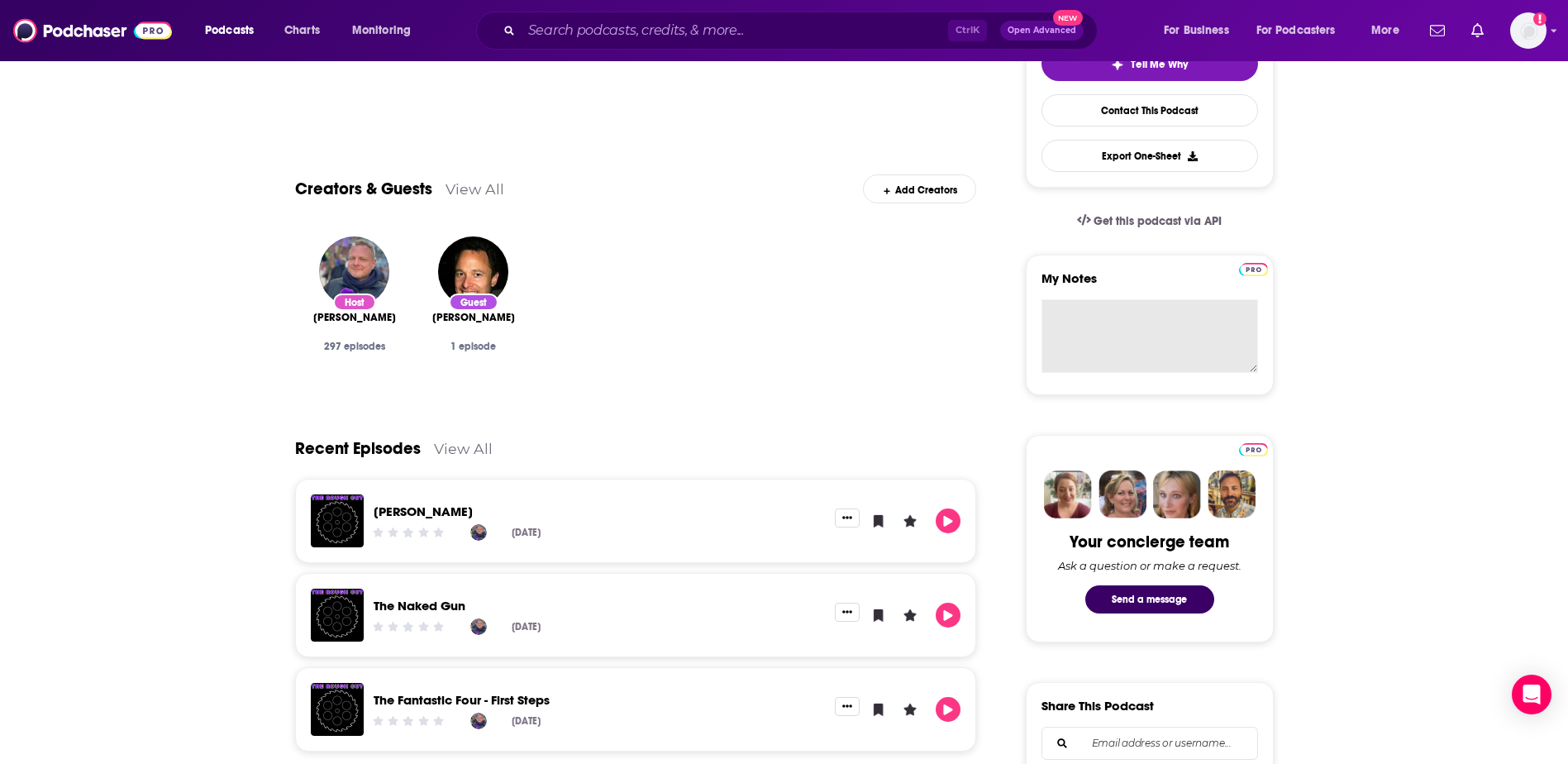
scroll to position [367, 0]
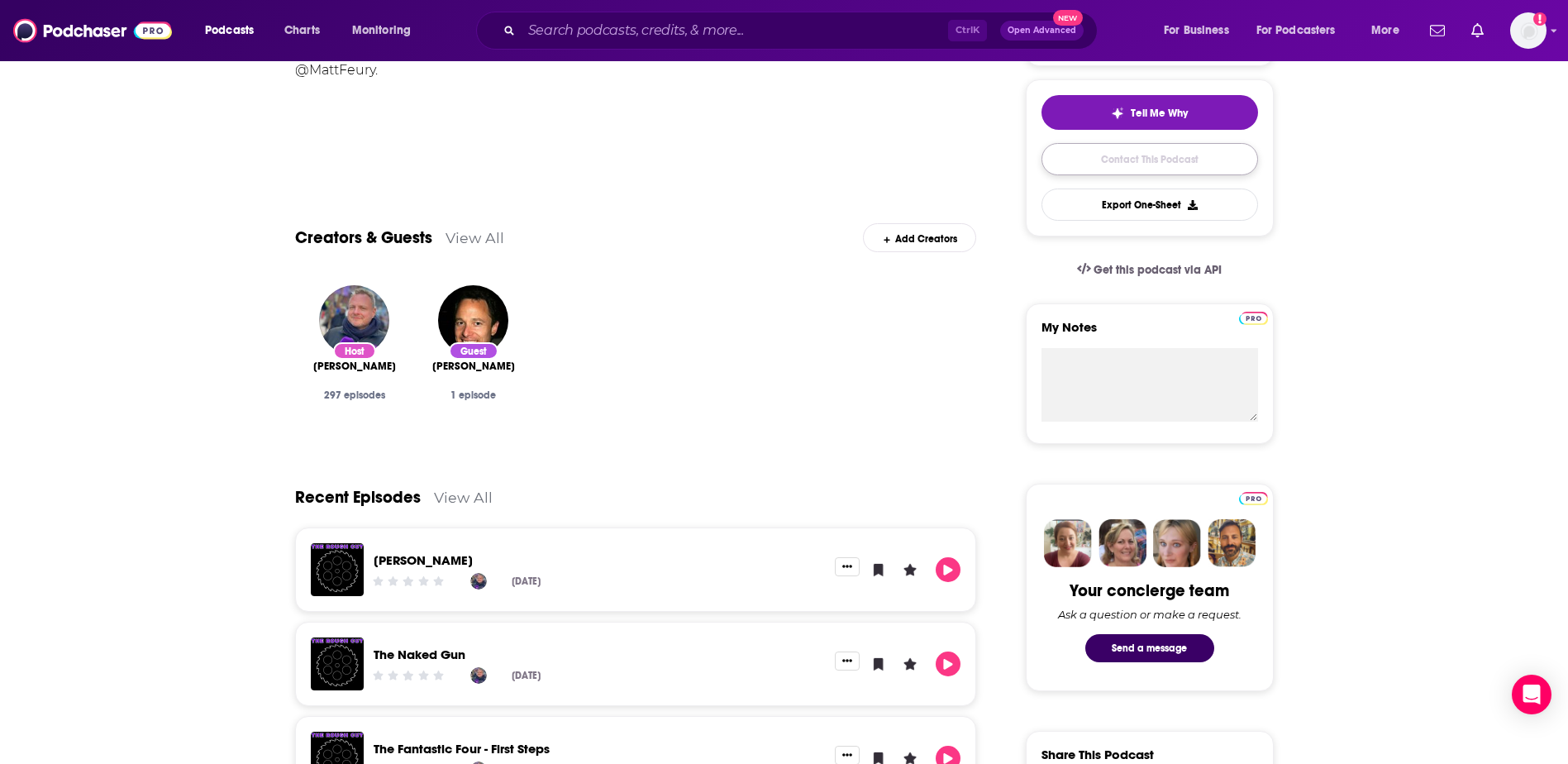
click at [793, 163] on link "Contact This Podcast" at bounding box center [1149, 159] width 217 height 32
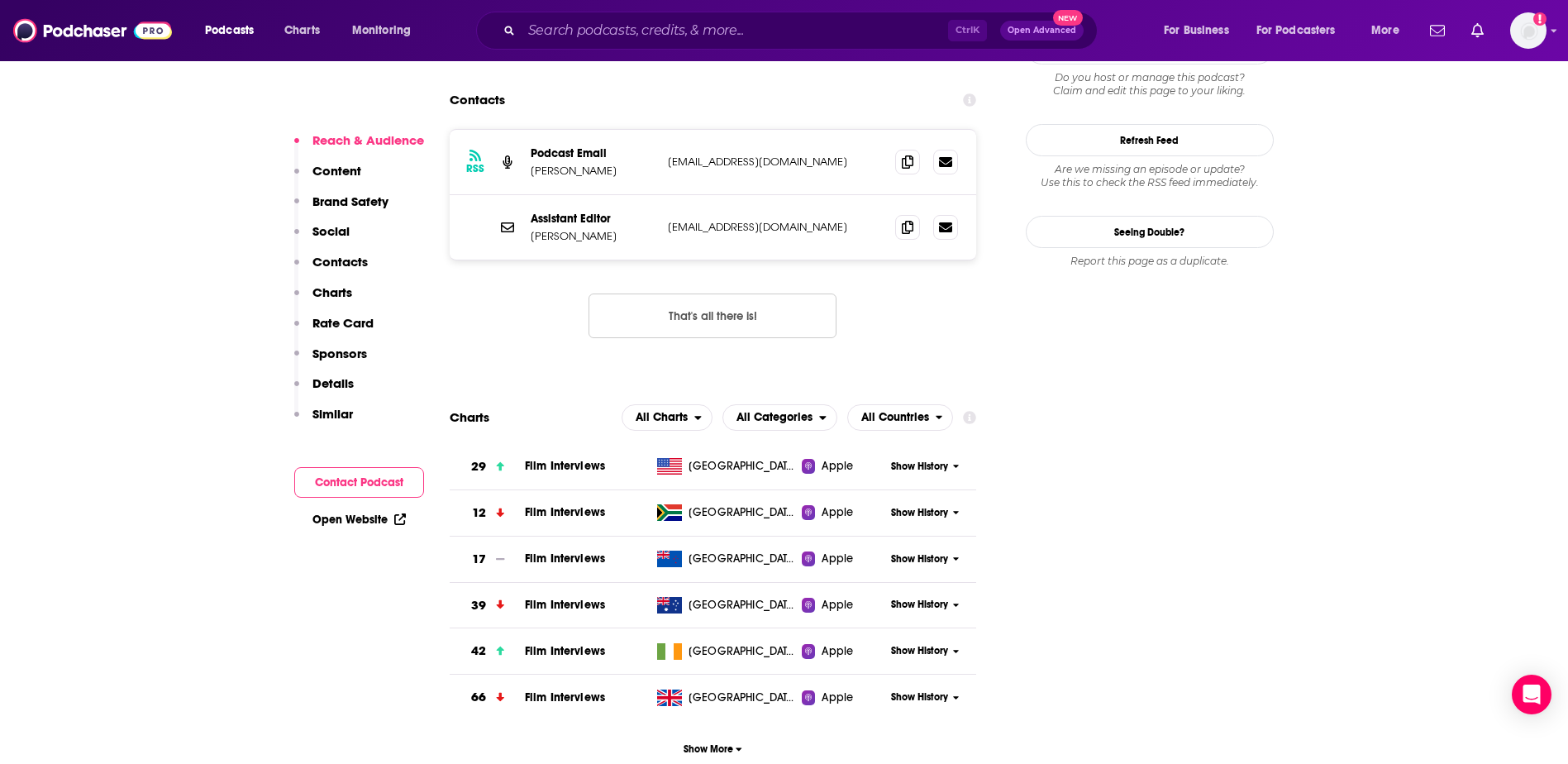
scroll to position [1544, 0]
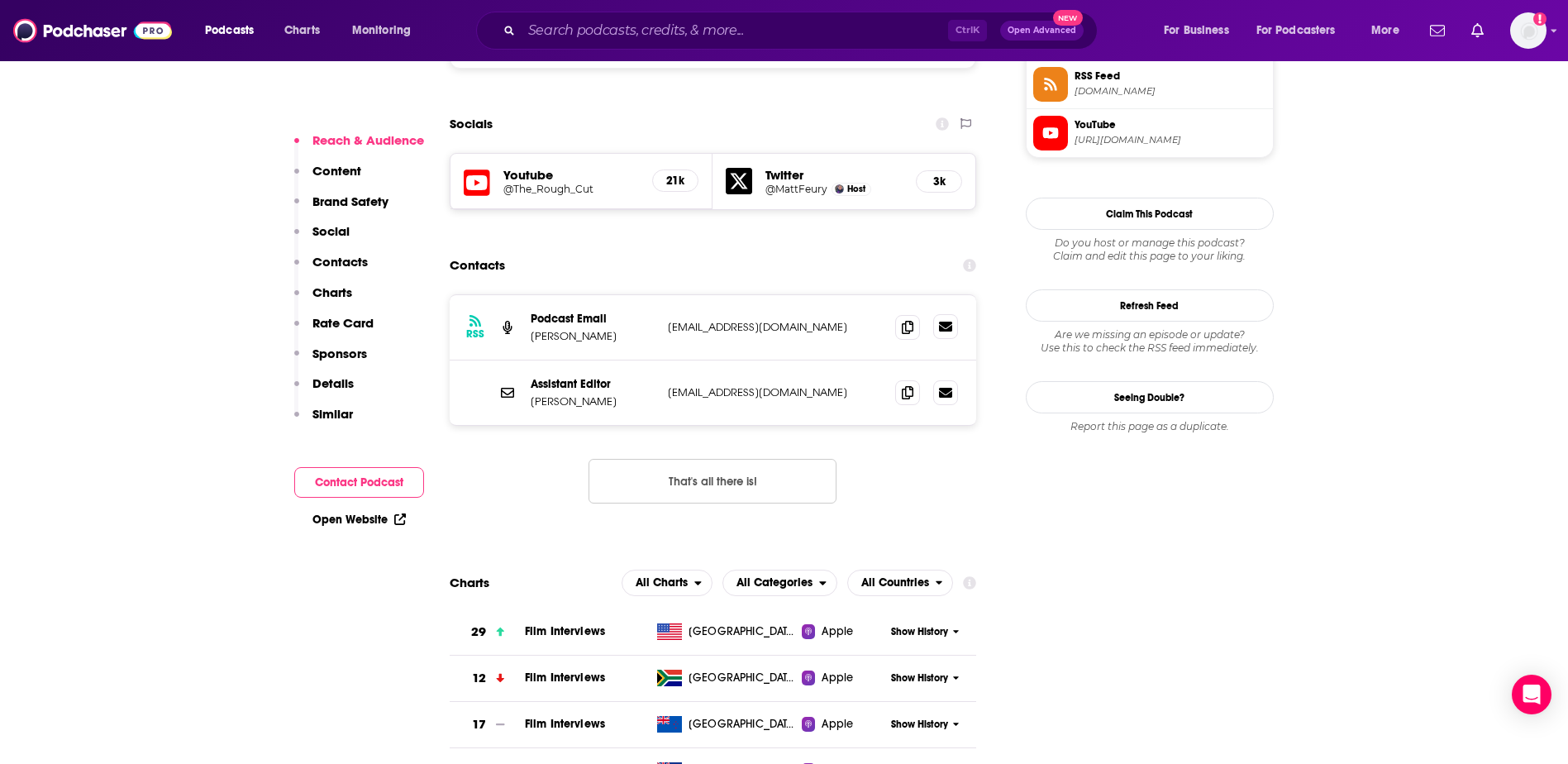
click at [793, 321] on icon at bounding box center [946, 326] width 13 height 10
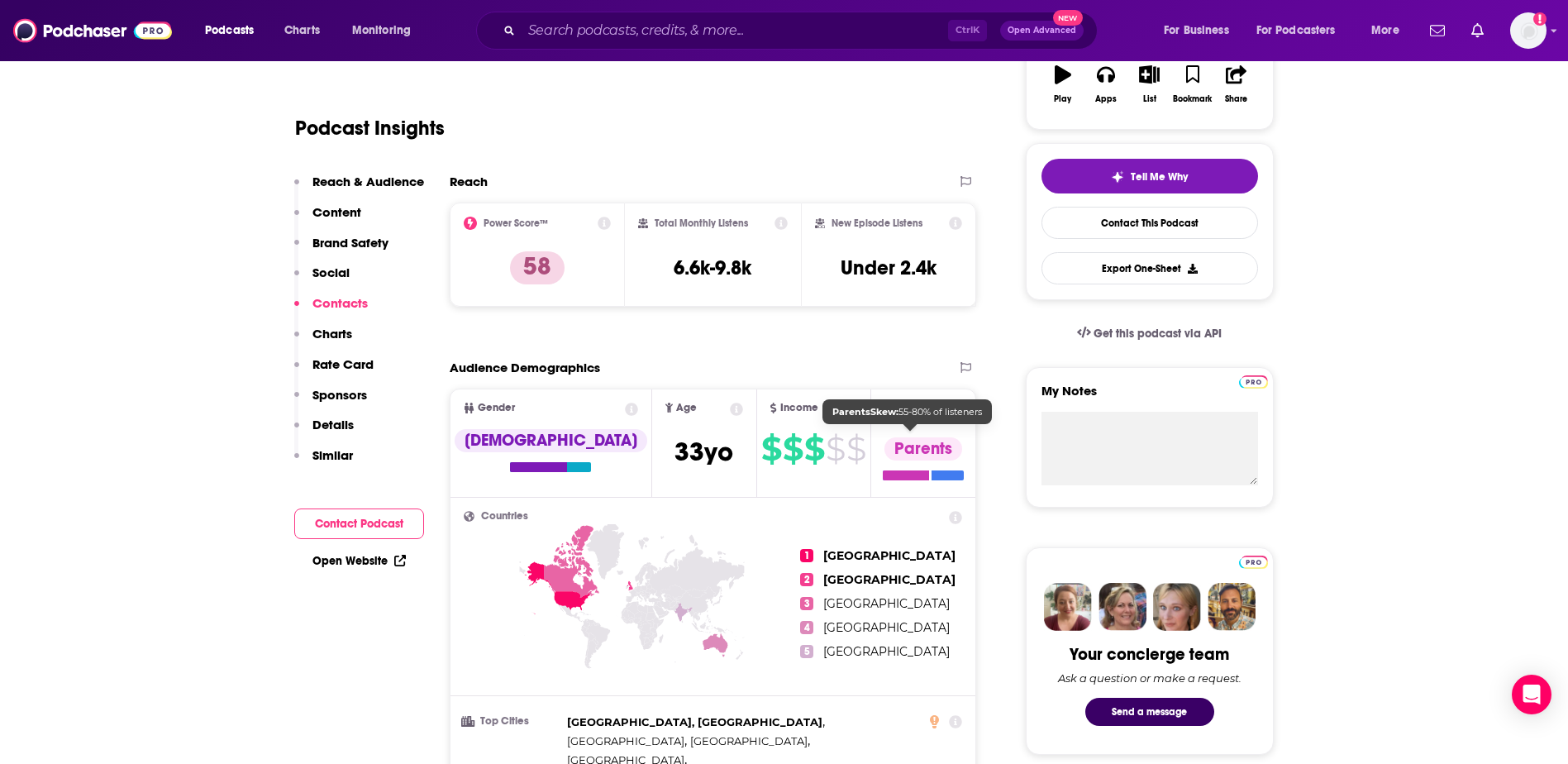
scroll to position [0, 0]
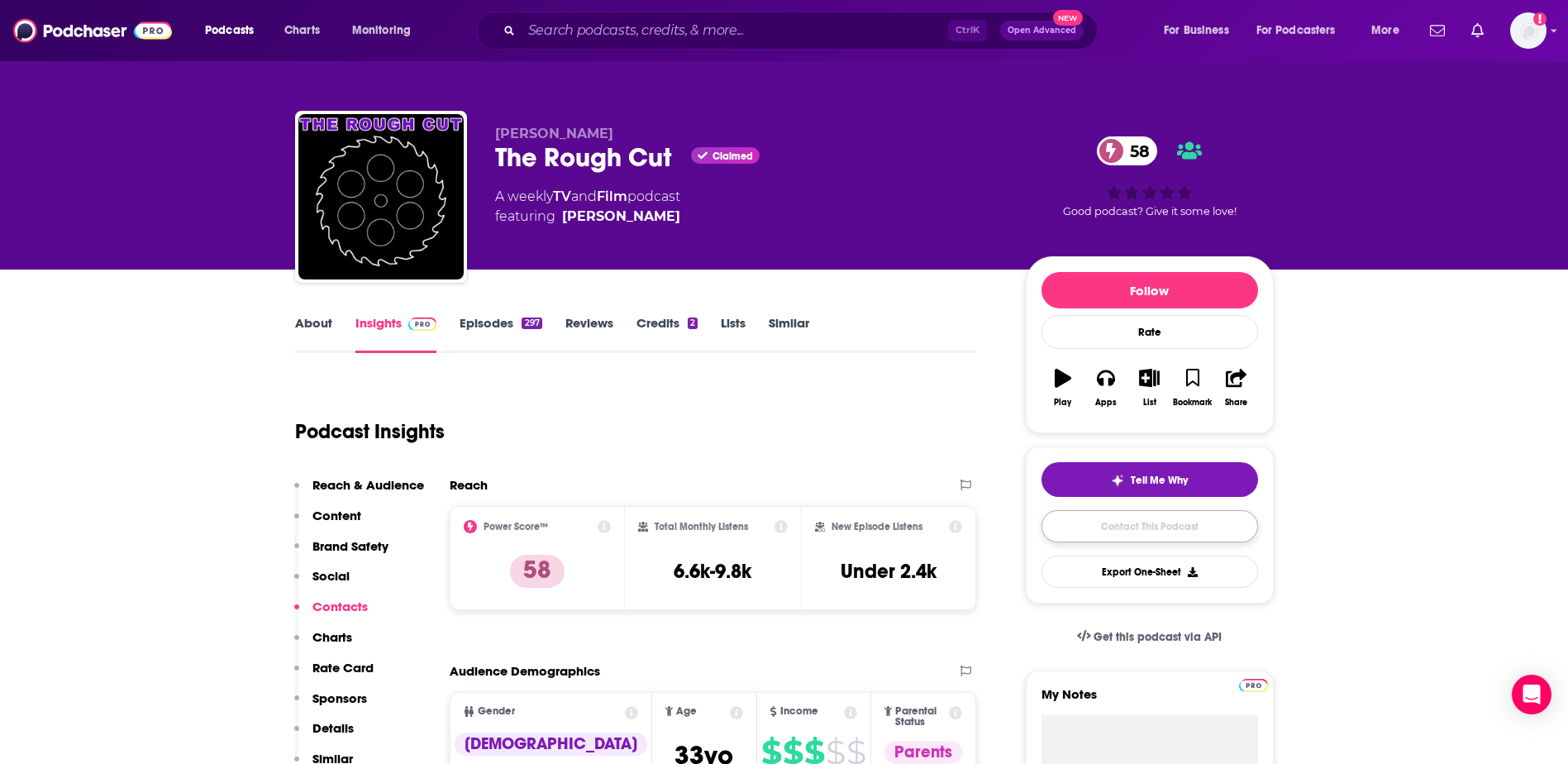
click at [793, 534] on link "Contact This Podcast" at bounding box center [1149, 525] width 217 height 32
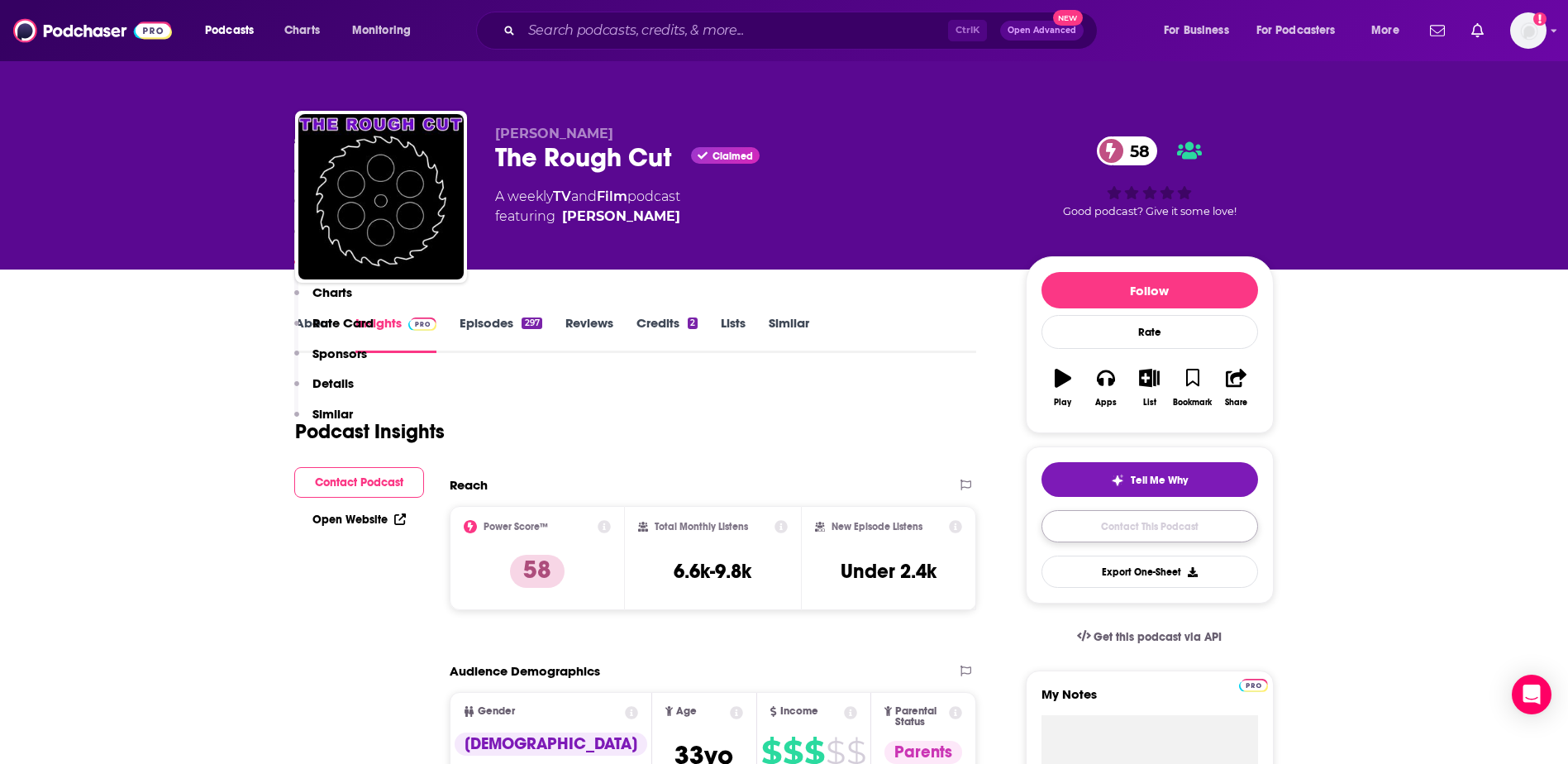
scroll to position [1709, 0]
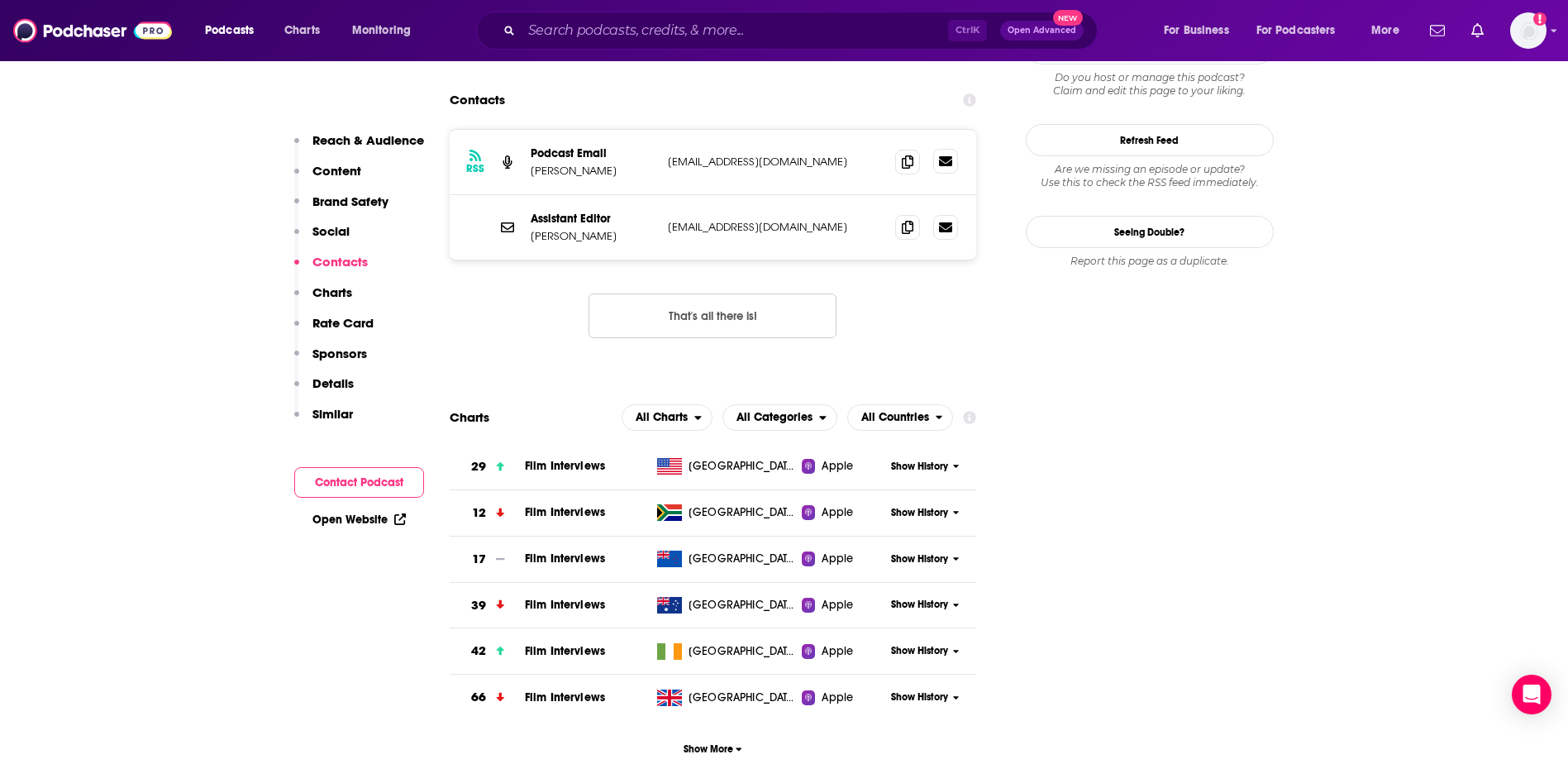
click at [793, 156] on icon at bounding box center [946, 161] width 13 height 10
click at [793, 149] on span at bounding box center [907, 161] width 25 height 25
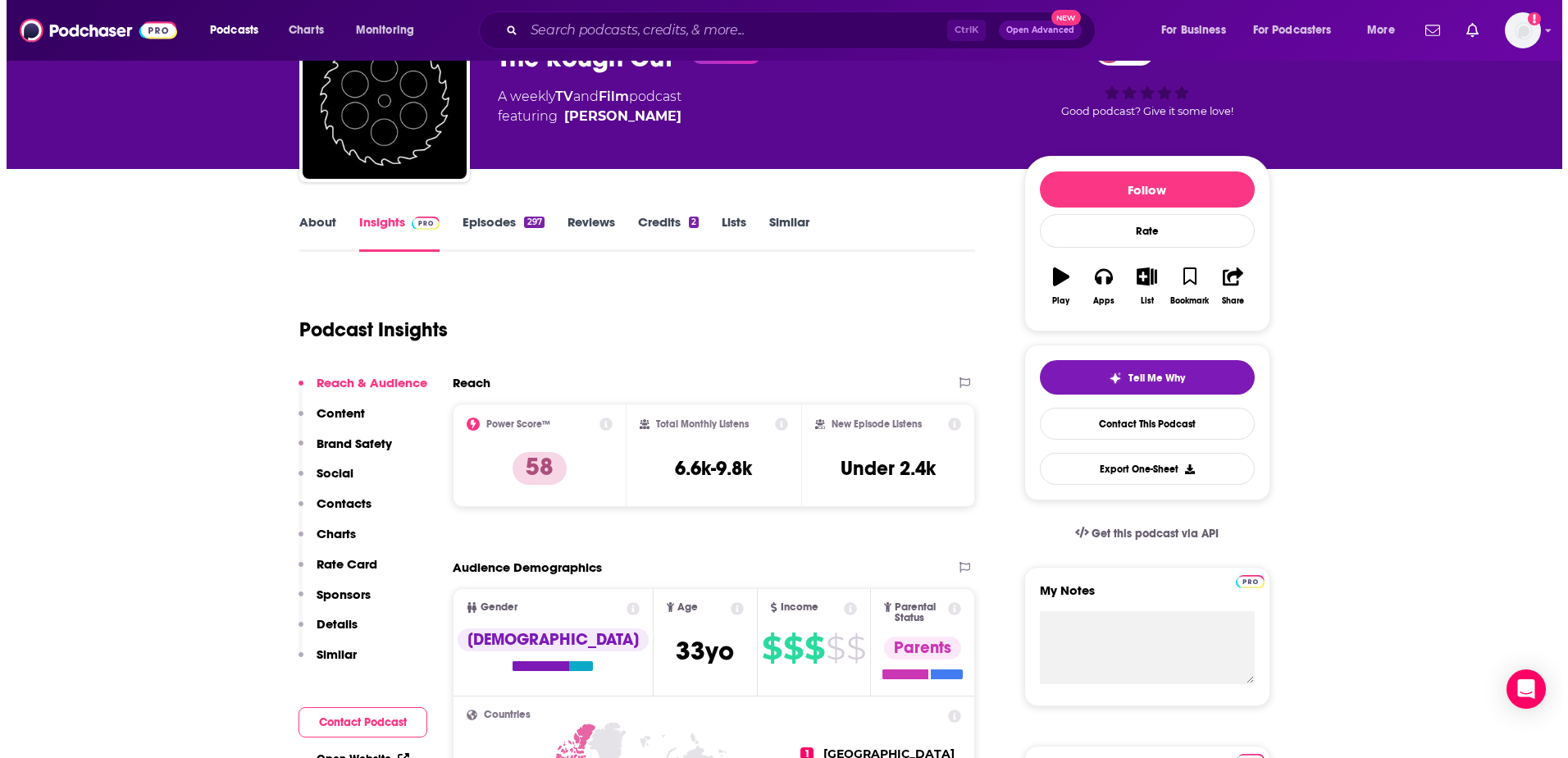
scroll to position [0, 0]
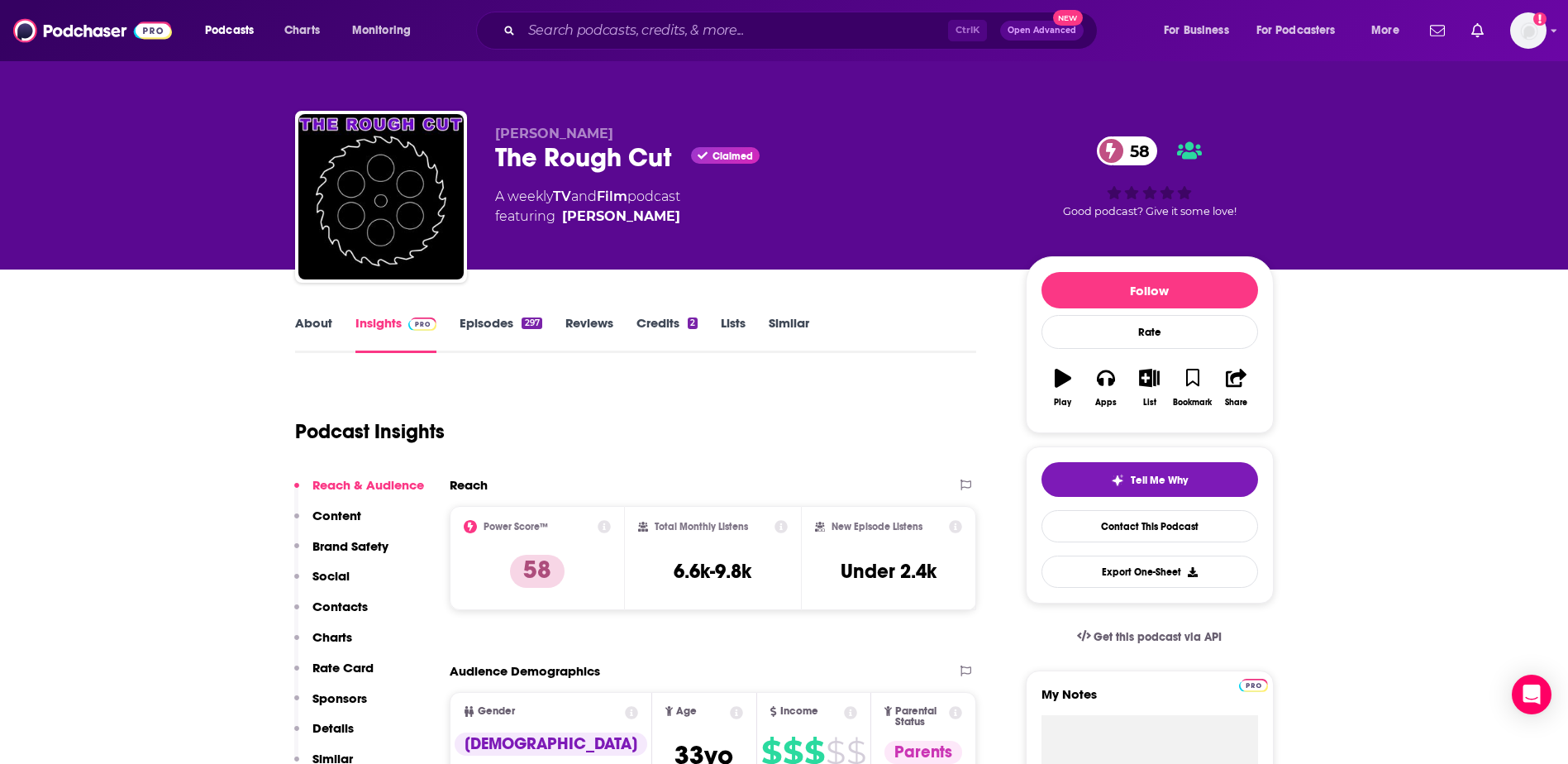
click at [295, 327] on link "About" at bounding box center [313, 333] width 38 height 38
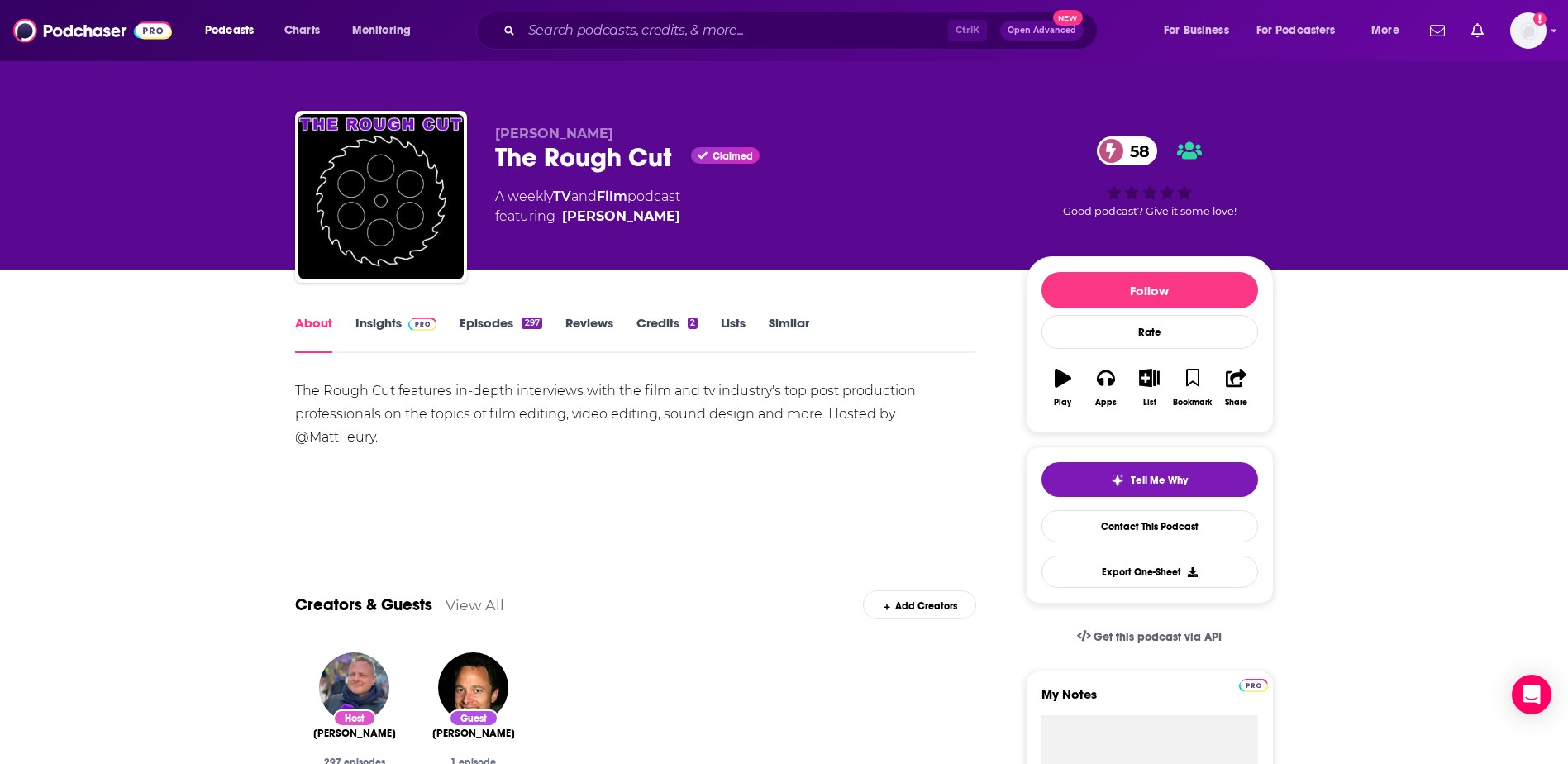
click at [417, 404] on div "The Rough Cut features in-depth interviews with the film and tv industry's top …" at bounding box center [635, 414] width 682 height 70
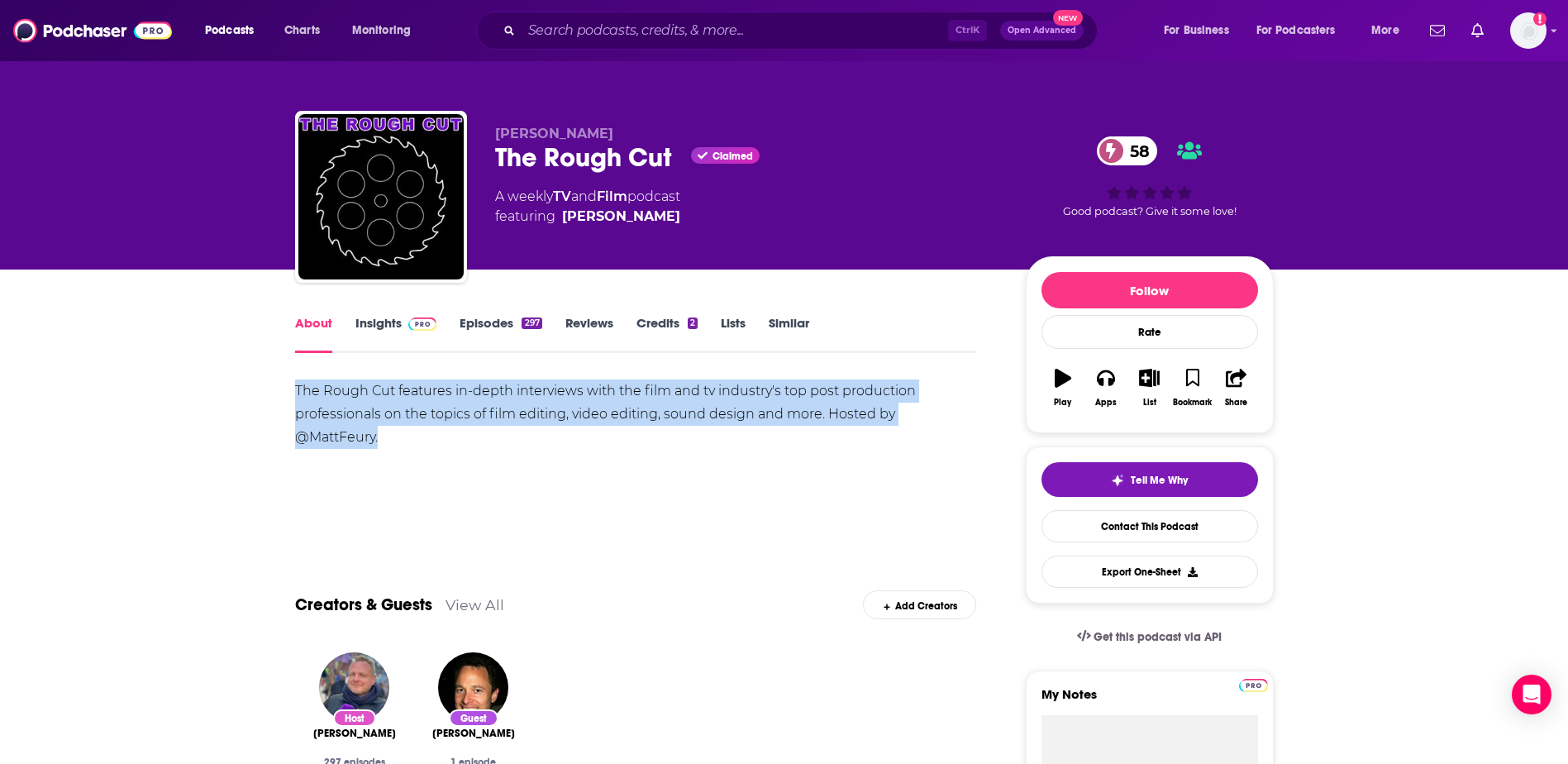
click at [417, 404] on div "The Rough Cut features in-depth interviews with the film and tv industry's top …" at bounding box center [635, 414] width 682 height 70
copy div "The Rough Cut features in-depth interviews with the film and tv industry's top …"
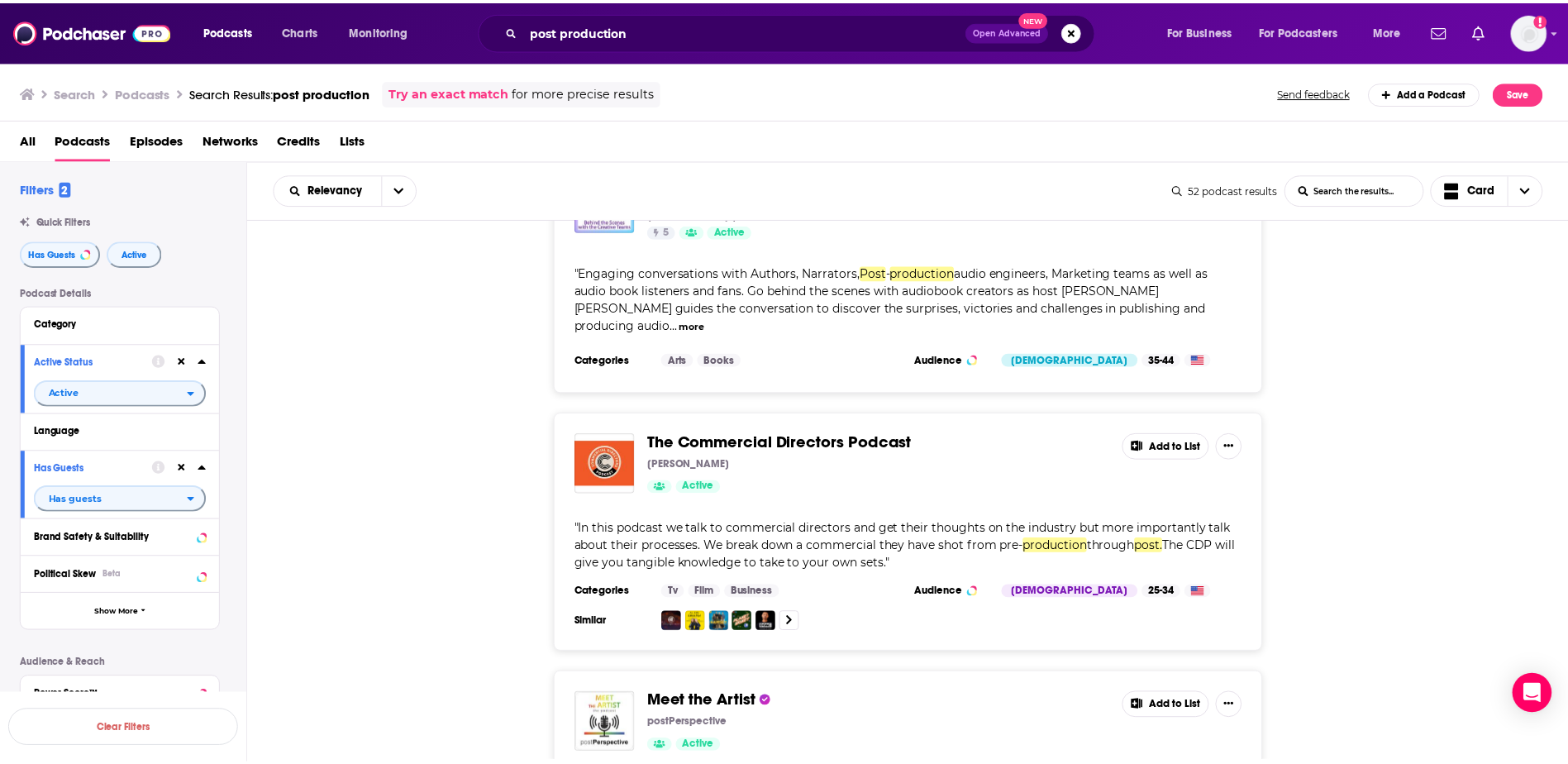
scroll to position [5933, 0]
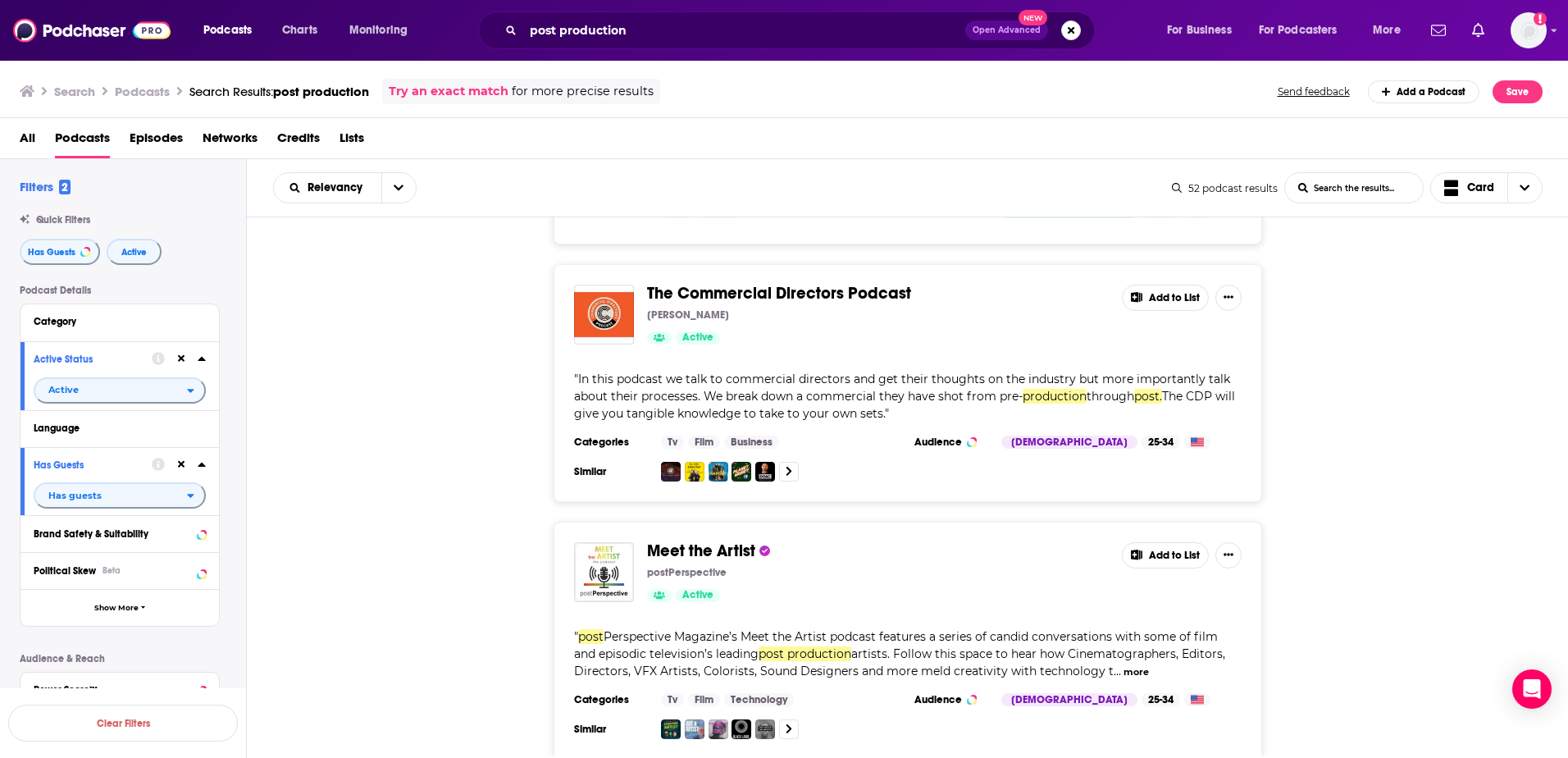
click at [1450, 522] on div "Meet the Artist postPerspective Active Add to List " post Perspective Magazine’…" at bounding box center [907, 640] width 1322 height 238
click at [704, 540] on span "Meet the Artist" at bounding box center [701, 550] width 108 height 21
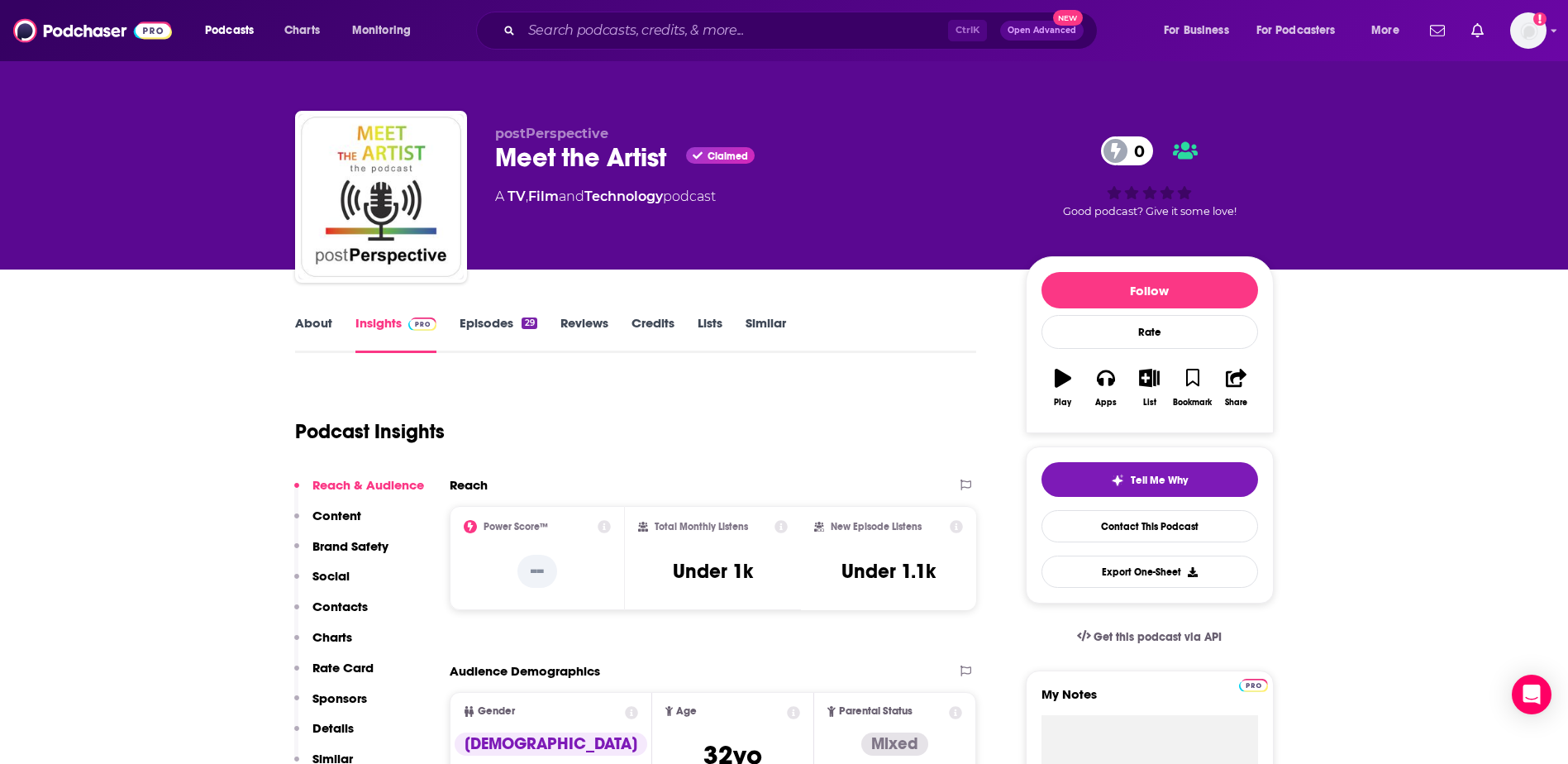
click at [509, 326] on link "Episodes 29" at bounding box center [498, 333] width 77 height 38
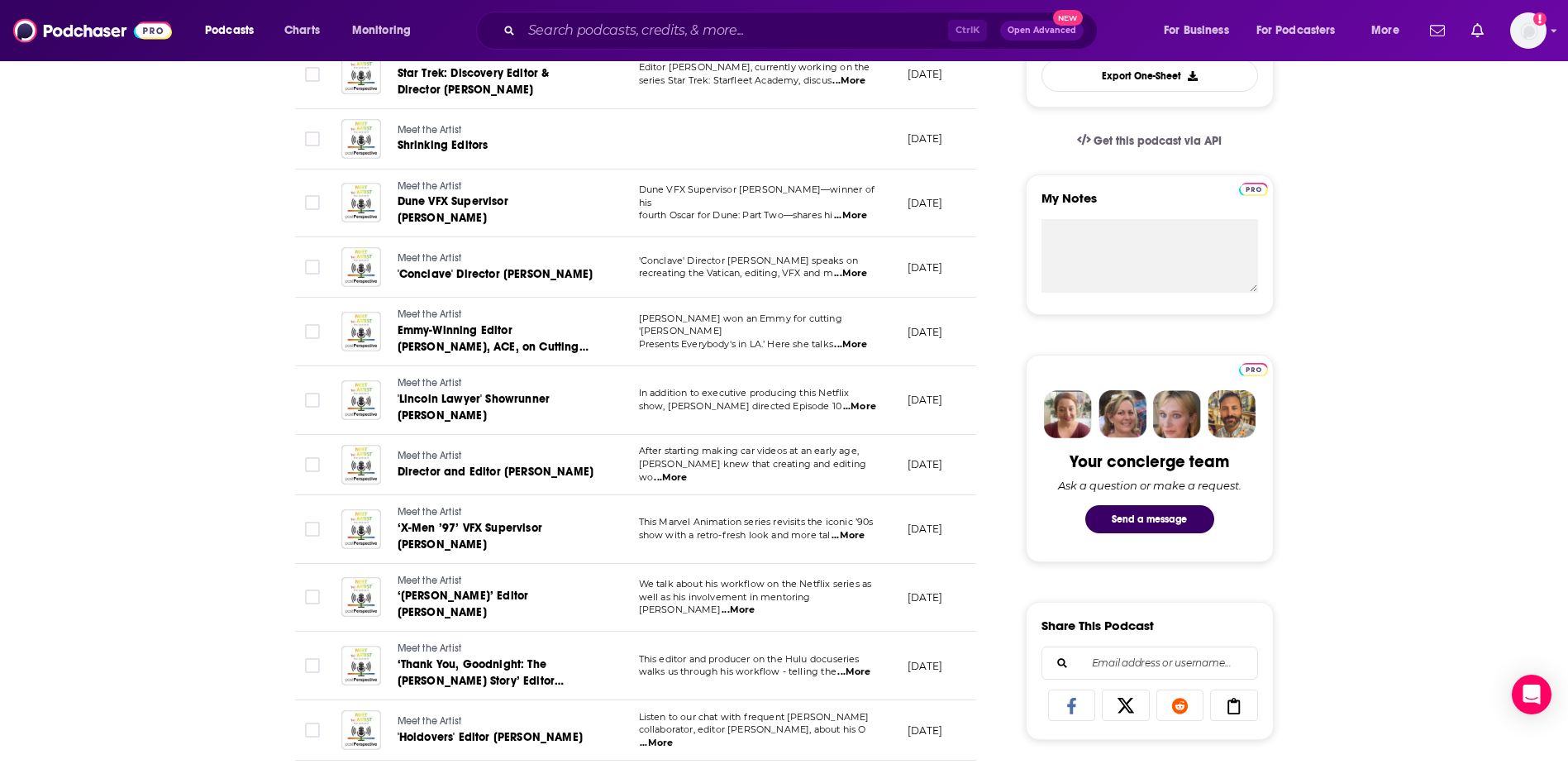
scroll to position [744, 0]
